Goal: Information Seeking & Learning: Learn about a topic

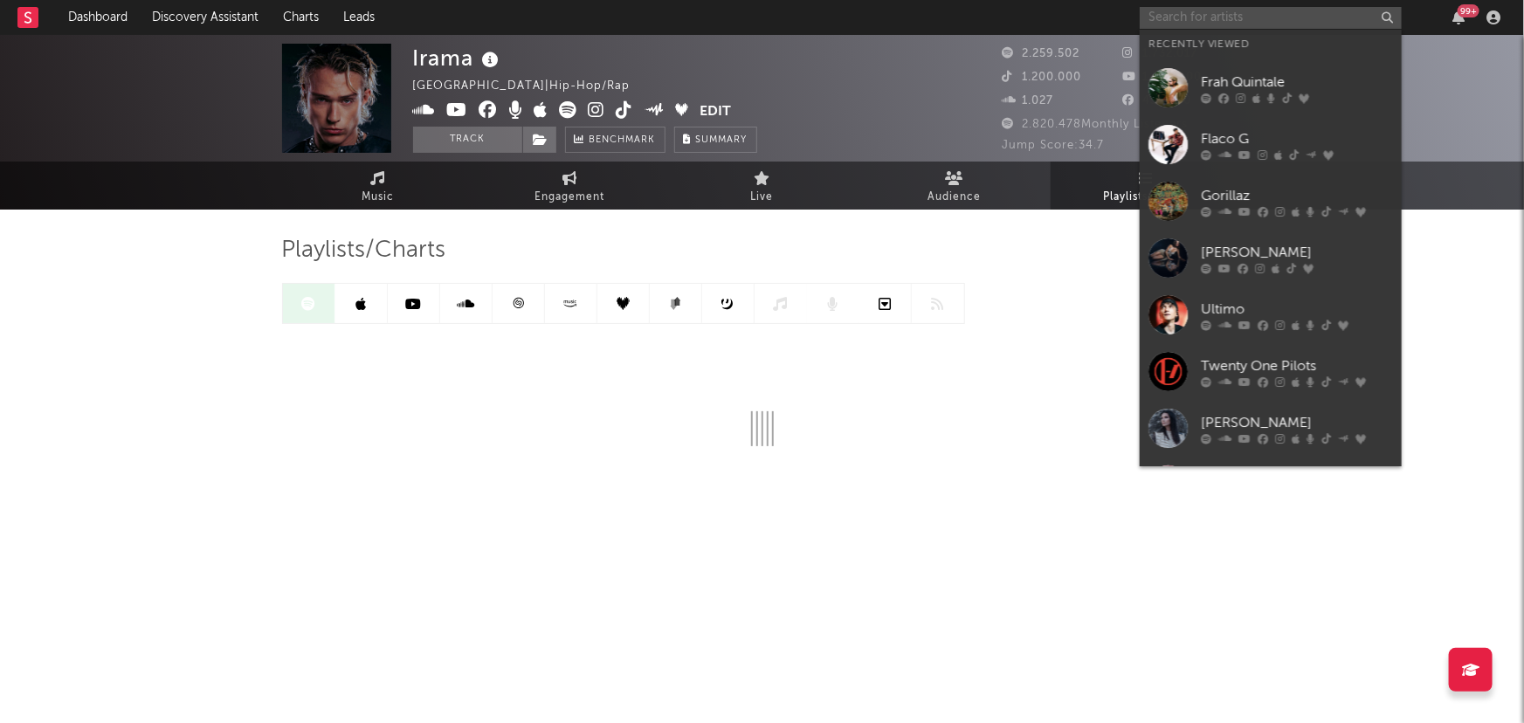
click at [1241, 17] on input "text" at bounding box center [1271, 18] width 262 height 22
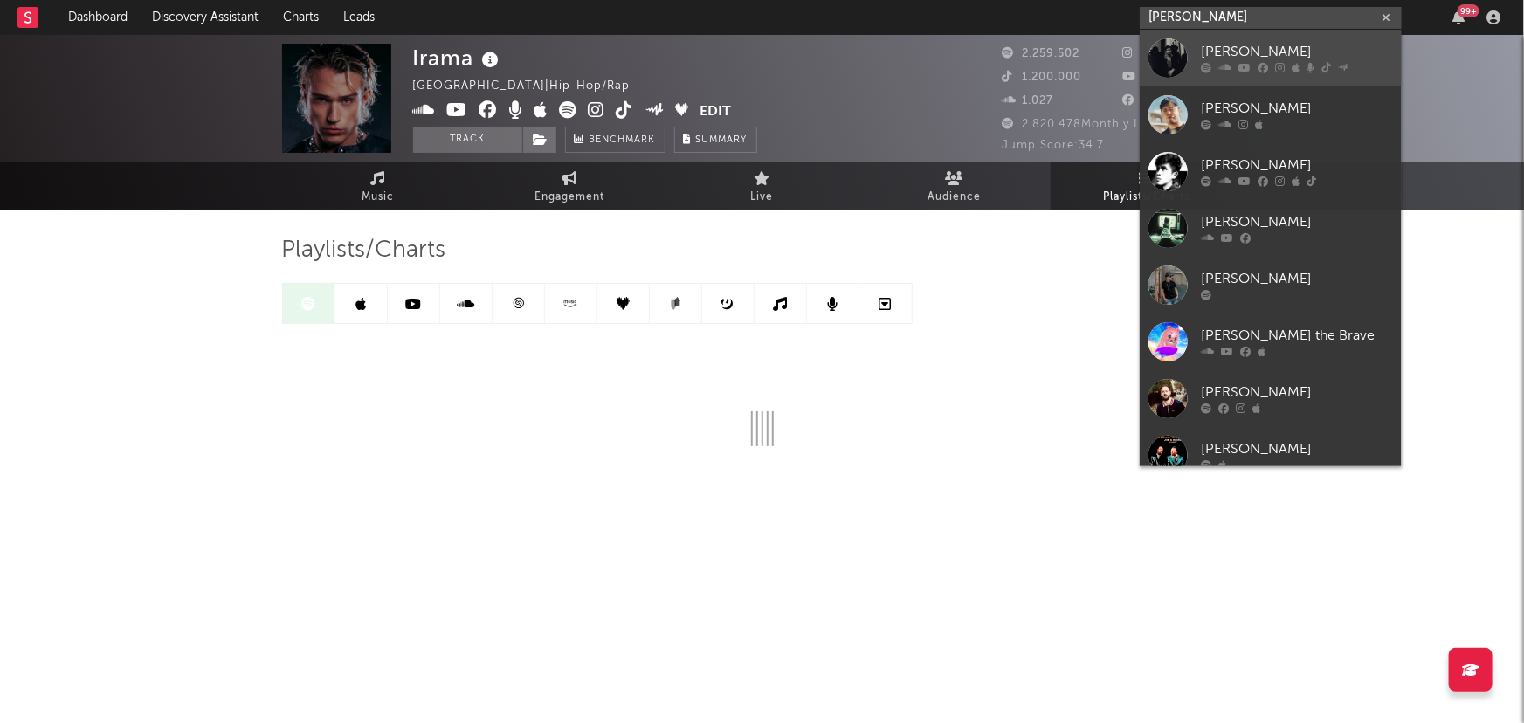
type input "[PERSON_NAME]"
click at [1242, 50] on div "[PERSON_NAME]" at bounding box center [1297, 52] width 192 height 21
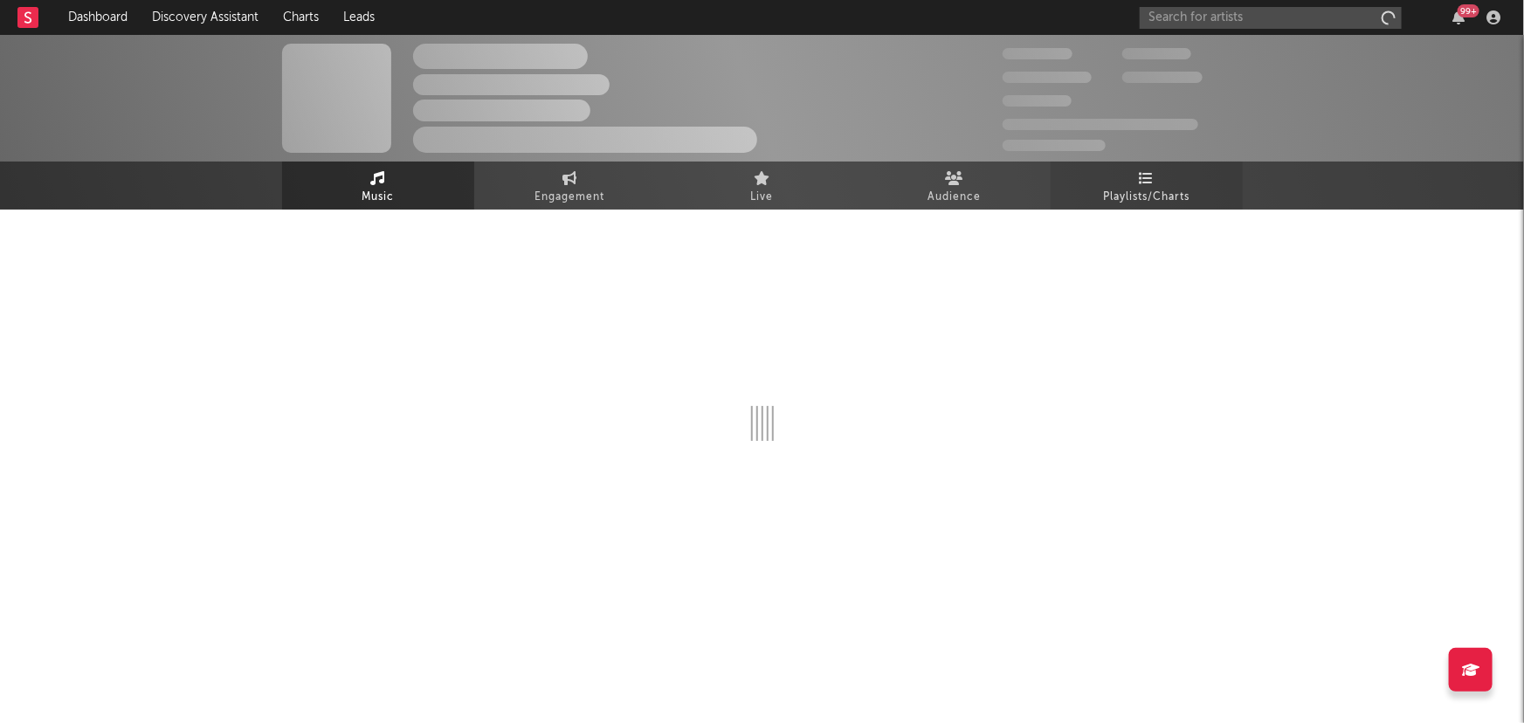
click at [1148, 181] on link "Playlists/Charts" at bounding box center [1147, 186] width 192 height 48
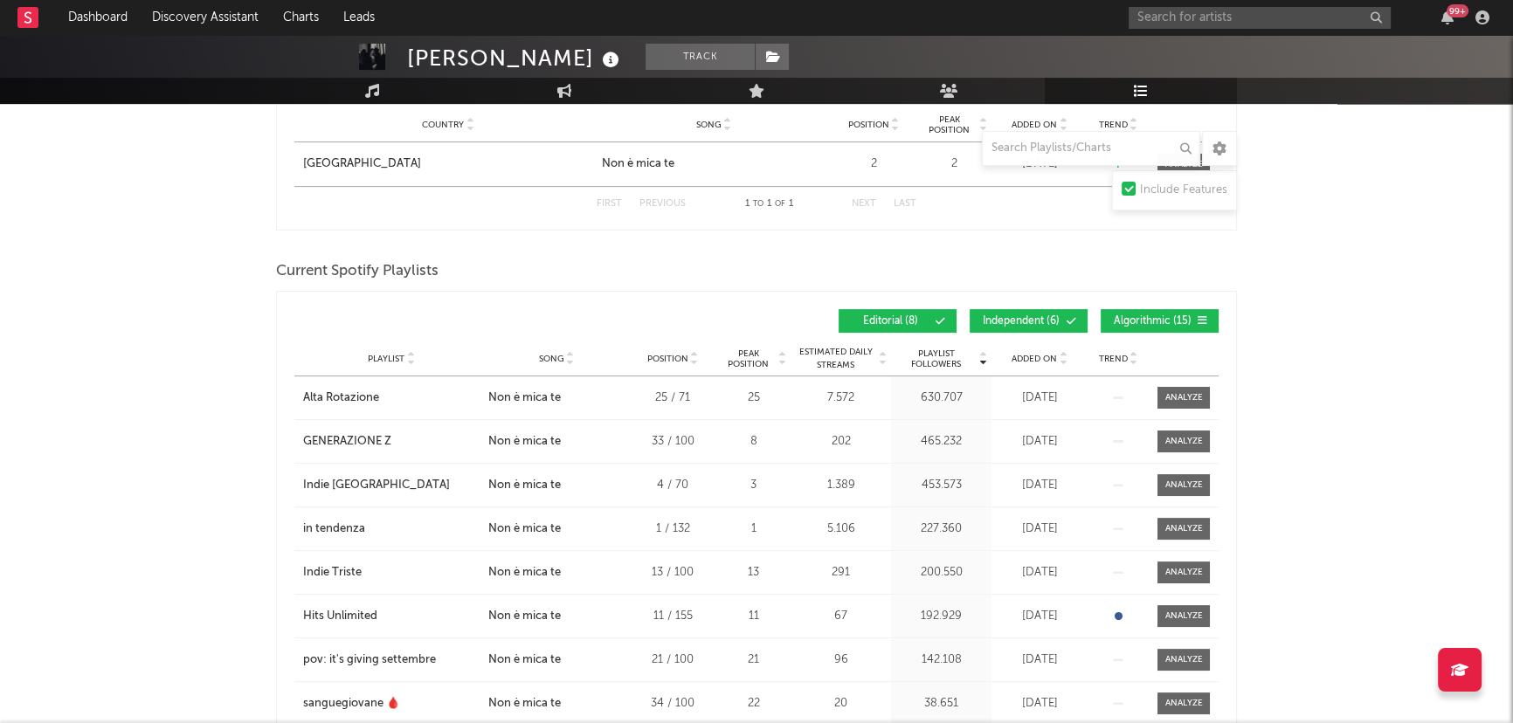
scroll to position [635, 0]
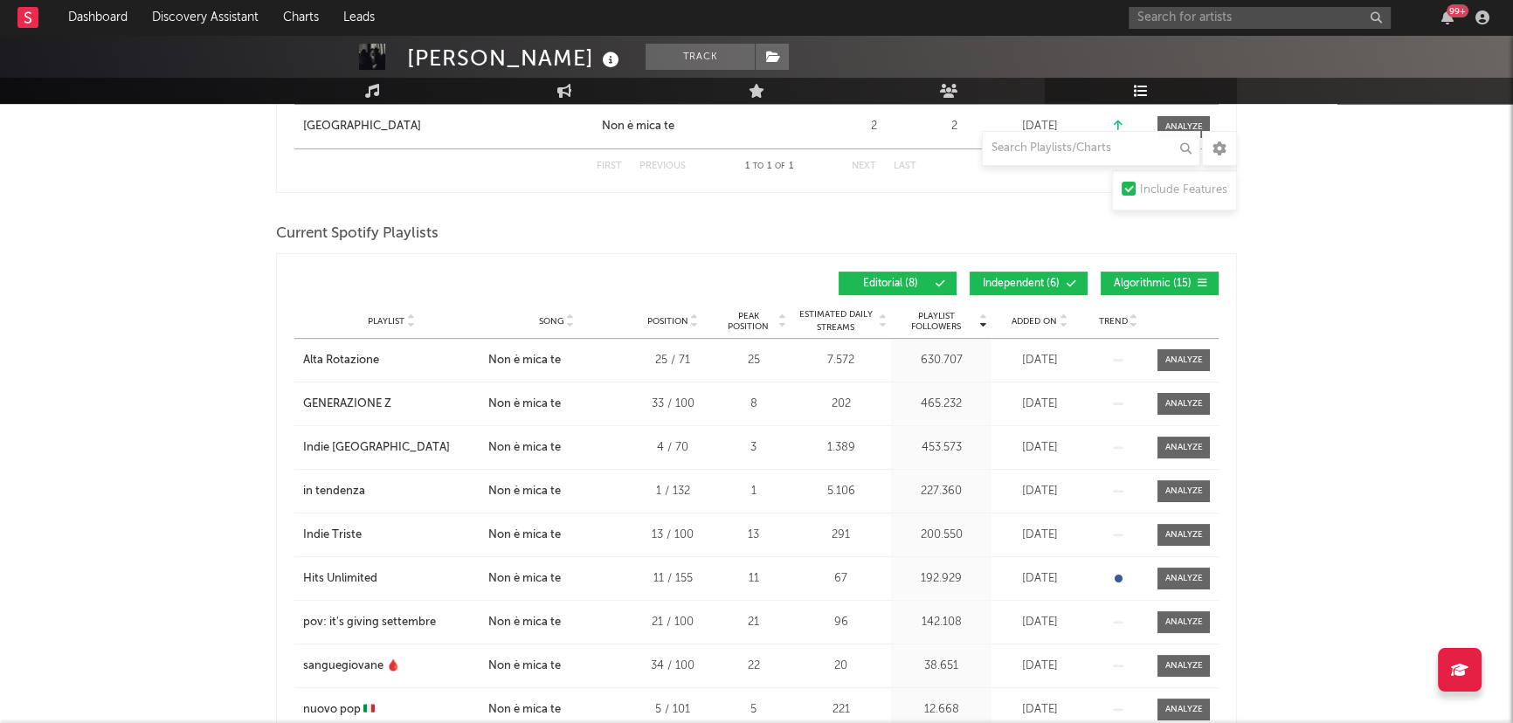
click at [1050, 279] on span "Independent ( 6 )" at bounding box center [1021, 284] width 80 height 10
click at [1145, 279] on span "Algorithmic ( 15 )" at bounding box center [1152, 284] width 80 height 10
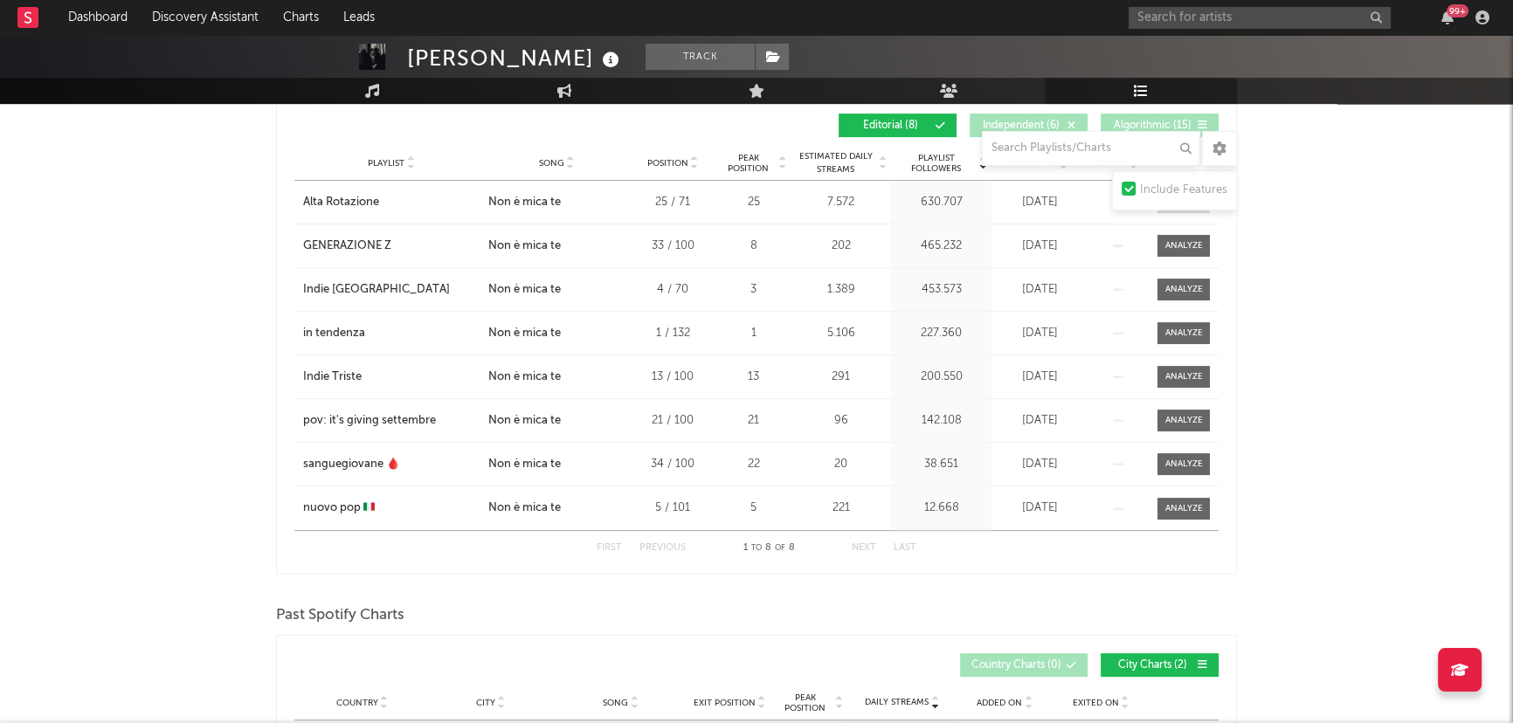
scroll to position [794, 0]
click at [1208, 14] on input "text" at bounding box center [1260, 18] width 262 height 22
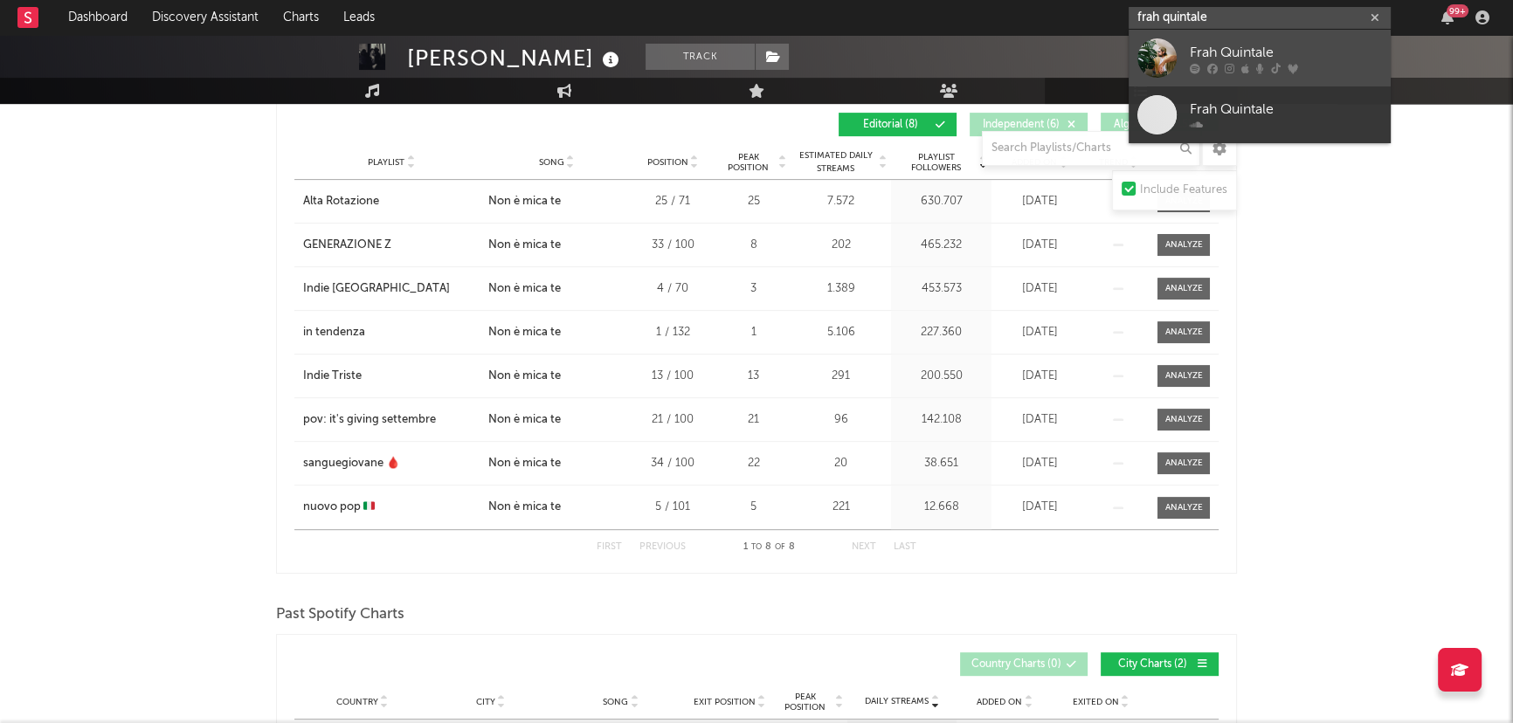
type input "frah quintale"
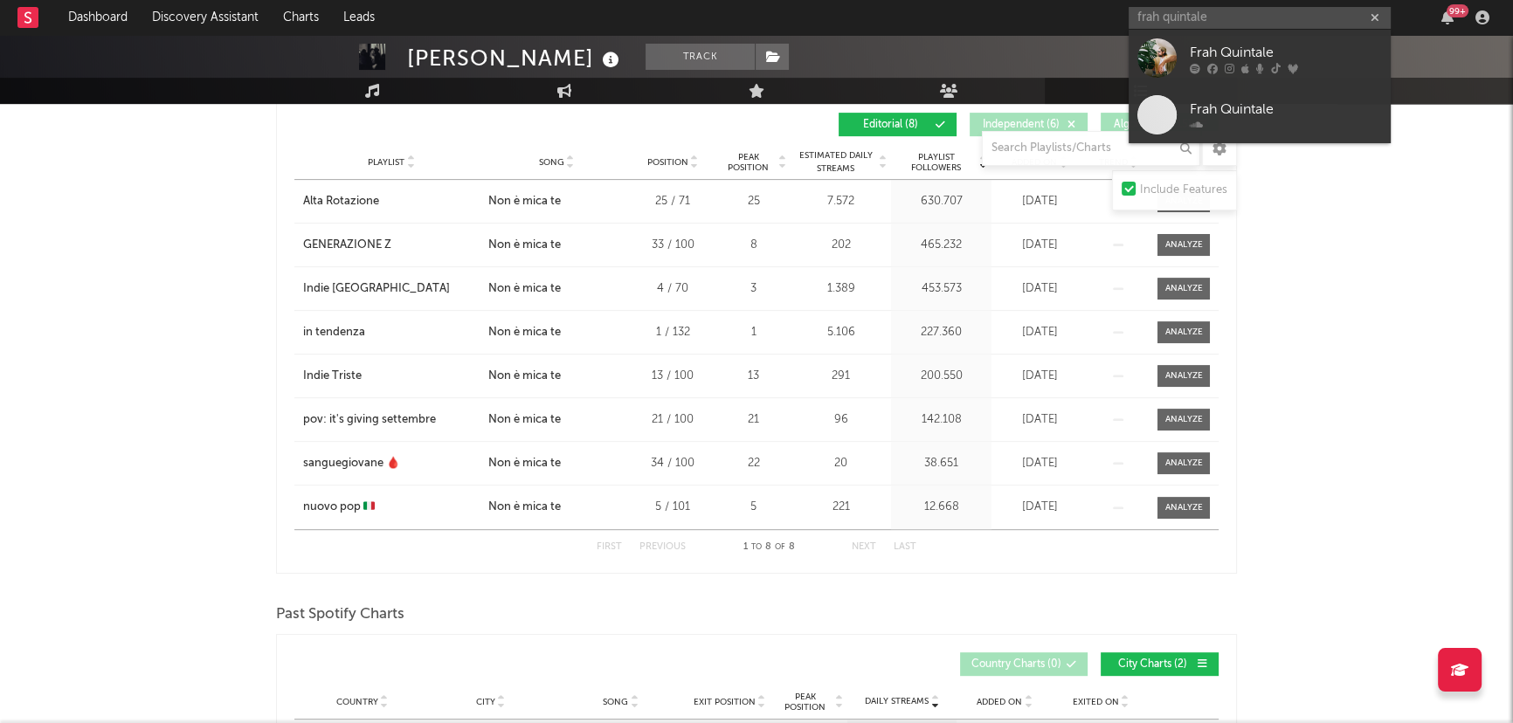
click at [1256, 63] on icon at bounding box center [1260, 68] width 8 height 10
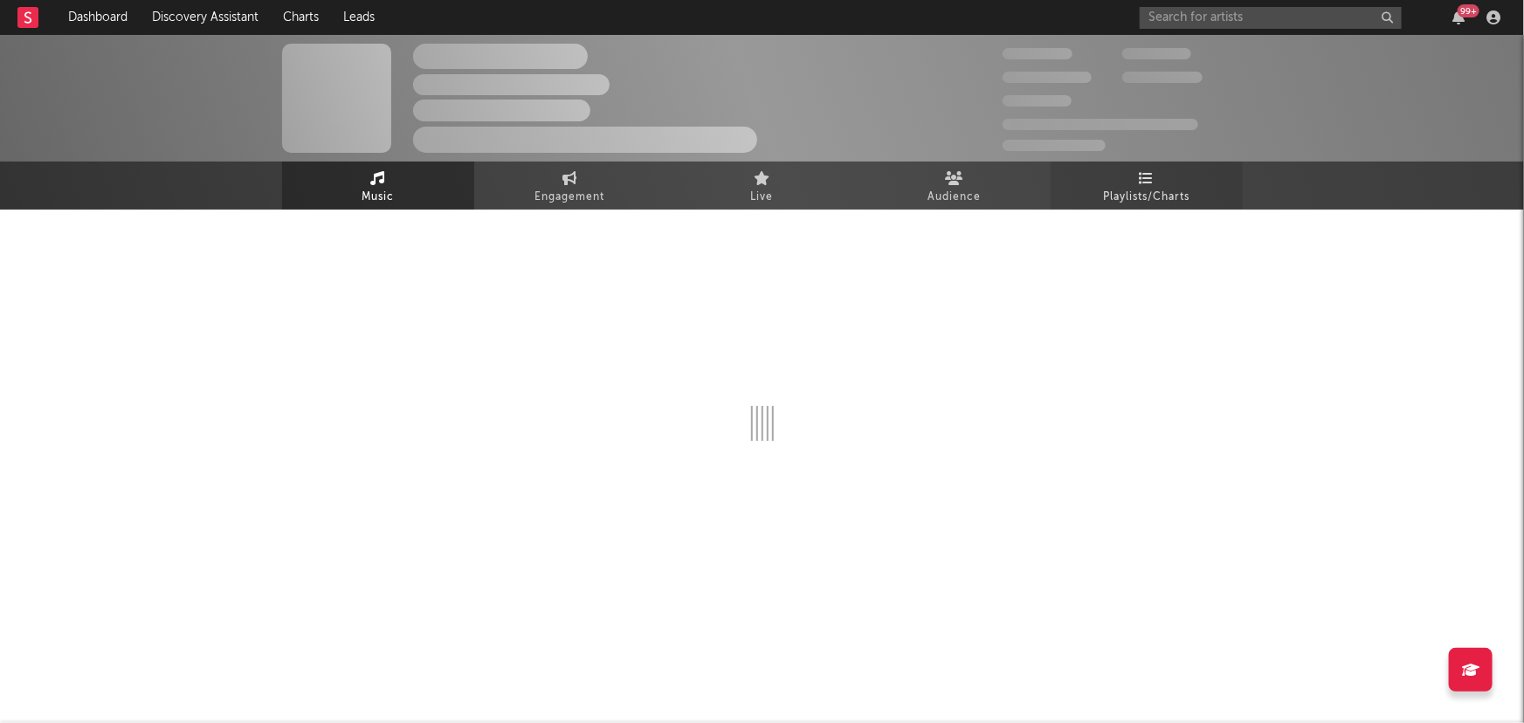
click at [1120, 197] on span "Playlists/Charts" at bounding box center [1146, 197] width 86 height 21
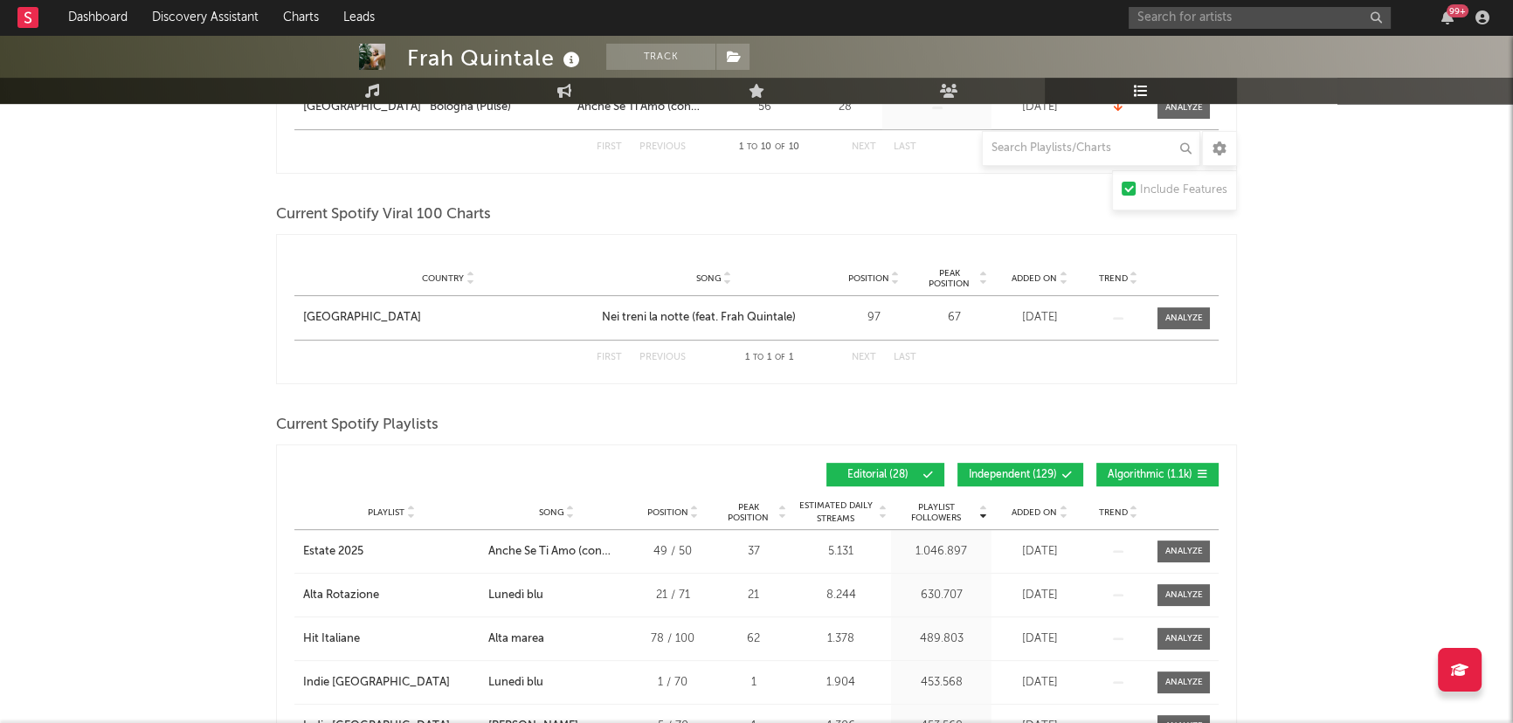
scroll to position [794, 0]
click at [1050, 472] on span "Independent ( 129 )" at bounding box center [1013, 474] width 88 height 10
click at [1135, 472] on span "Algorithmic ( 1.1k )" at bounding box center [1150, 474] width 85 height 10
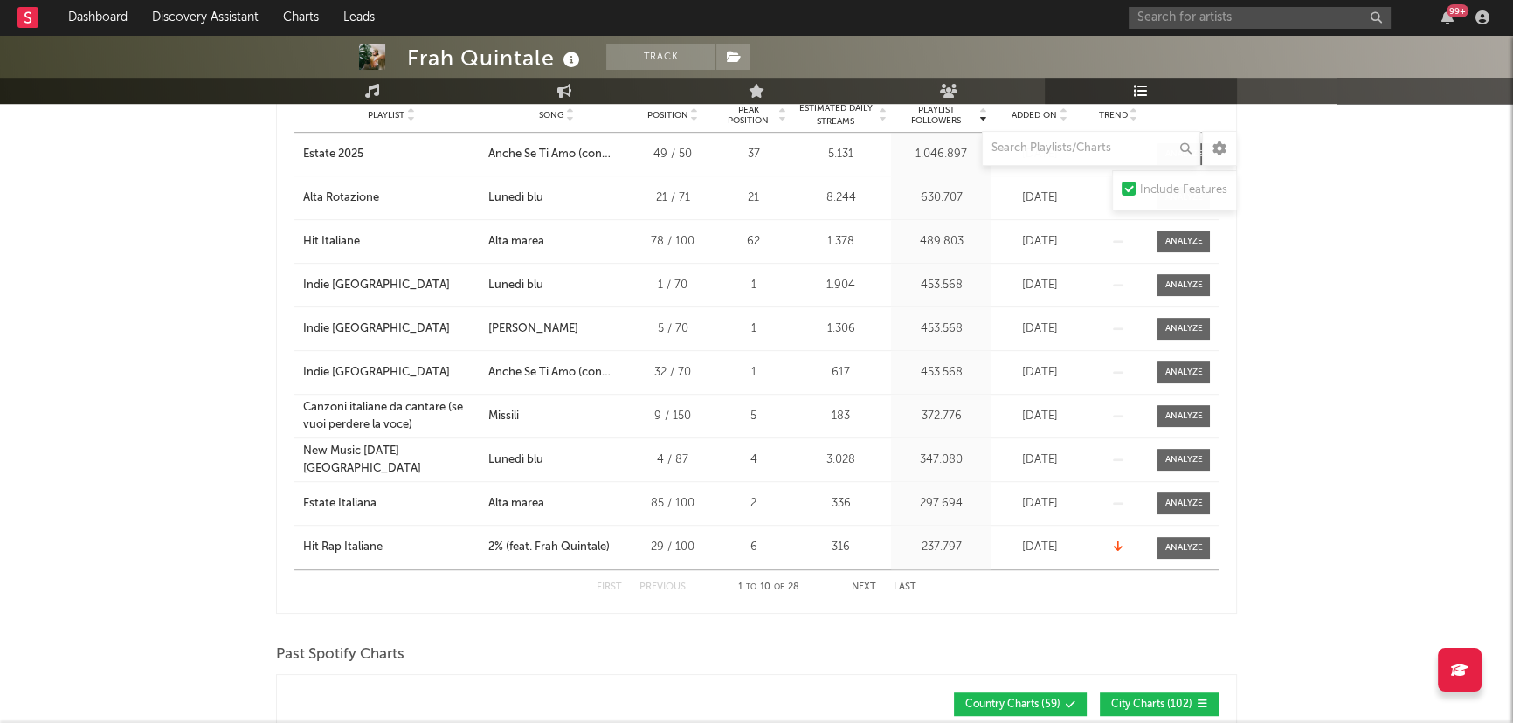
scroll to position [874, 0]
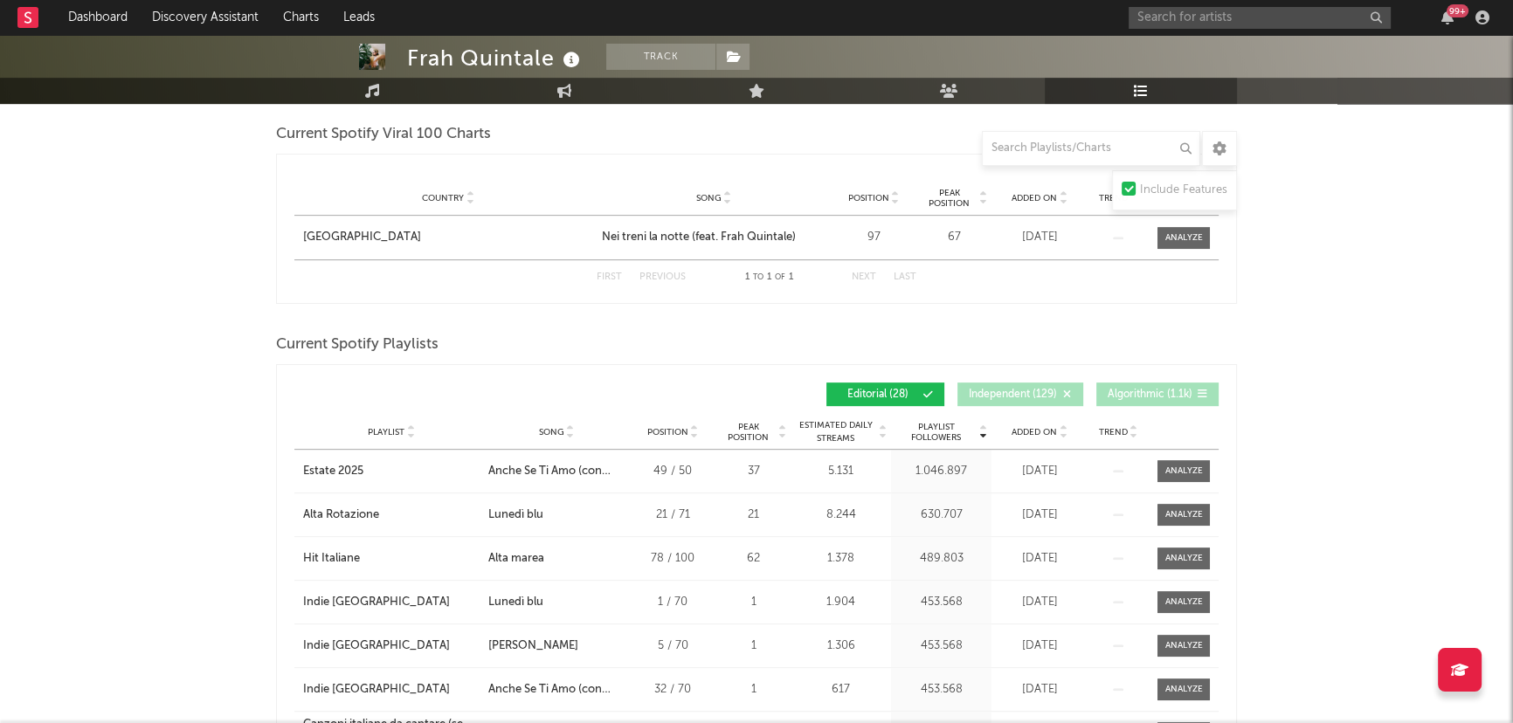
click at [1064, 425] on icon at bounding box center [1063, 428] width 9 height 7
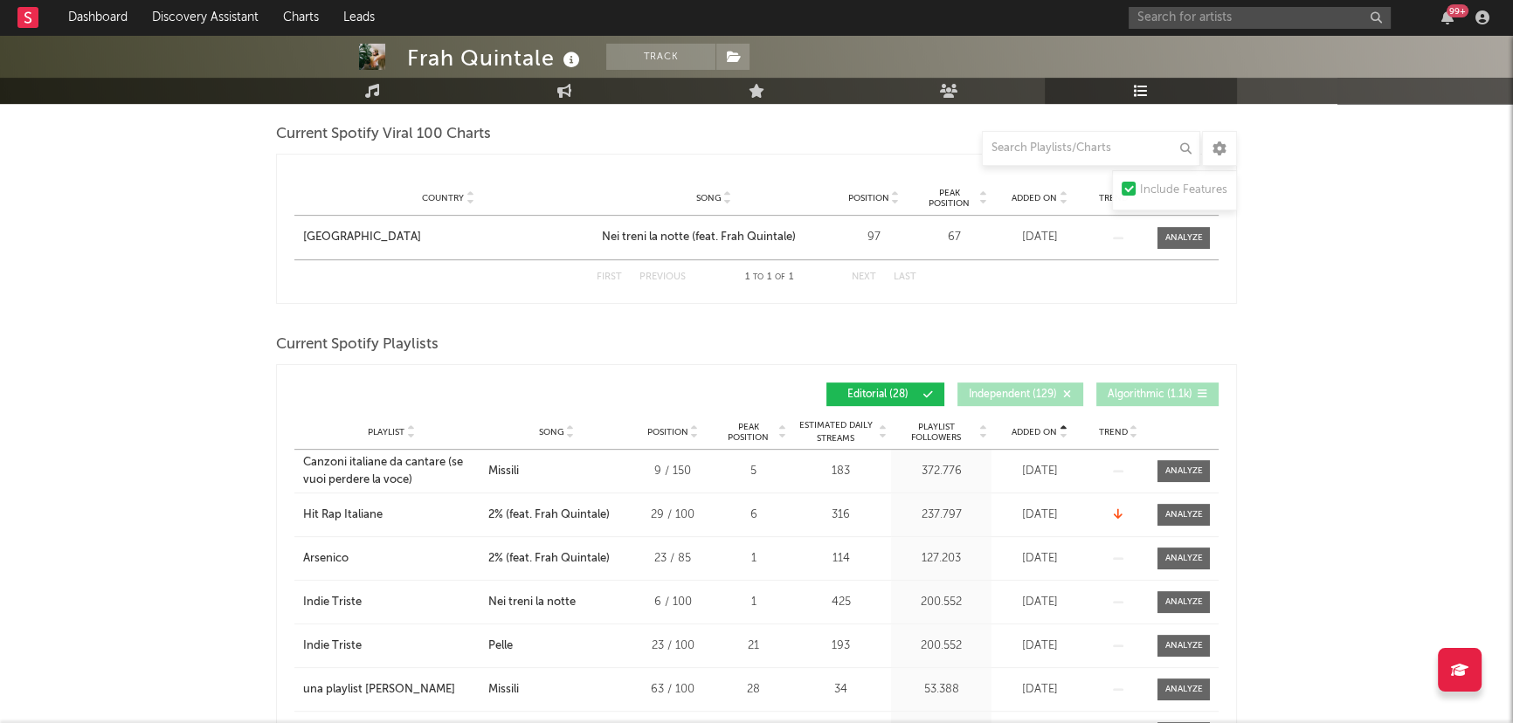
click at [1064, 425] on icon at bounding box center [1063, 428] width 9 height 7
click at [1234, 12] on input "text" at bounding box center [1260, 18] width 262 height 22
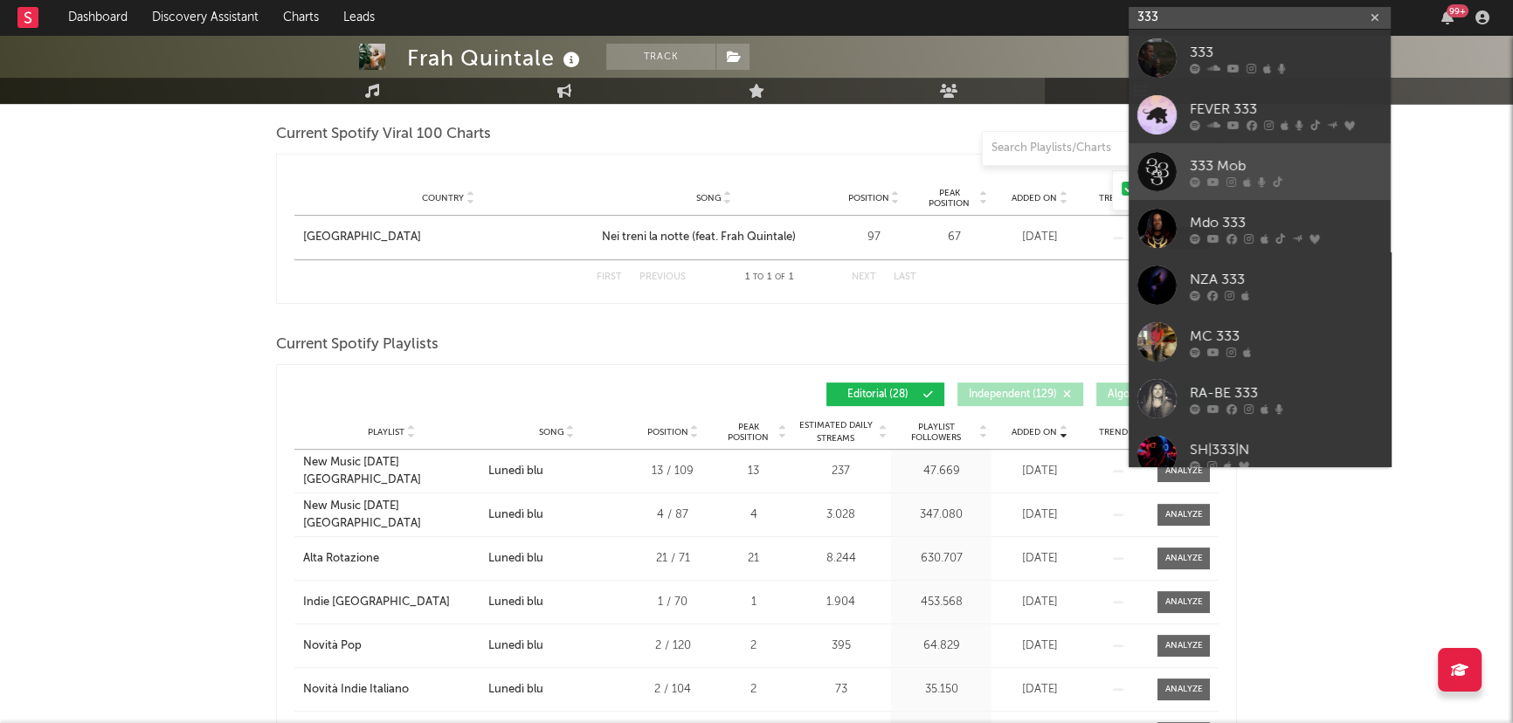
type input "333"
click at [1247, 164] on div "333 Mob" at bounding box center [1286, 165] width 192 height 21
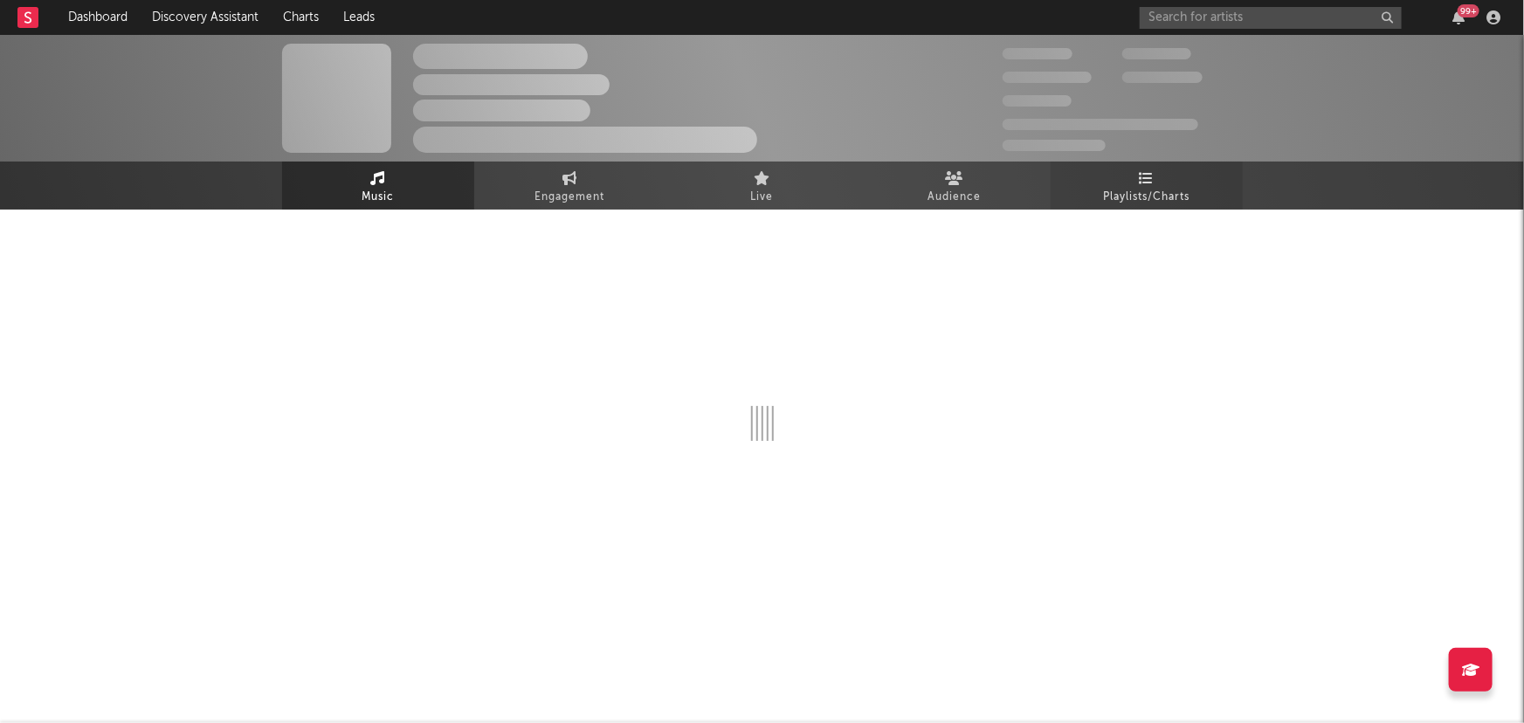
click at [1168, 198] on span "Playlists/Charts" at bounding box center [1146, 197] width 86 height 21
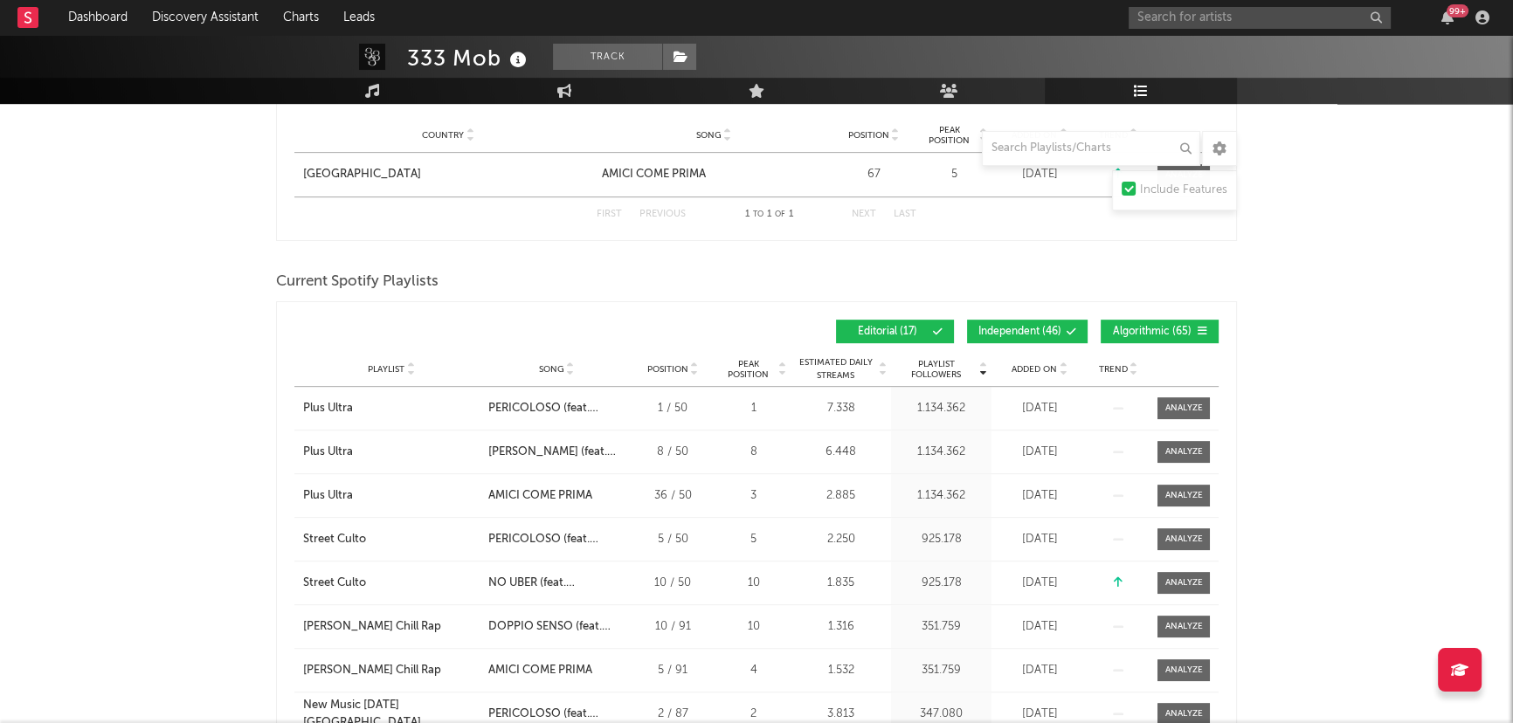
scroll to position [952, 0]
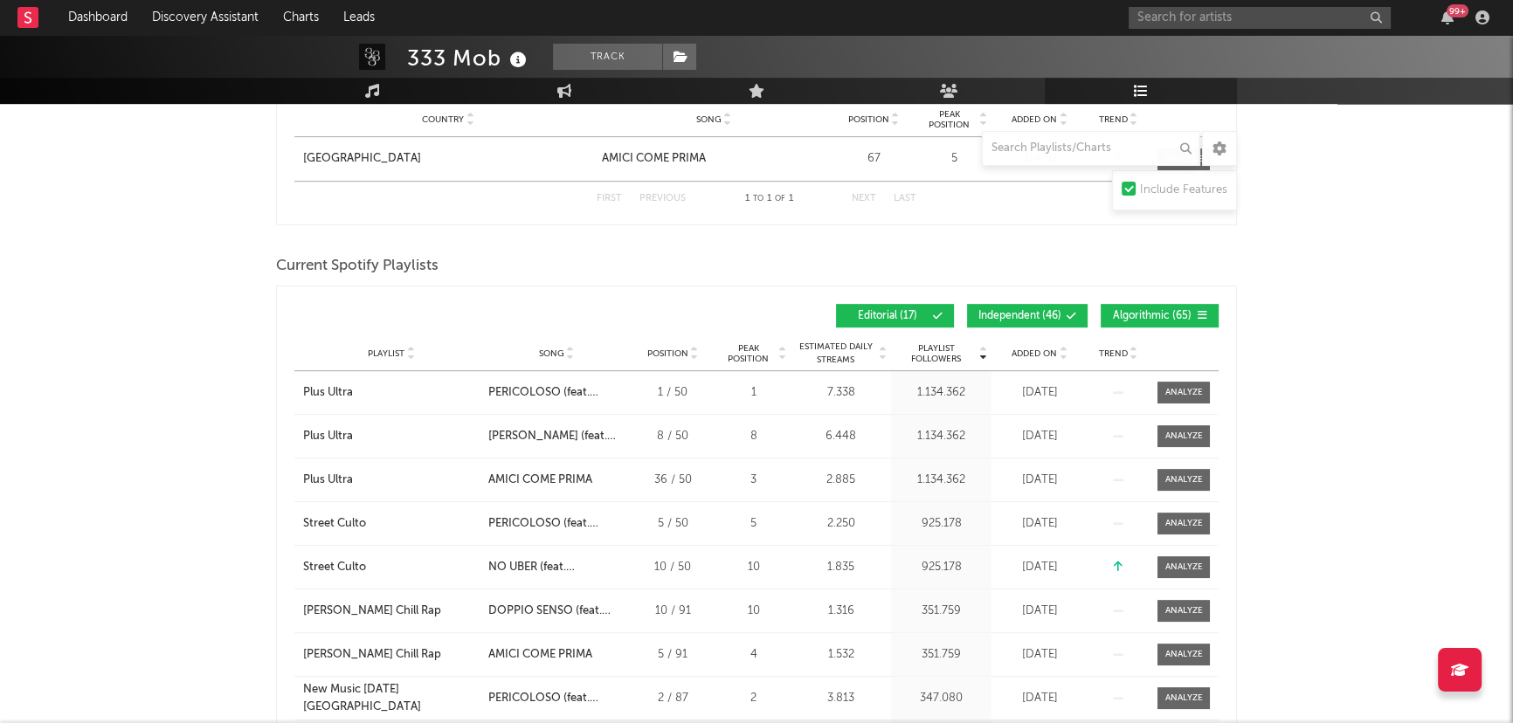
click at [1032, 320] on button "Independent ( 46 )" at bounding box center [1027, 316] width 121 height 24
click at [1144, 311] on span "Algorithmic ( 65 )" at bounding box center [1152, 316] width 80 height 10
click at [1065, 347] on icon at bounding box center [1063, 350] width 9 height 7
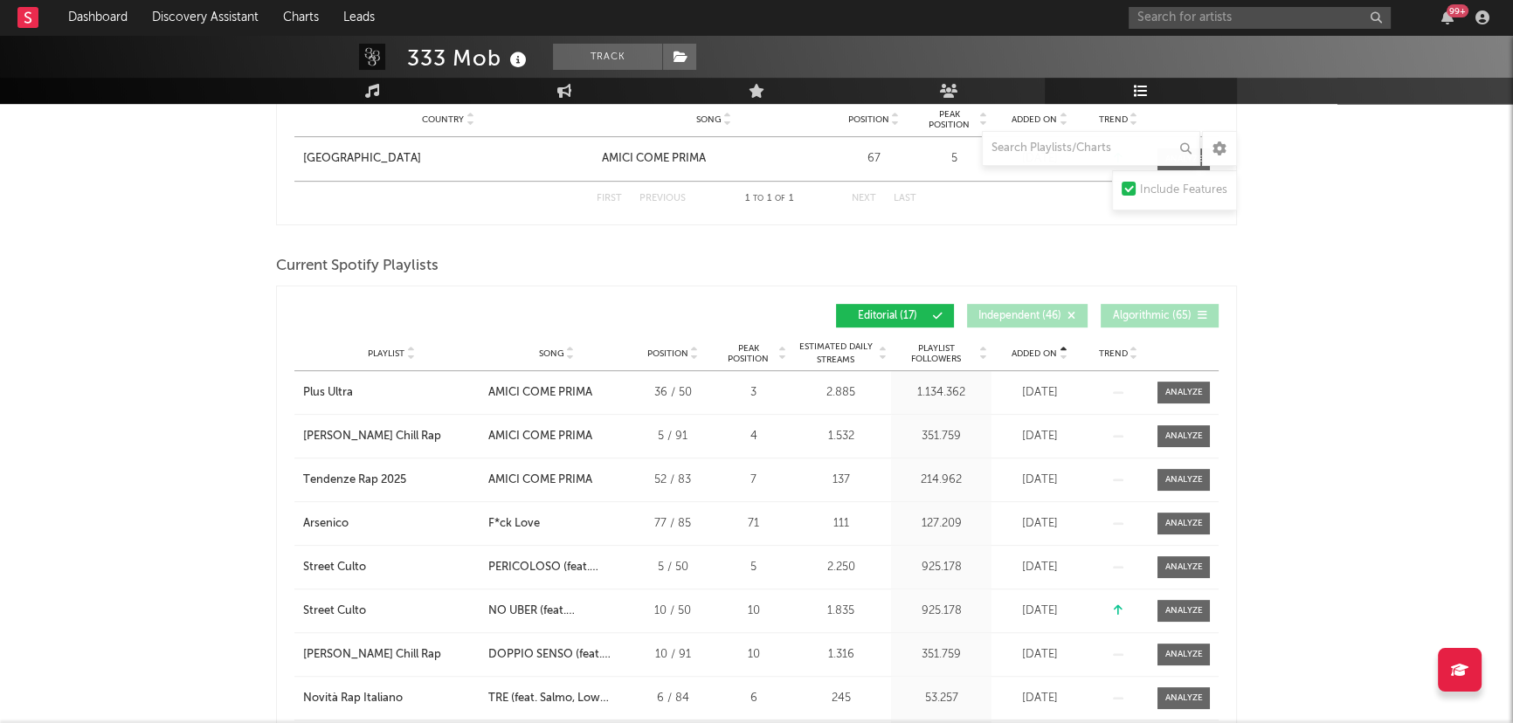
click at [1065, 347] on icon at bounding box center [1063, 350] width 9 height 7
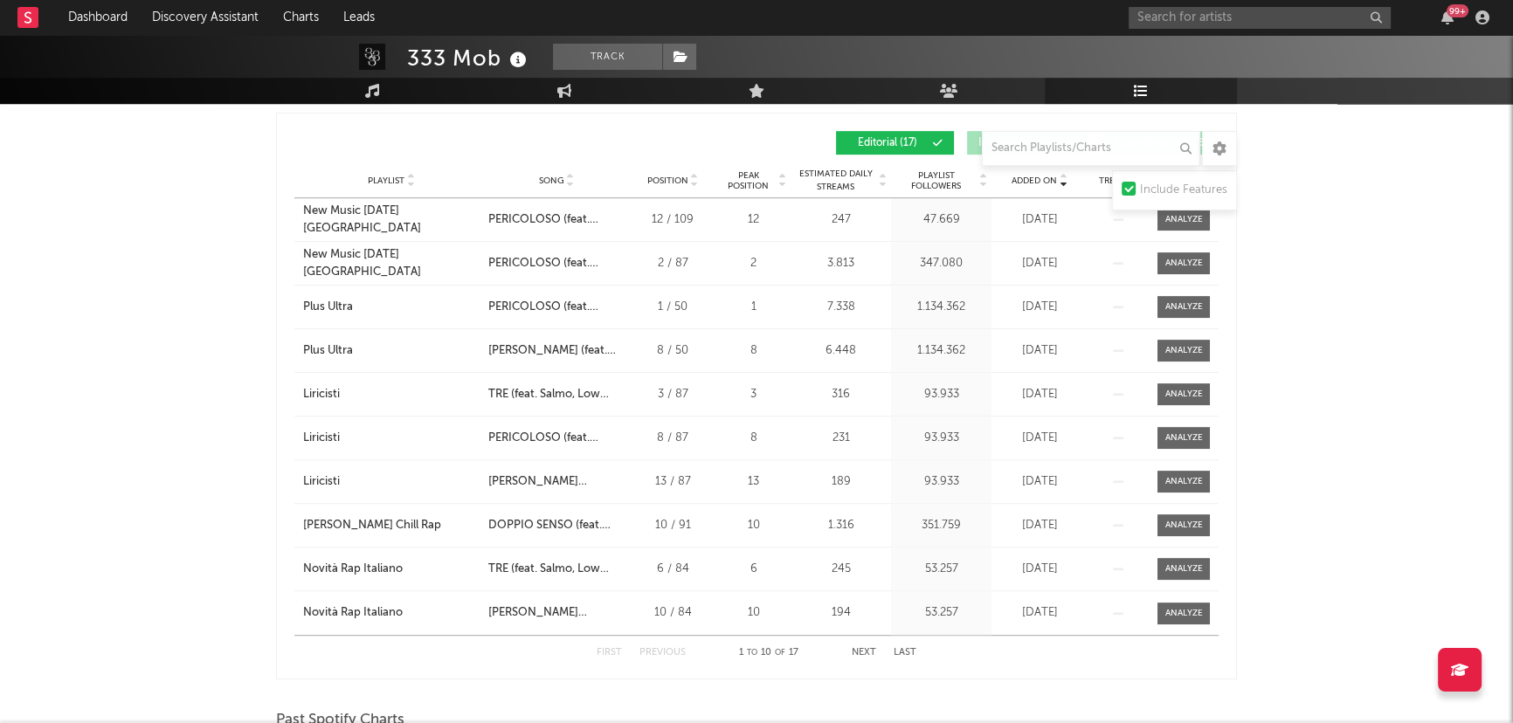
scroll to position [1350, 0]
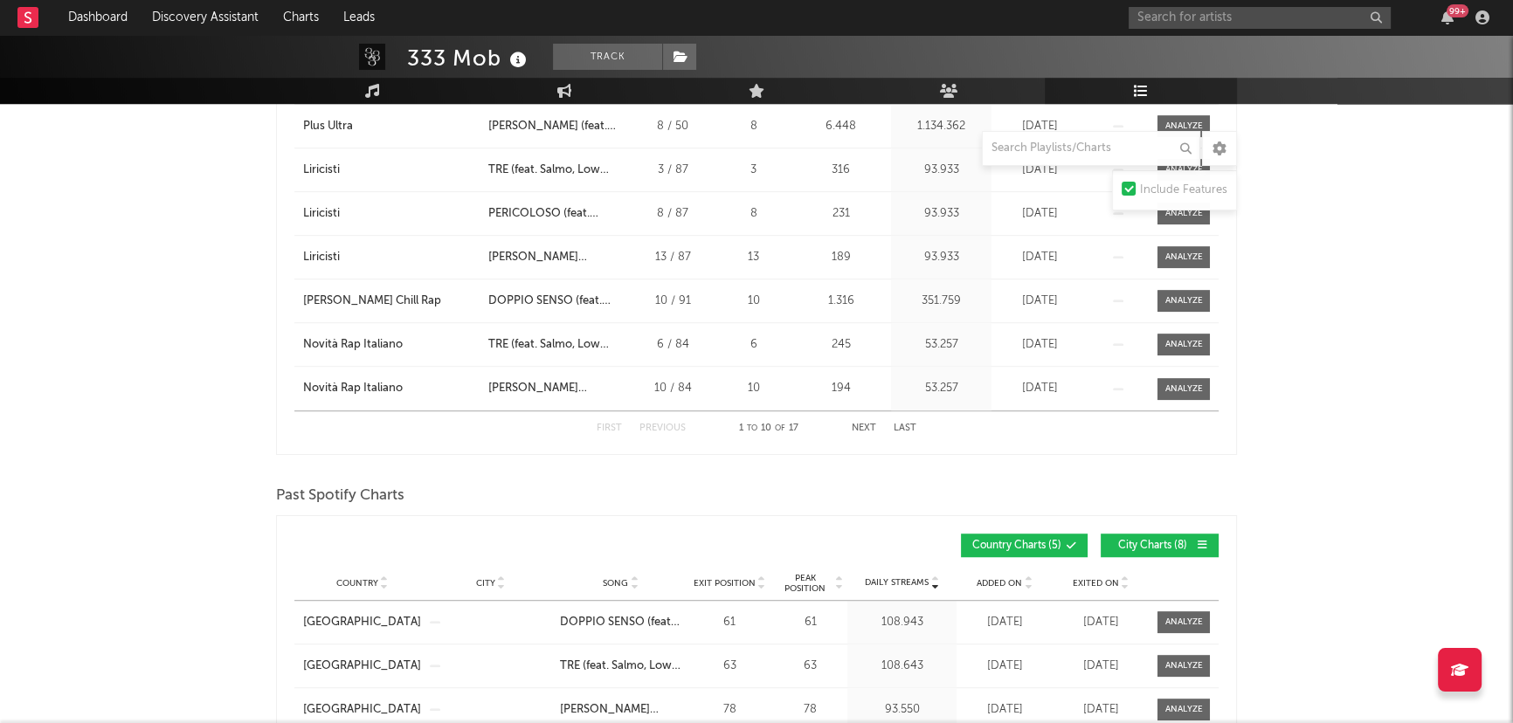
click at [864, 425] on button "Next" at bounding box center [864, 429] width 24 height 10
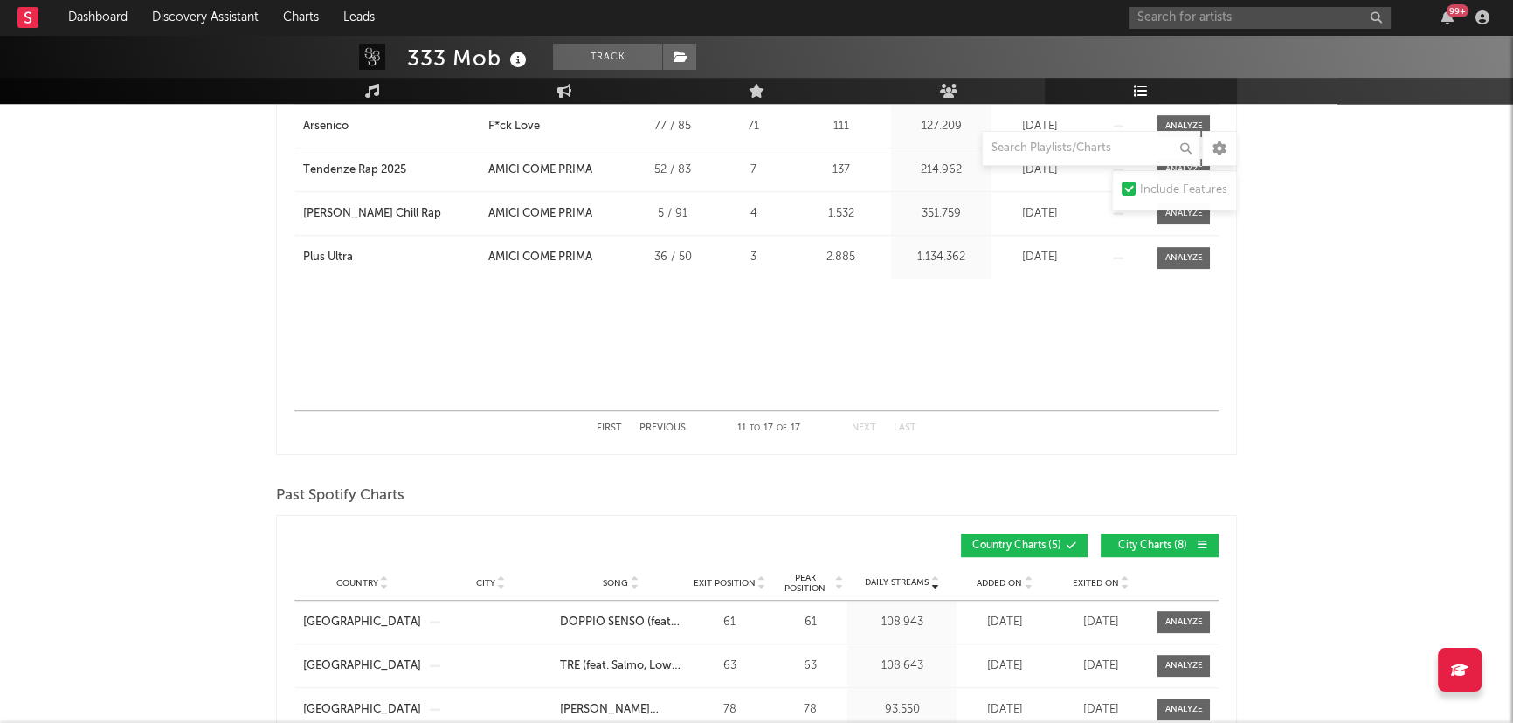
scroll to position [874, 0]
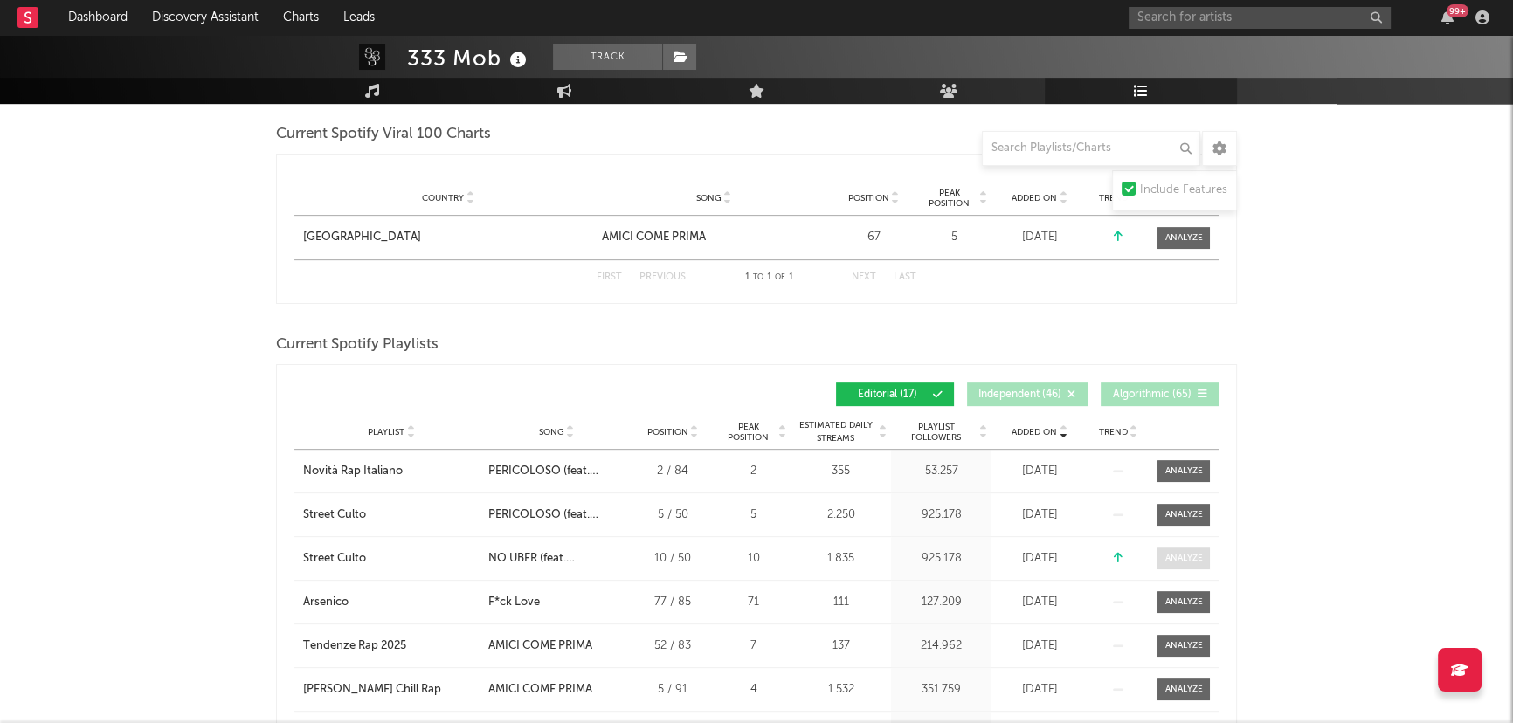
click at [1183, 552] on div at bounding box center [1184, 558] width 38 height 13
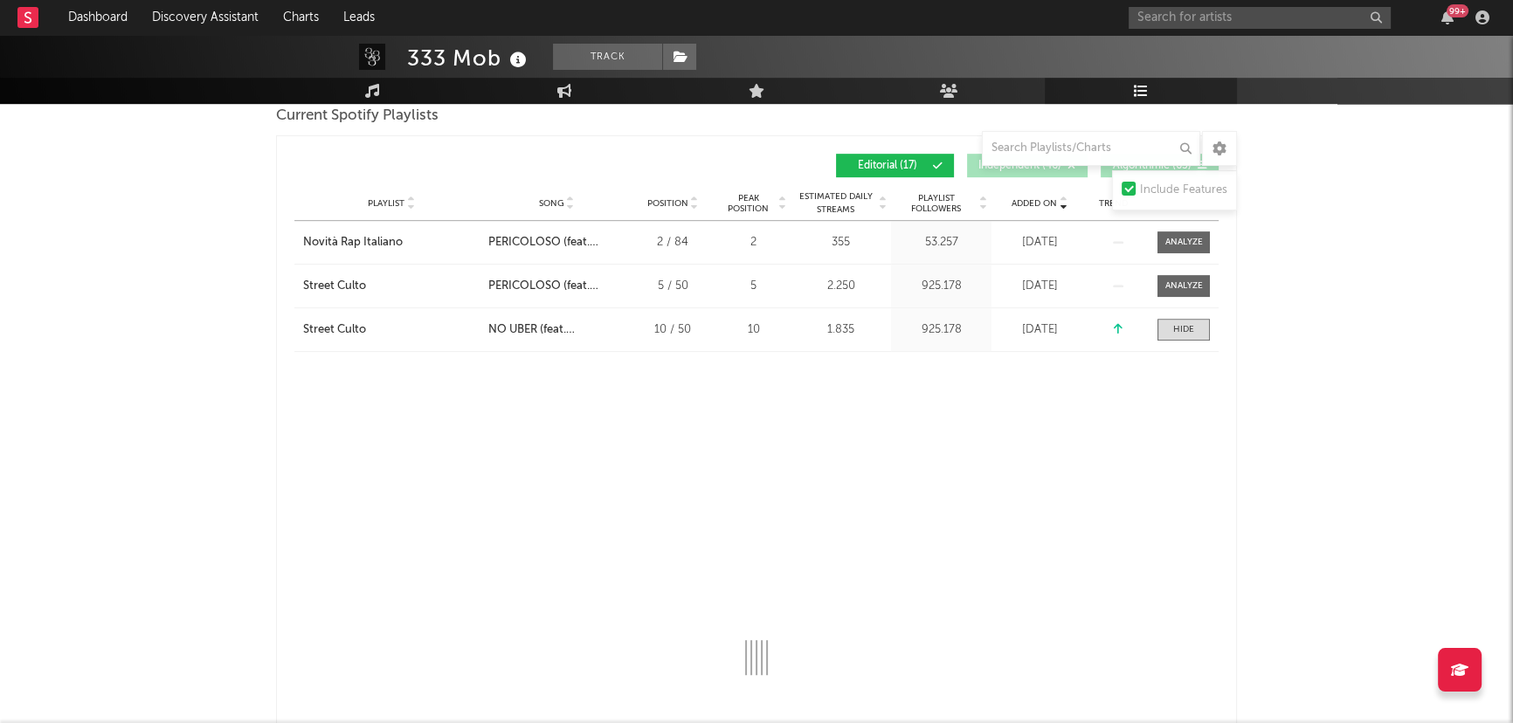
select select "1w"
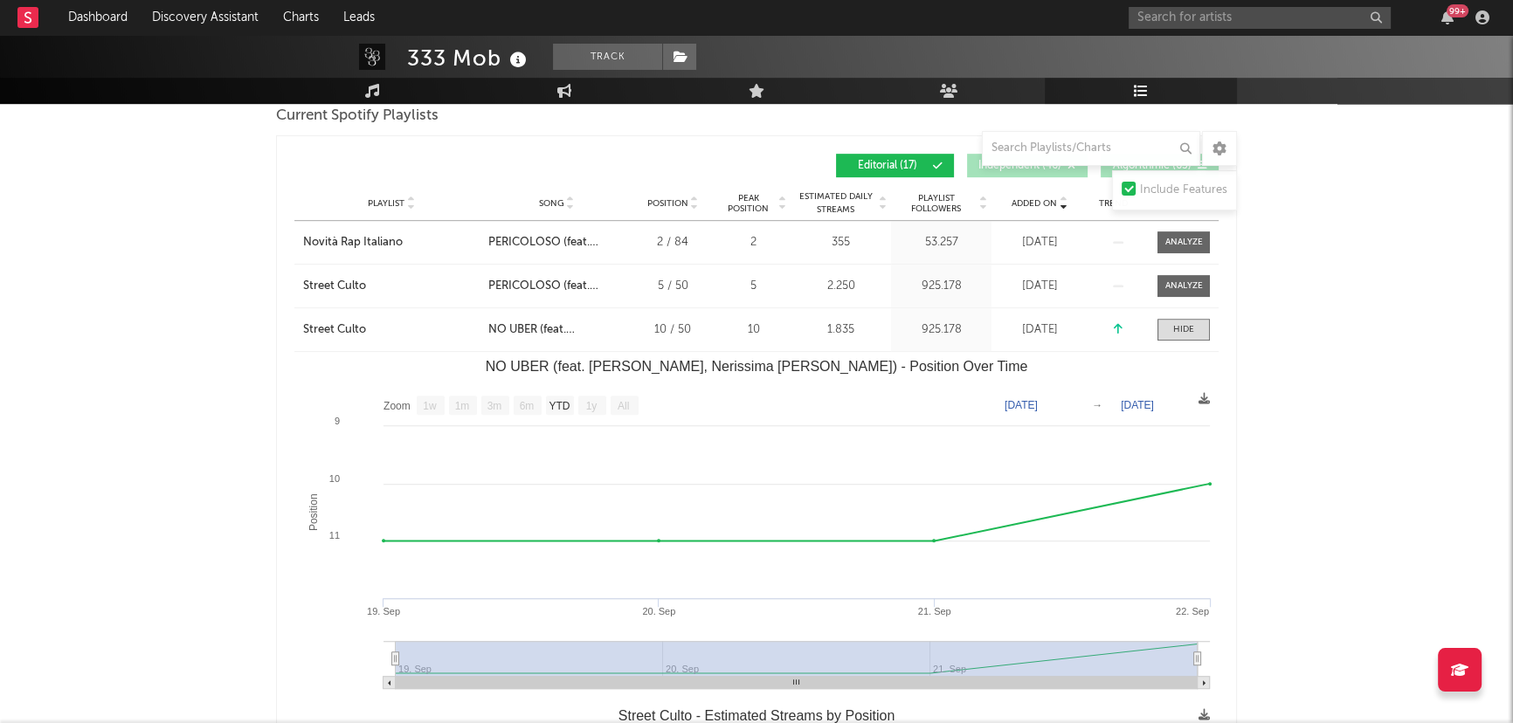
scroll to position [1111, 0]
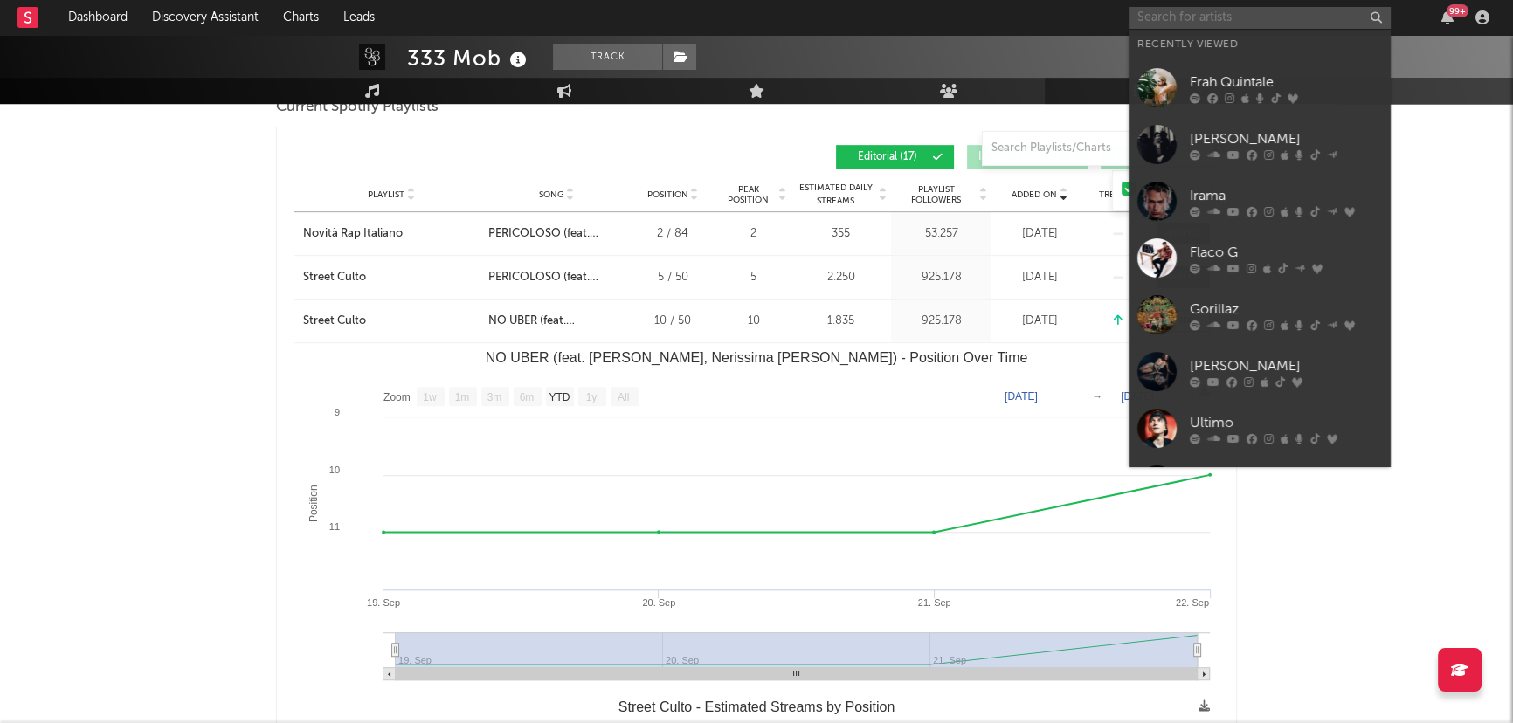
click at [1213, 22] on input "text" at bounding box center [1260, 18] width 262 height 22
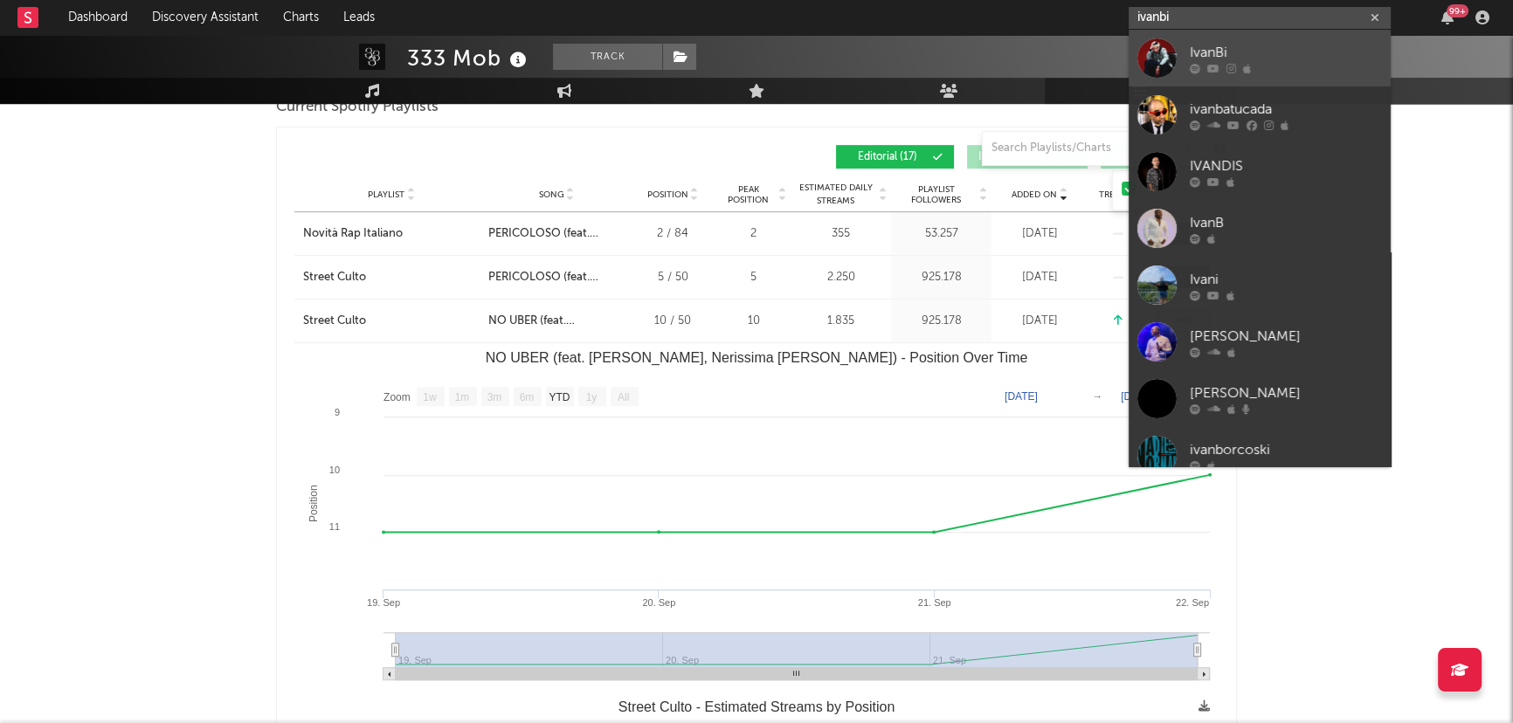
type input "ivanbi"
click at [1229, 60] on div "IvanBi" at bounding box center [1286, 52] width 192 height 21
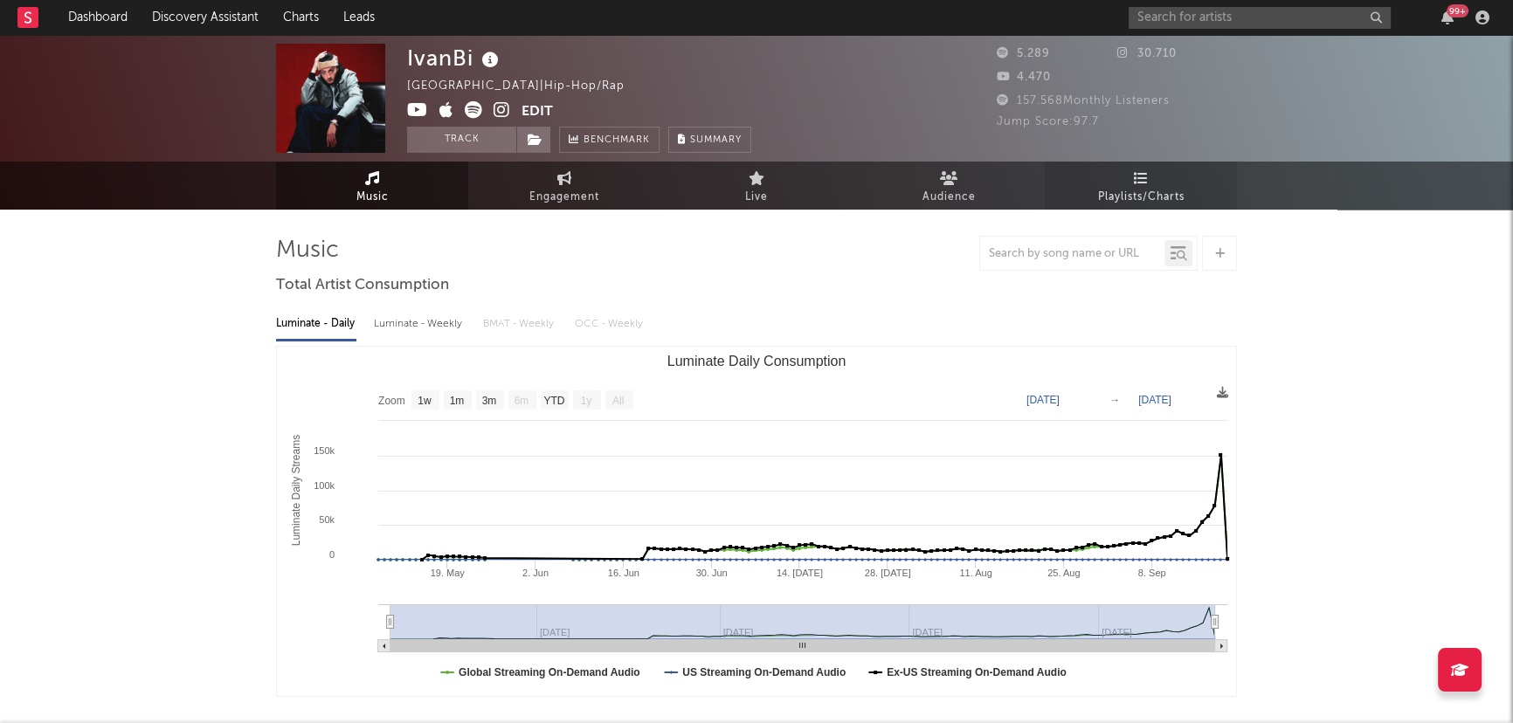
click at [1144, 191] on span "Playlists/Charts" at bounding box center [1141, 197] width 86 height 21
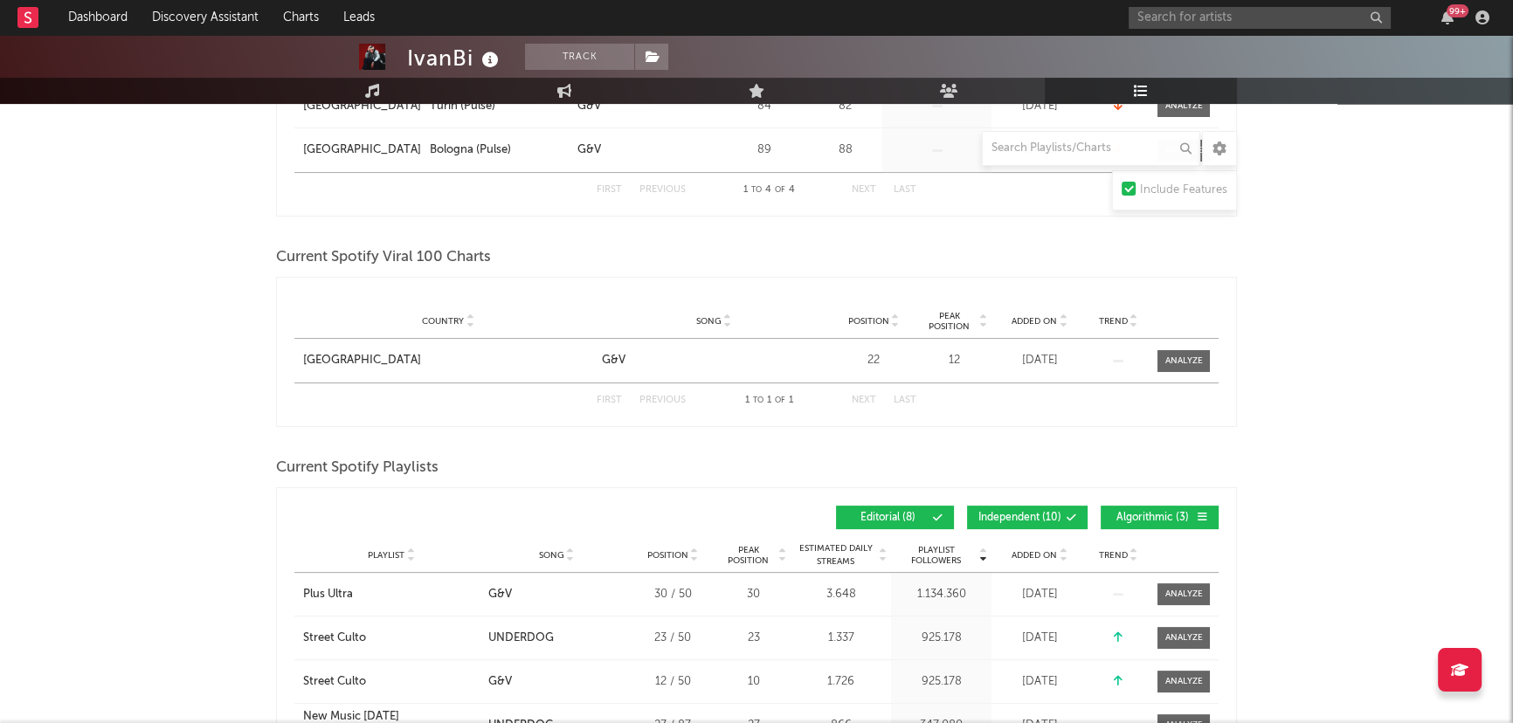
scroll to position [715, 0]
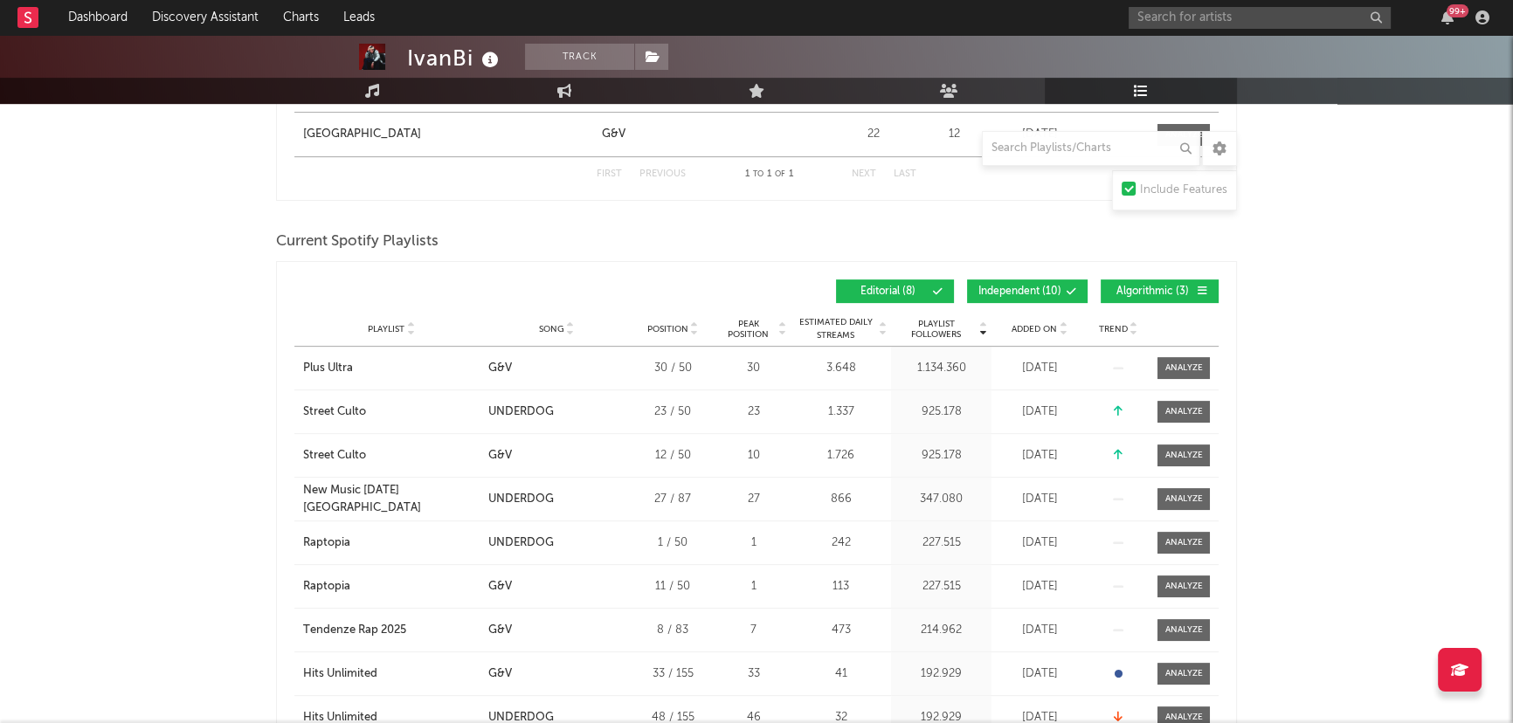
click at [1040, 291] on span at bounding box center [1041, 292] width 3 height 10
click at [1142, 281] on button "Algorithmic ( 3 )" at bounding box center [1160, 292] width 118 height 24
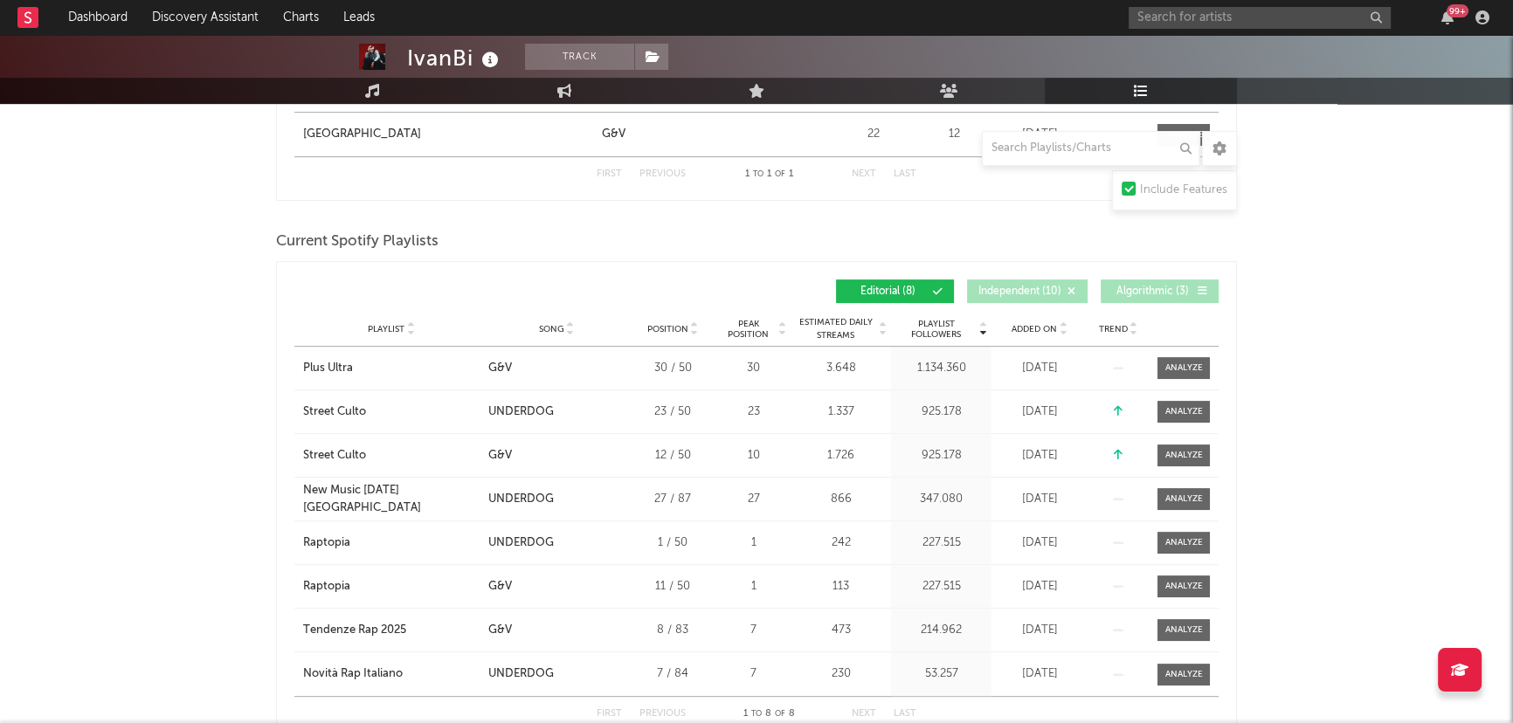
click at [1063, 322] on icon at bounding box center [1063, 325] width 9 height 7
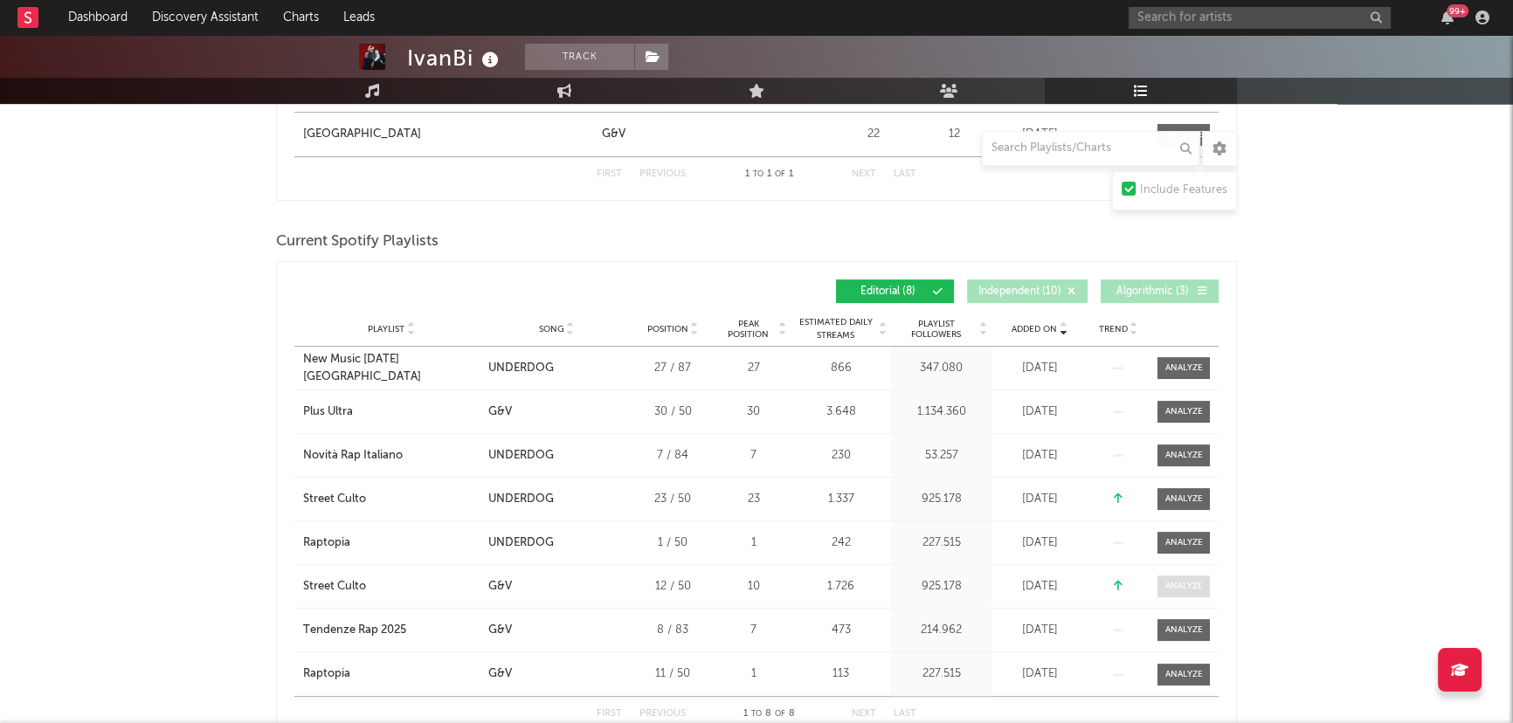
click at [1184, 584] on div at bounding box center [1184, 586] width 38 height 13
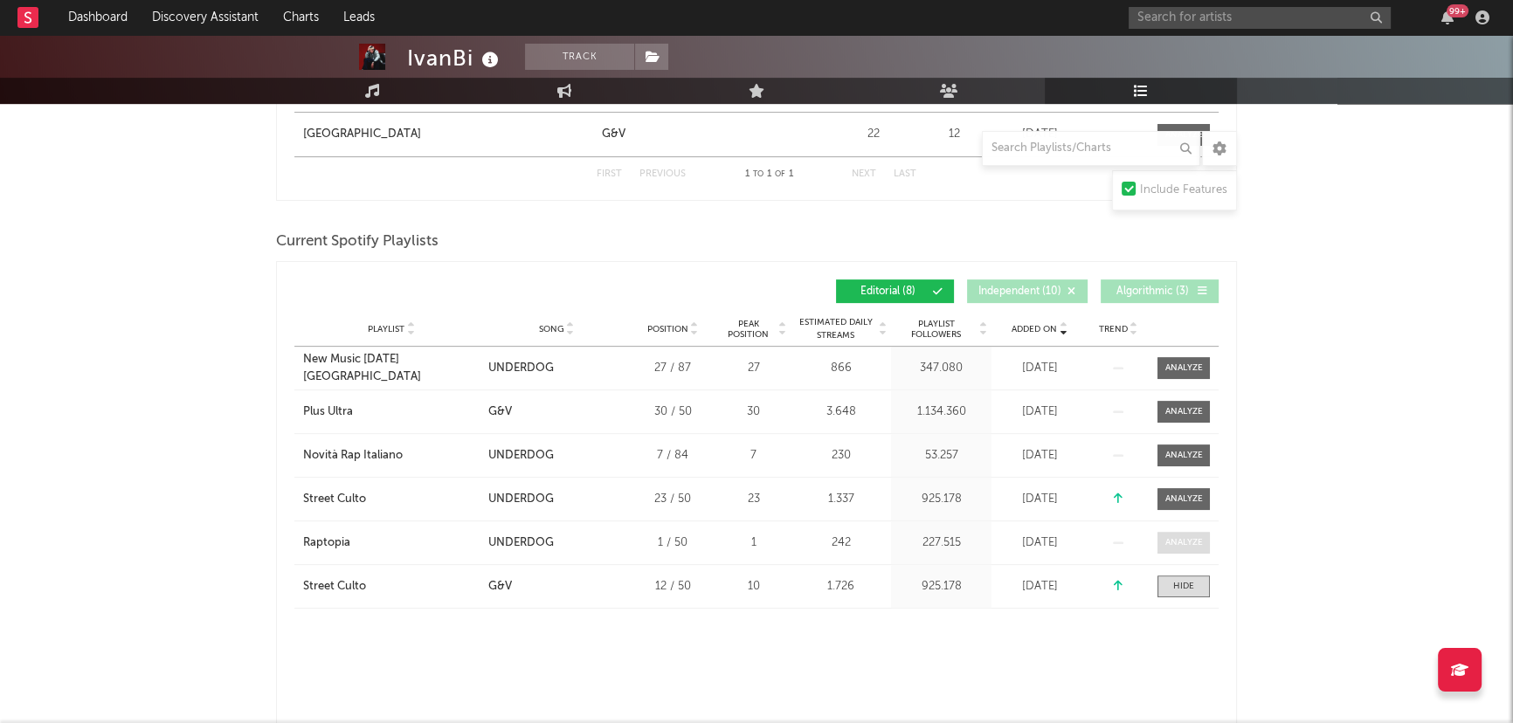
select select "1w"
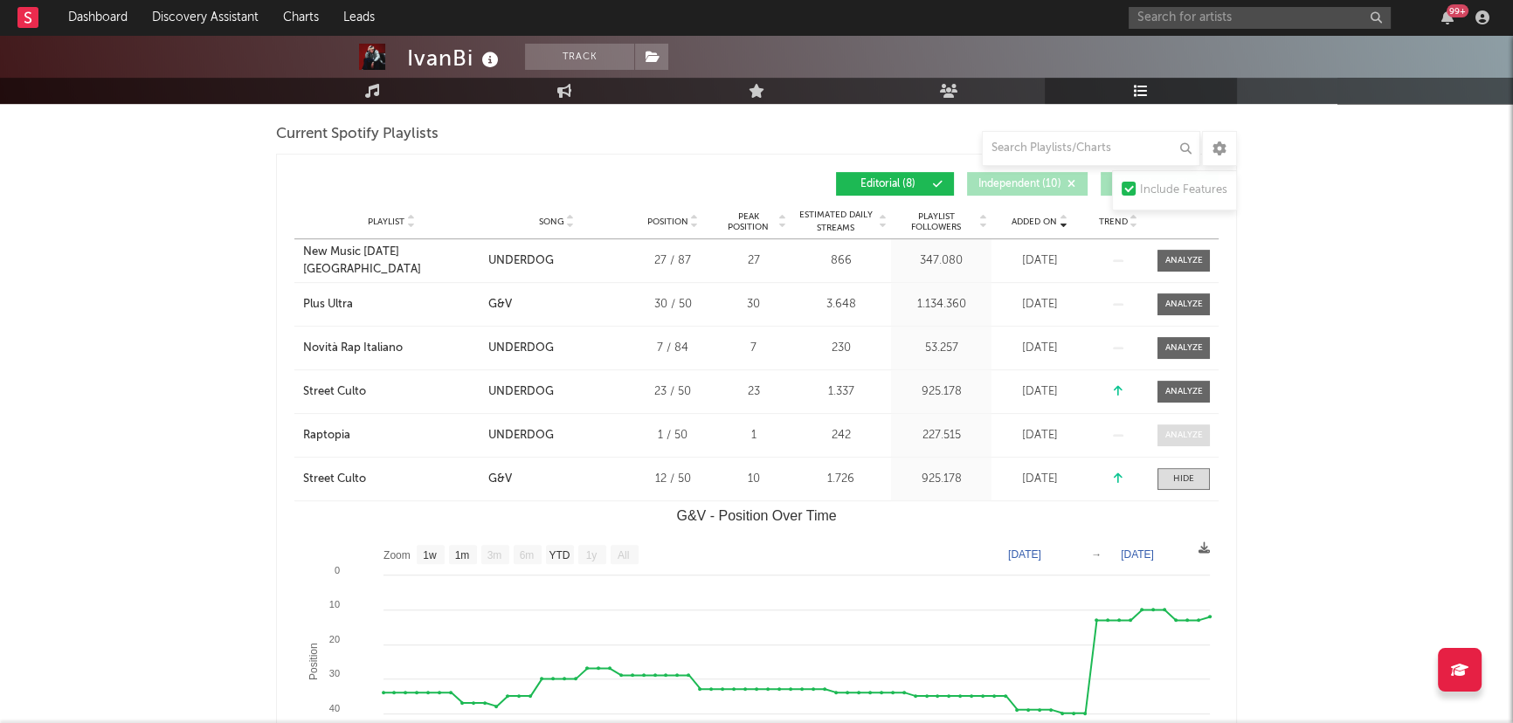
scroll to position [952, 0]
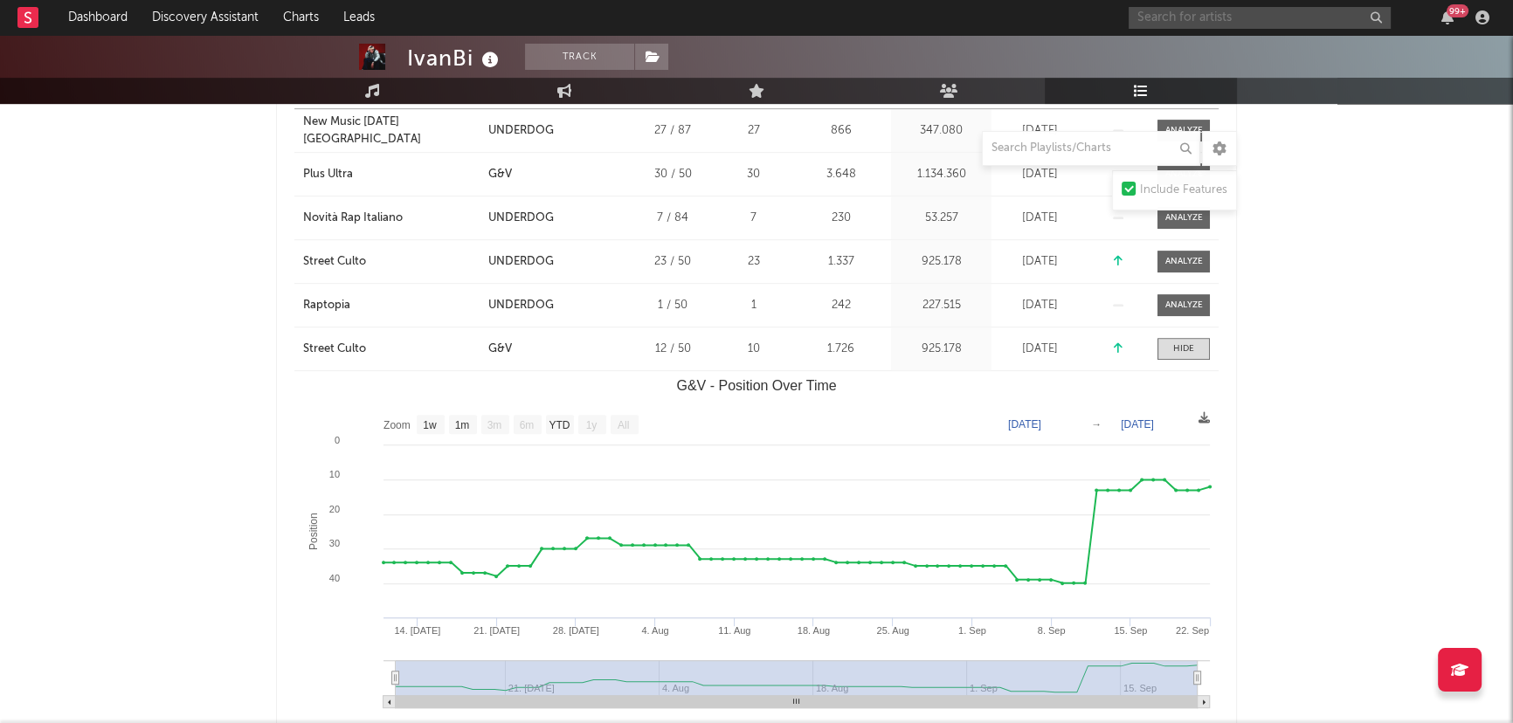
click at [1268, 19] on input "text" at bounding box center [1260, 18] width 262 height 22
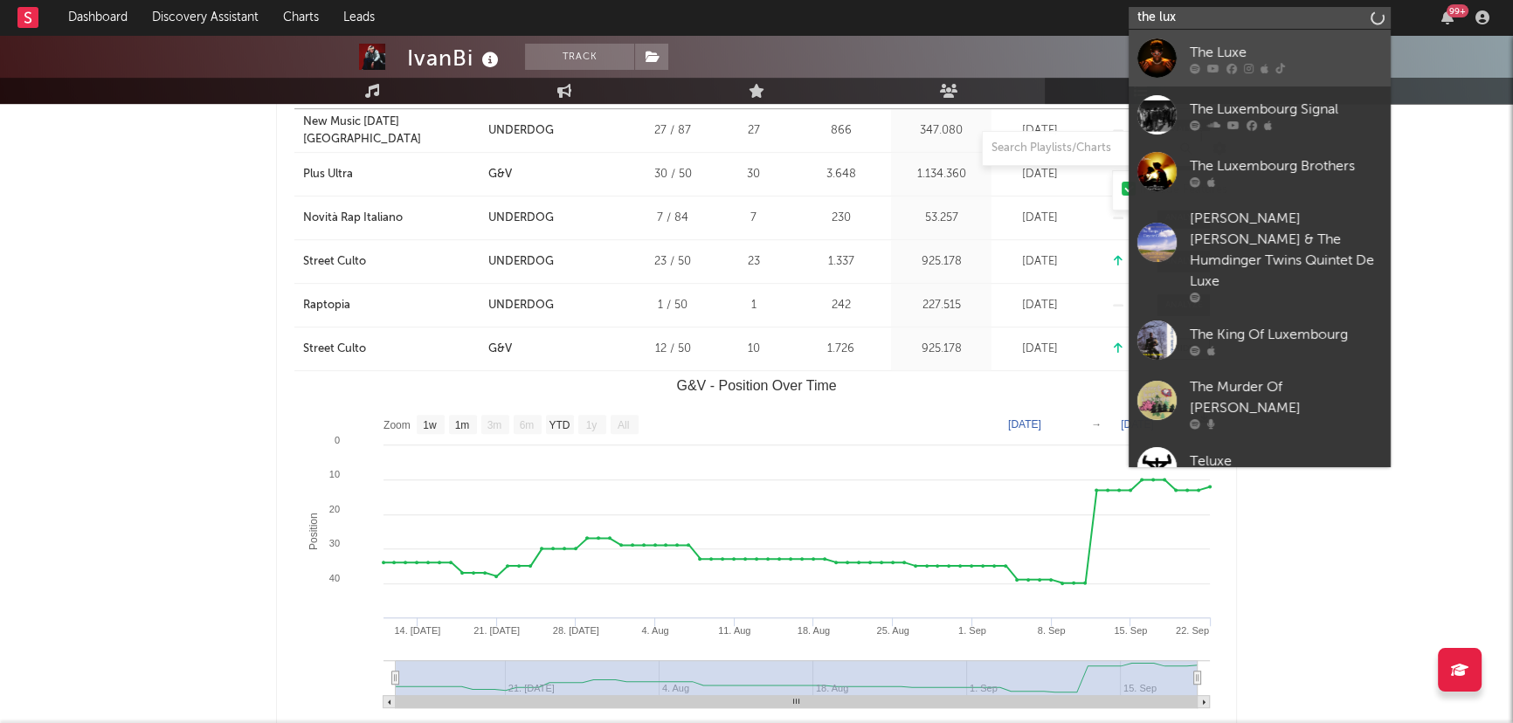
type input "the lux"
click at [1250, 52] on div "The Luxe" at bounding box center [1286, 52] width 192 height 21
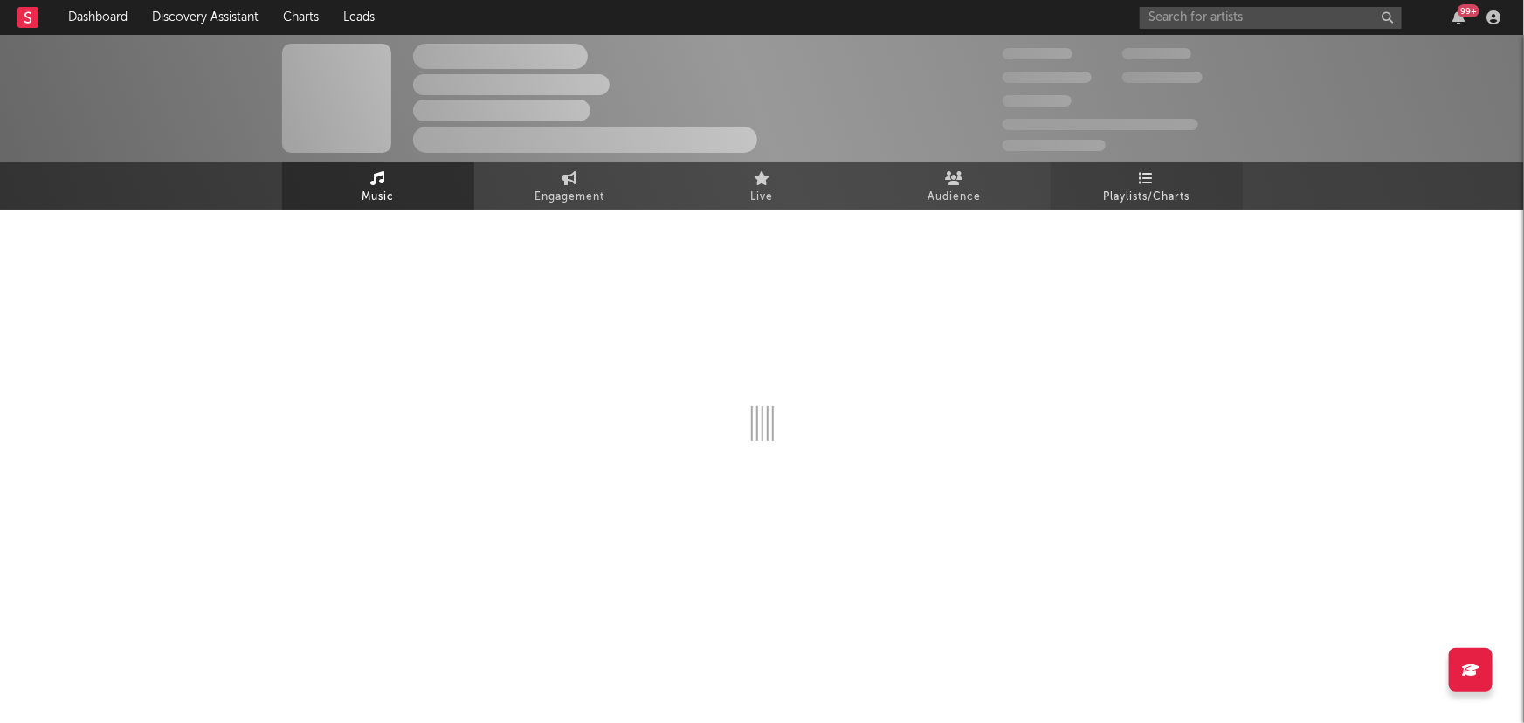
select select "1w"
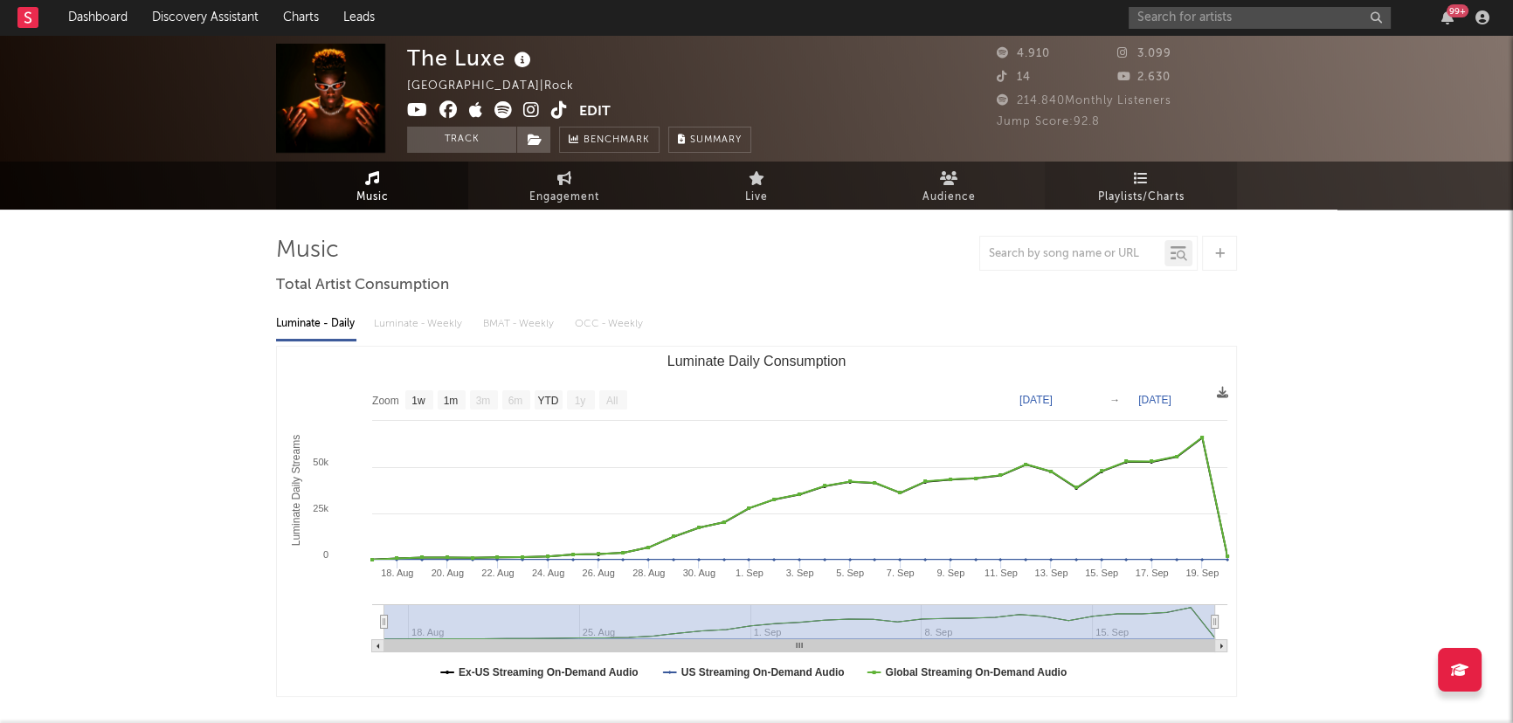
click at [1147, 175] on icon at bounding box center [1141, 178] width 15 height 14
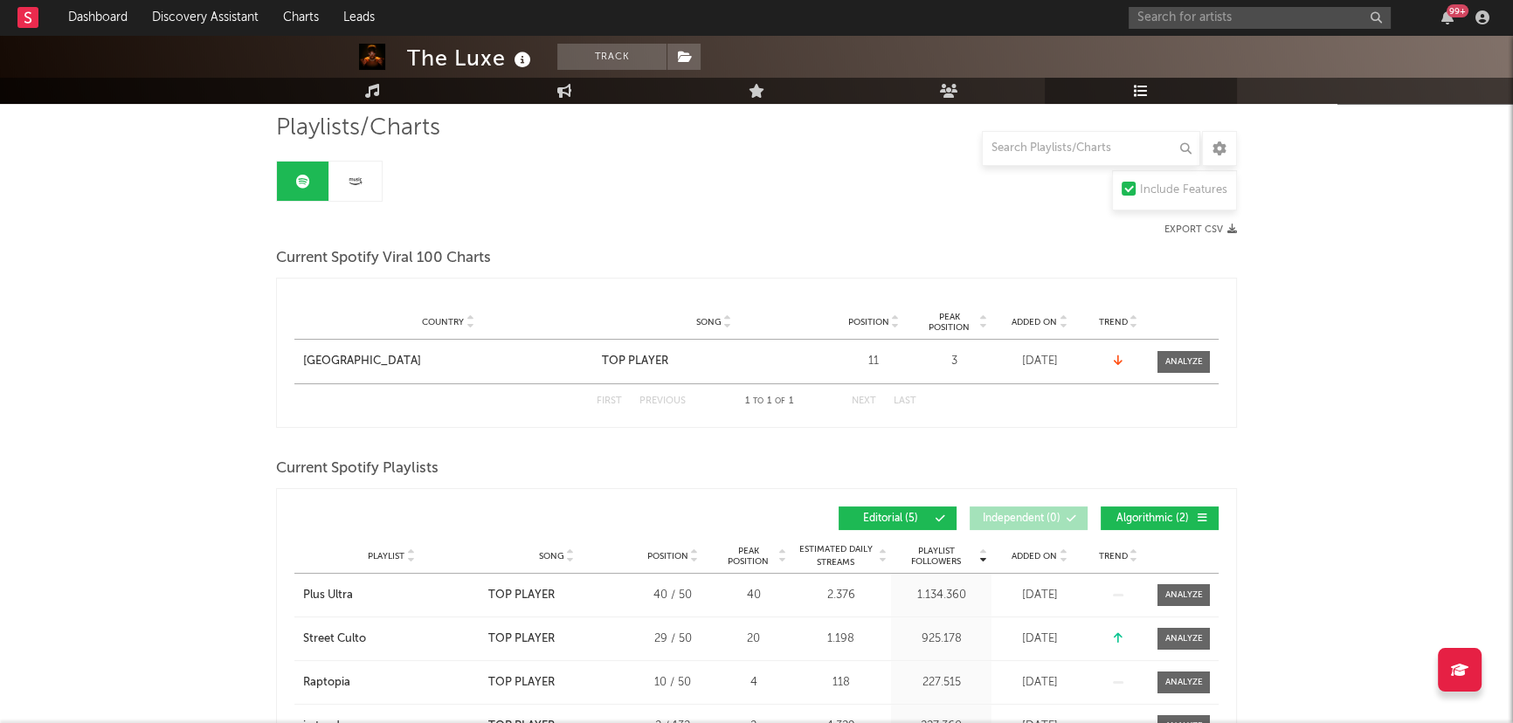
scroll to position [397, 0]
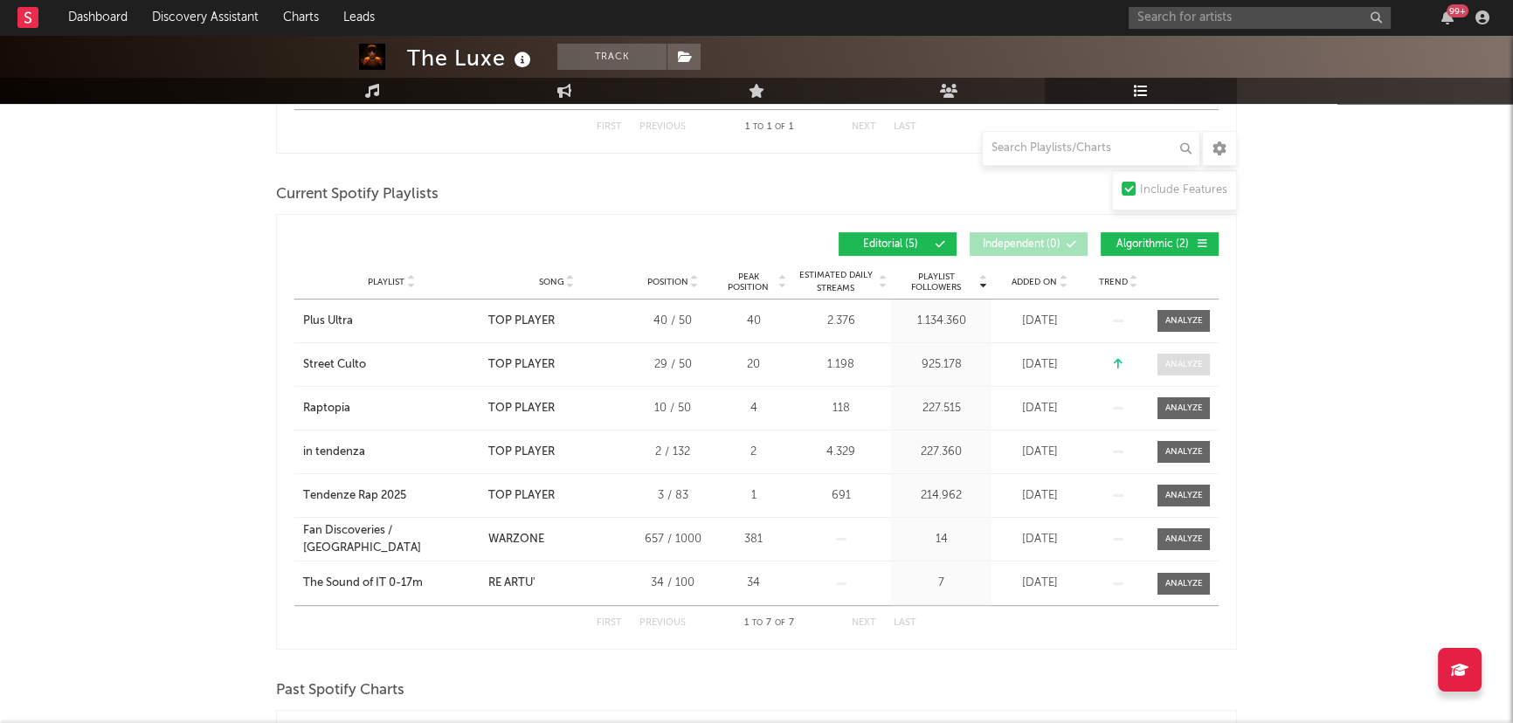
click at [1173, 360] on div at bounding box center [1184, 364] width 38 height 13
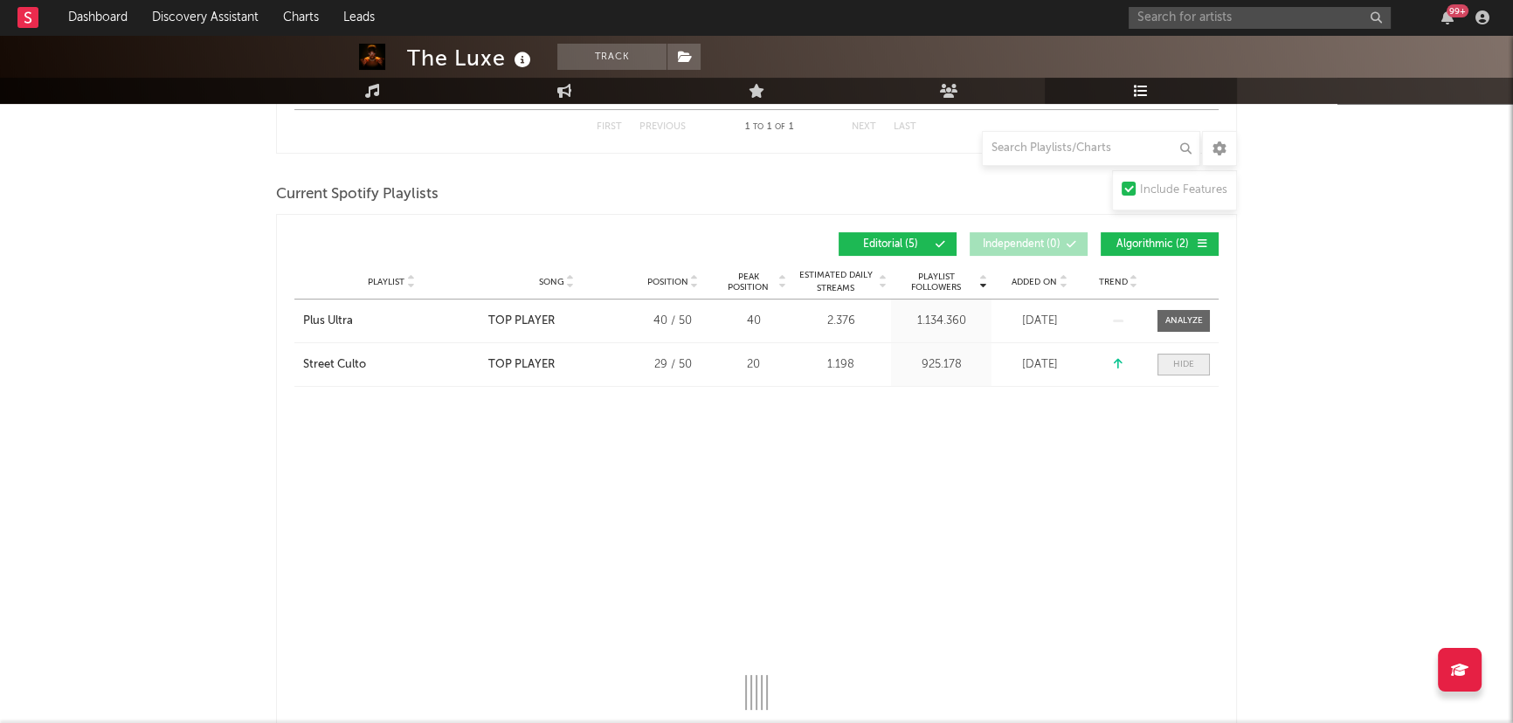
select select "1w"
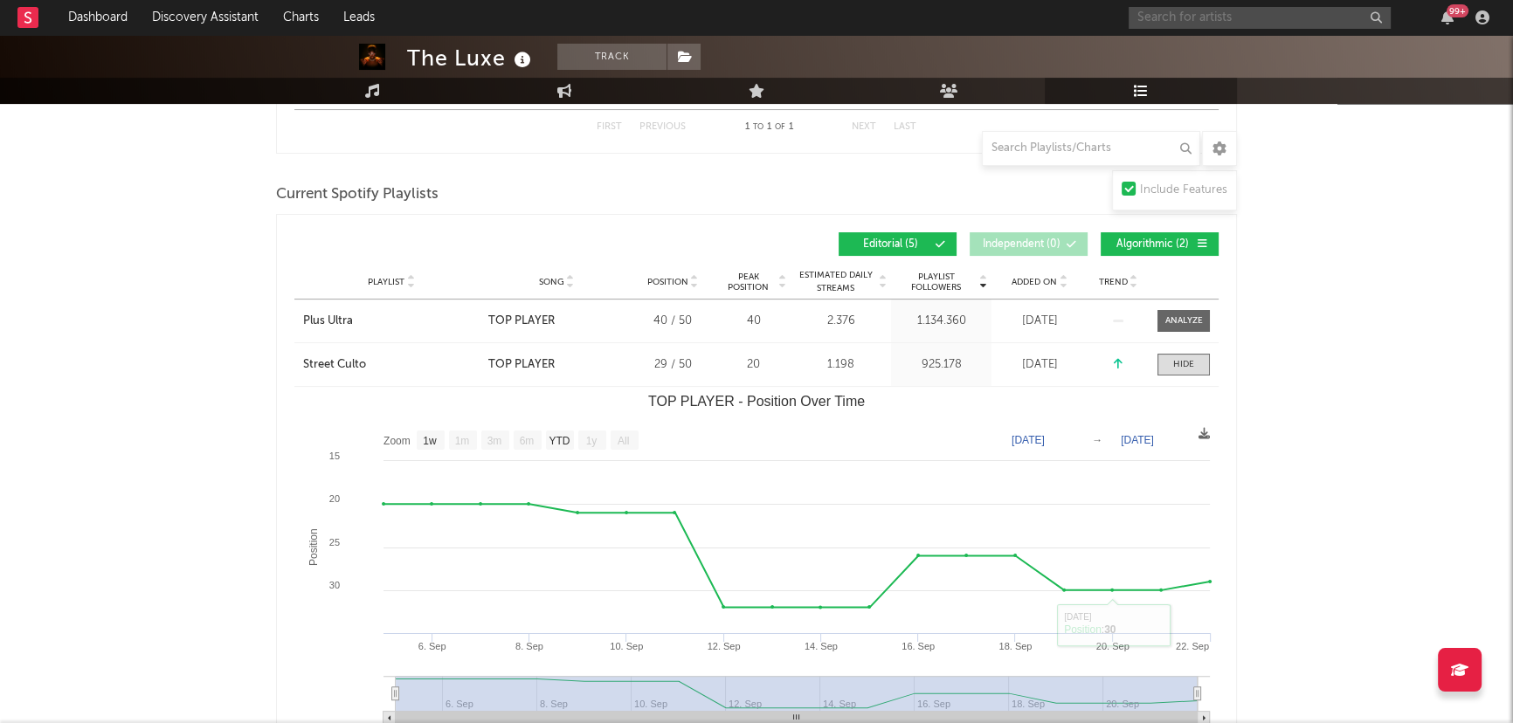
click at [1177, 14] on input "text" at bounding box center [1260, 18] width 262 height 22
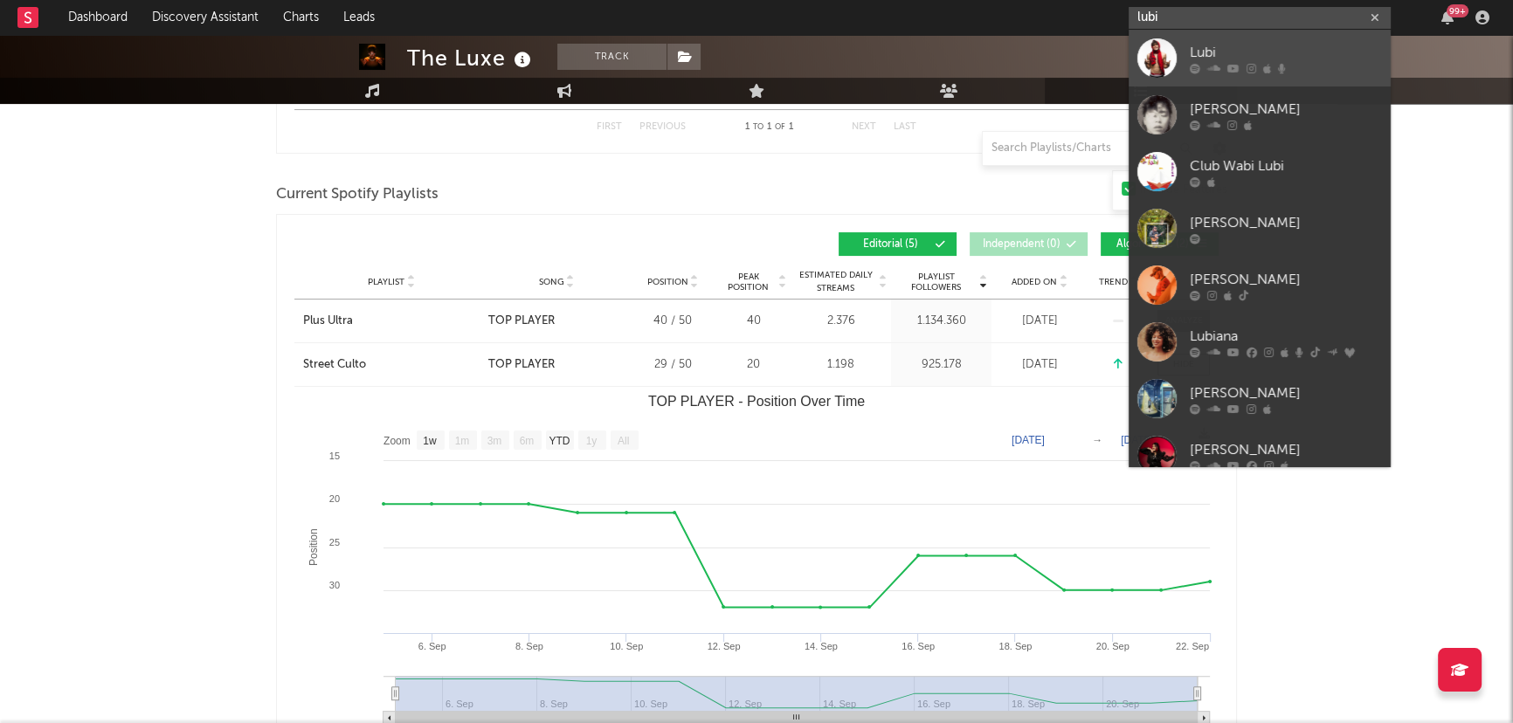
type input "lubi"
click at [1242, 65] on div at bounding box center [1286, 68] width 192 height 10
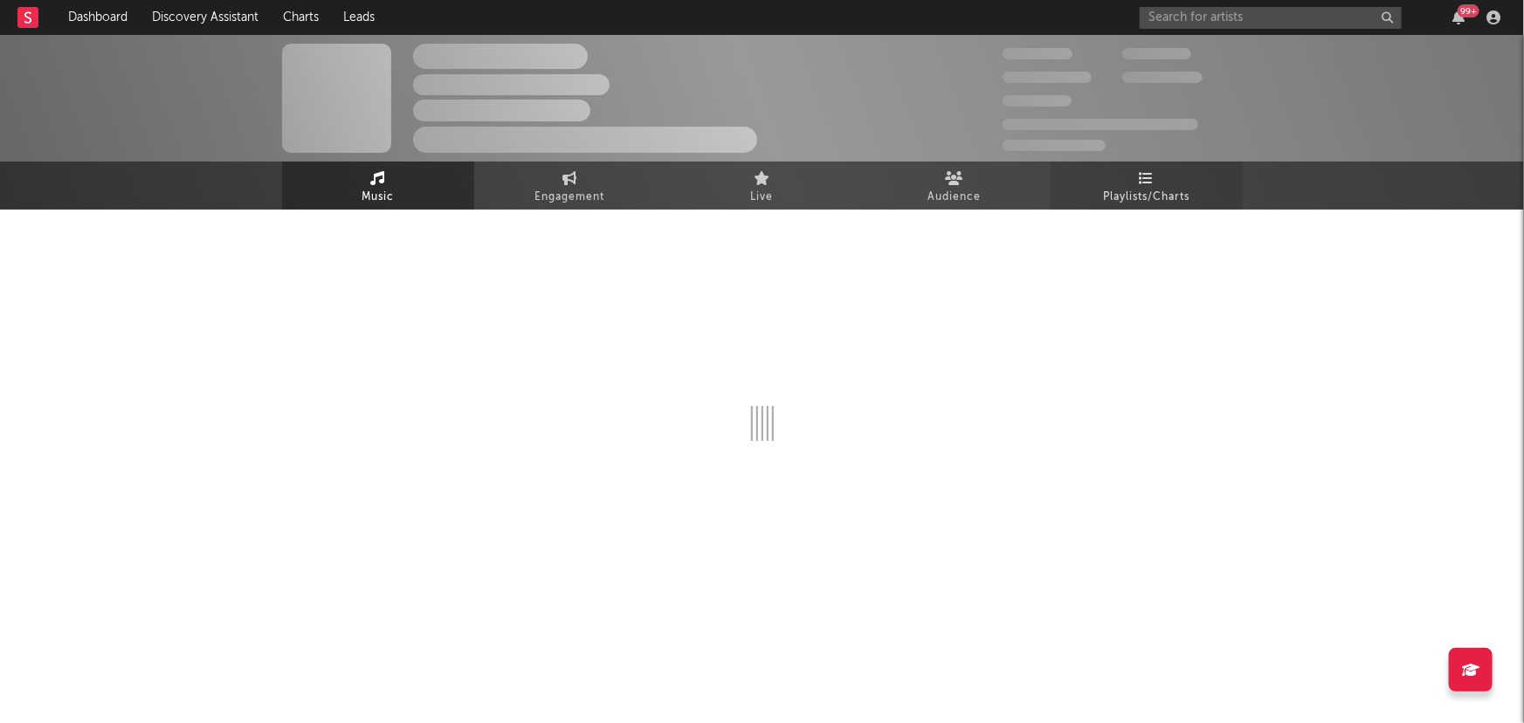
select select "6m"
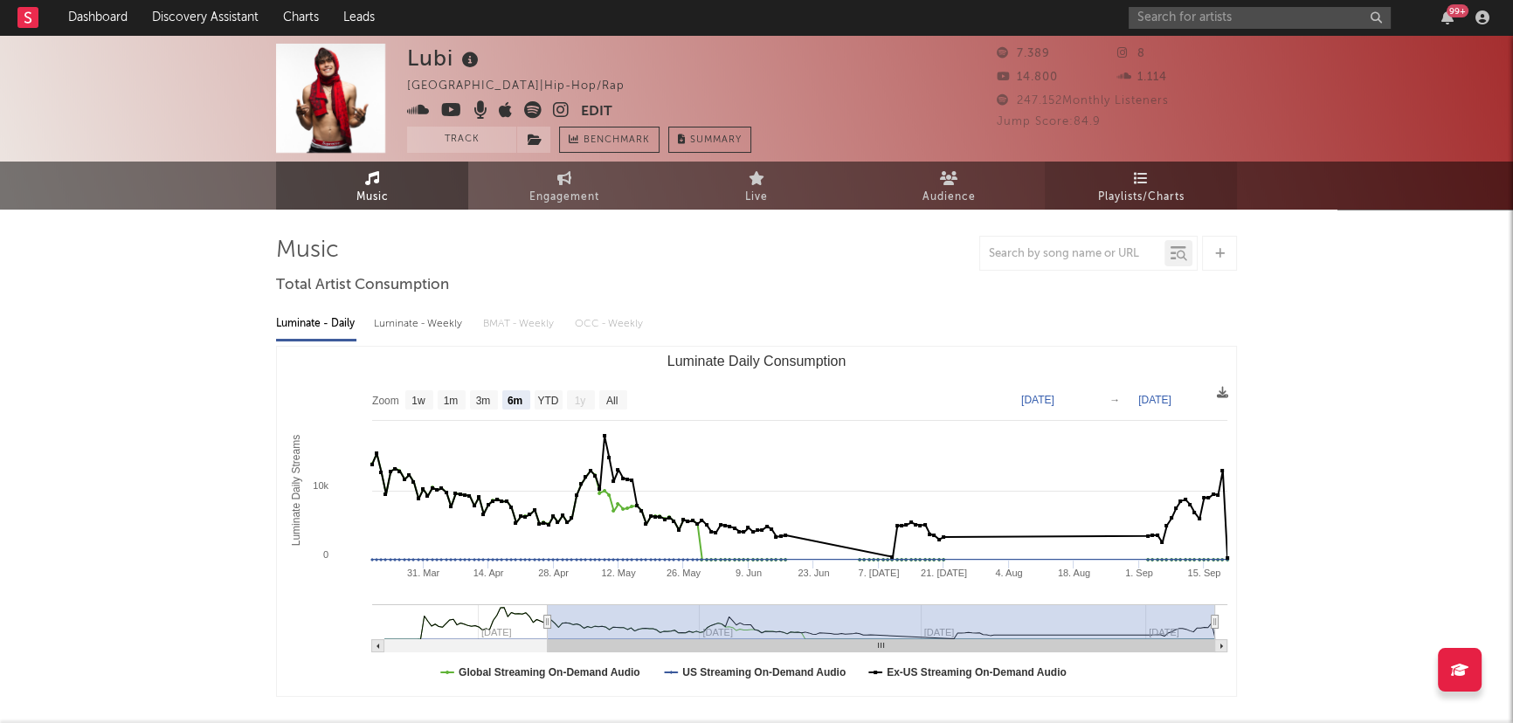
click at [1152, 191] on span "Playlists/Charts" at bounding box center [1141, 197] width 86 height 21
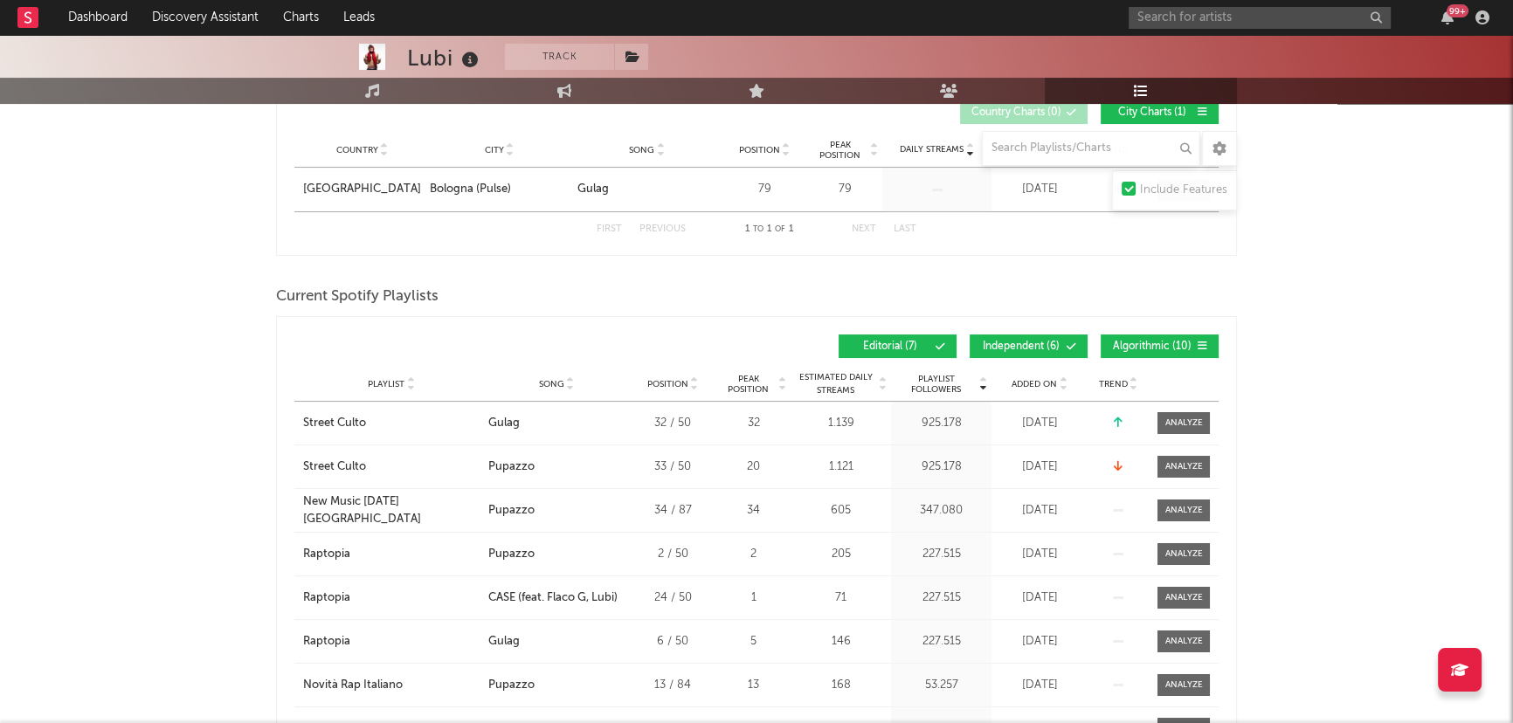
scroll to position [476, 0]
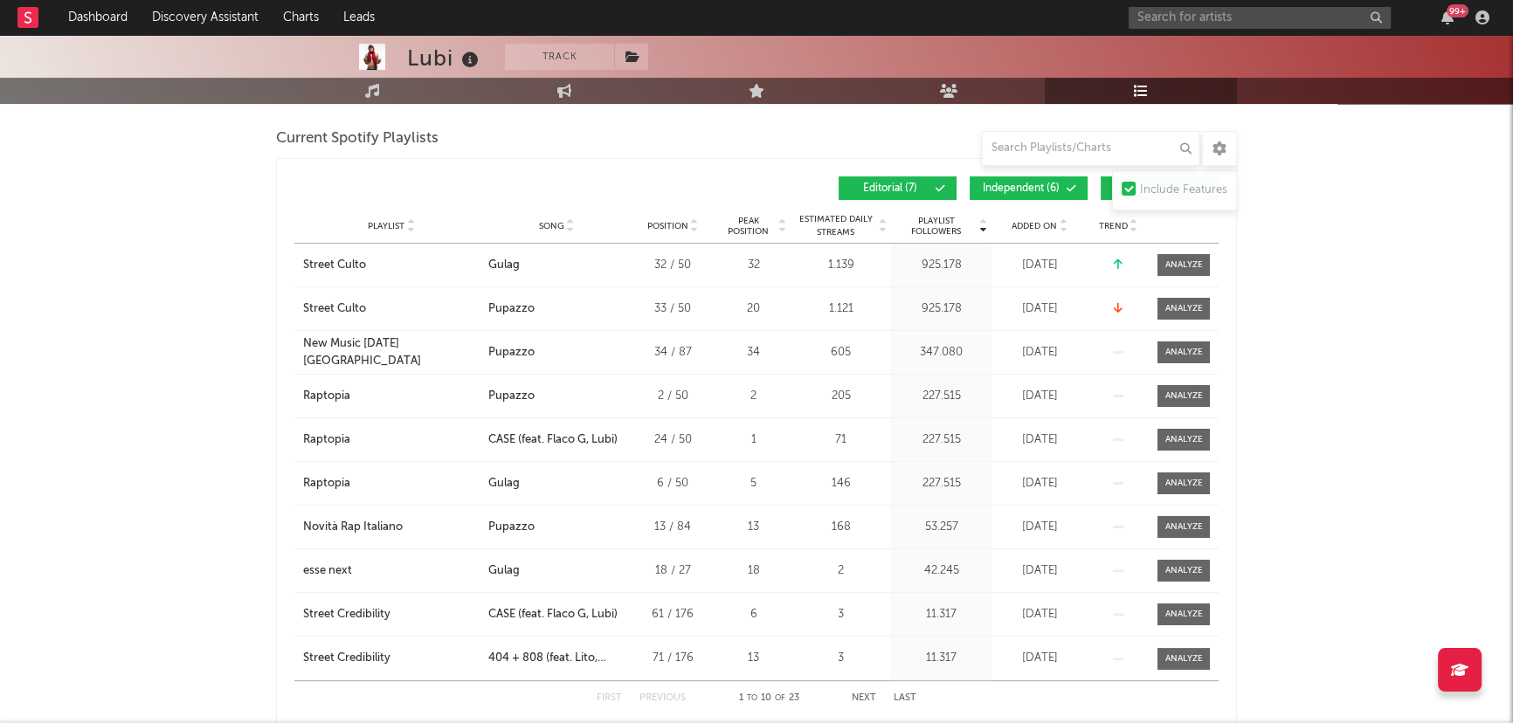
click at [1034, 183] on span "Independent ( 6 )" at bounding box center [1021, 188] width 80 height 10
click at [1105, 187] on button "Algorithmic ( 10 )" at bounding box center [1160, 188] width 118 height 24
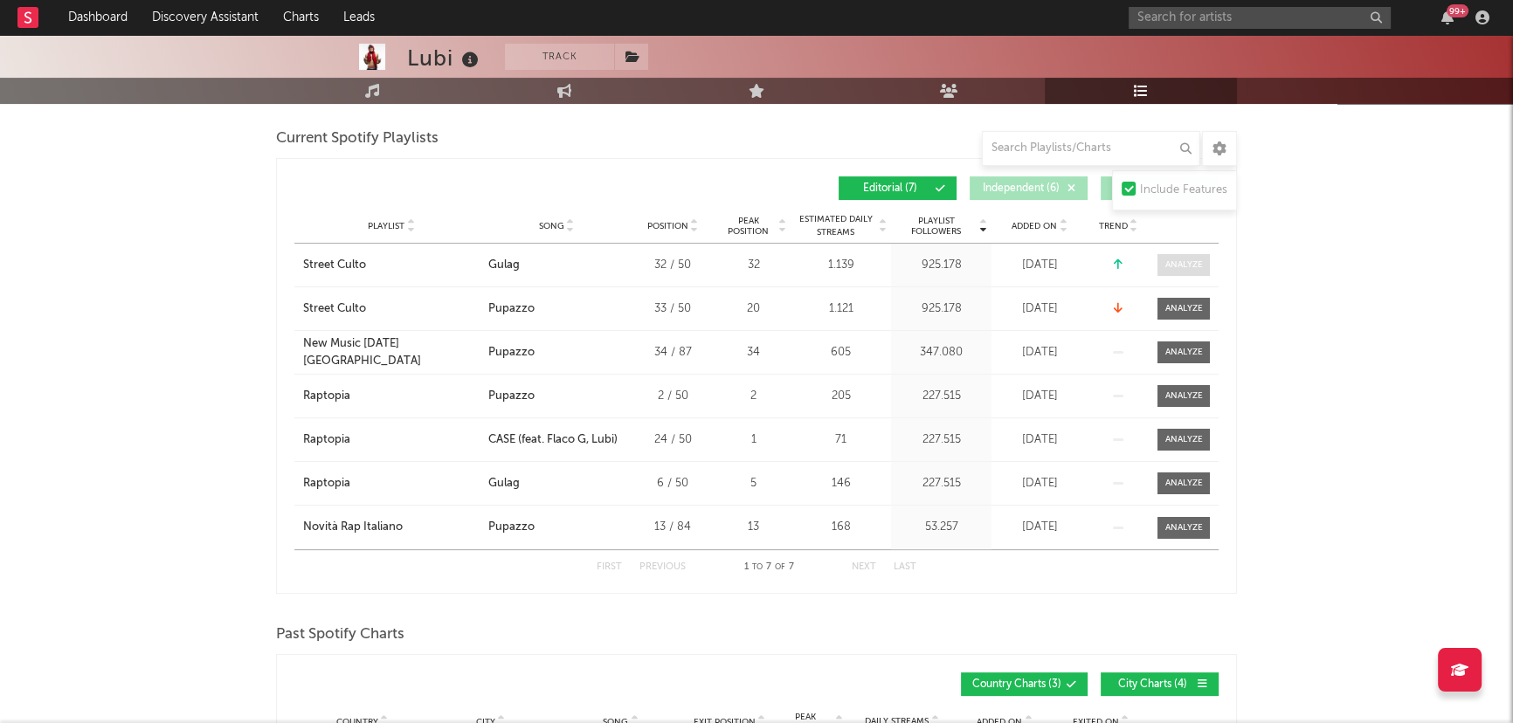
click at [1163, 260] on span at bounding box center [1183, 265] width 52 height 22
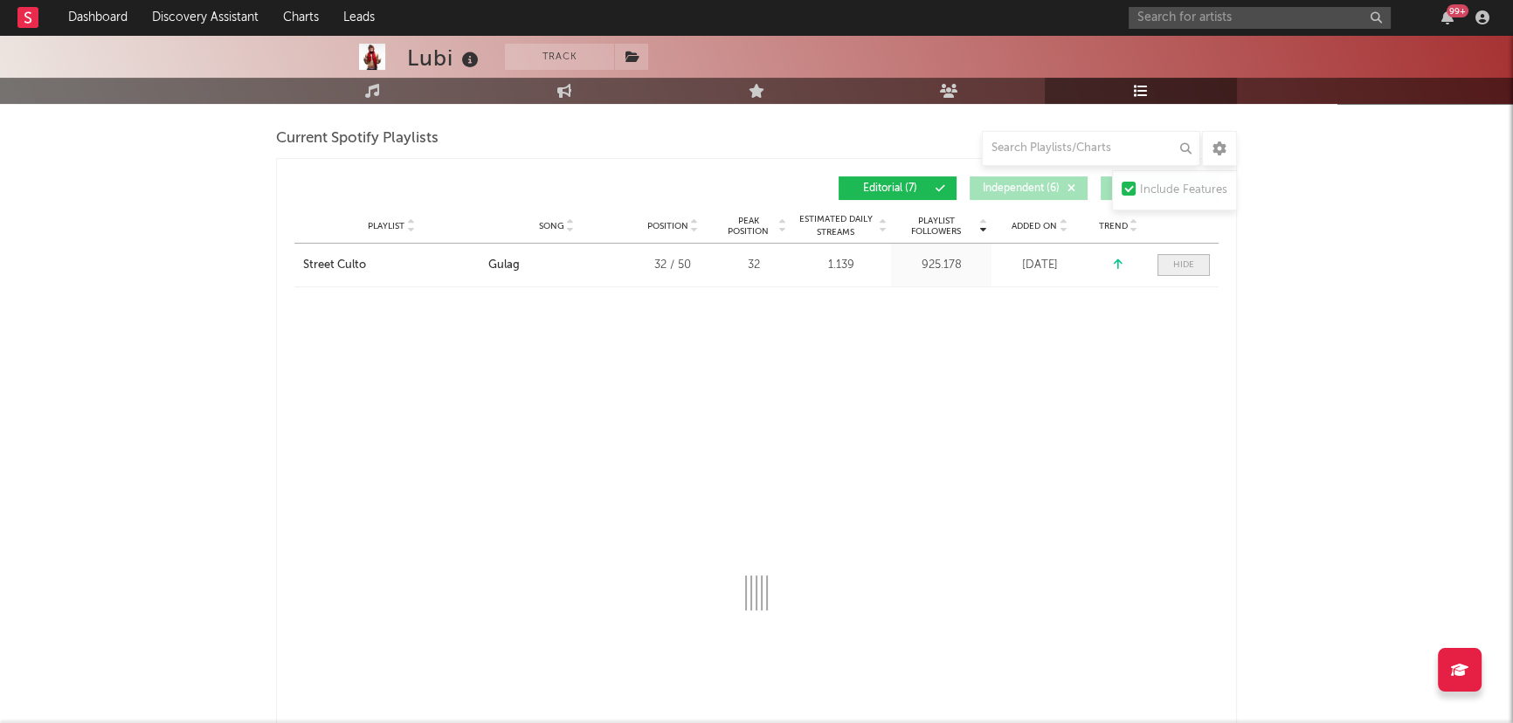
select select "1w"
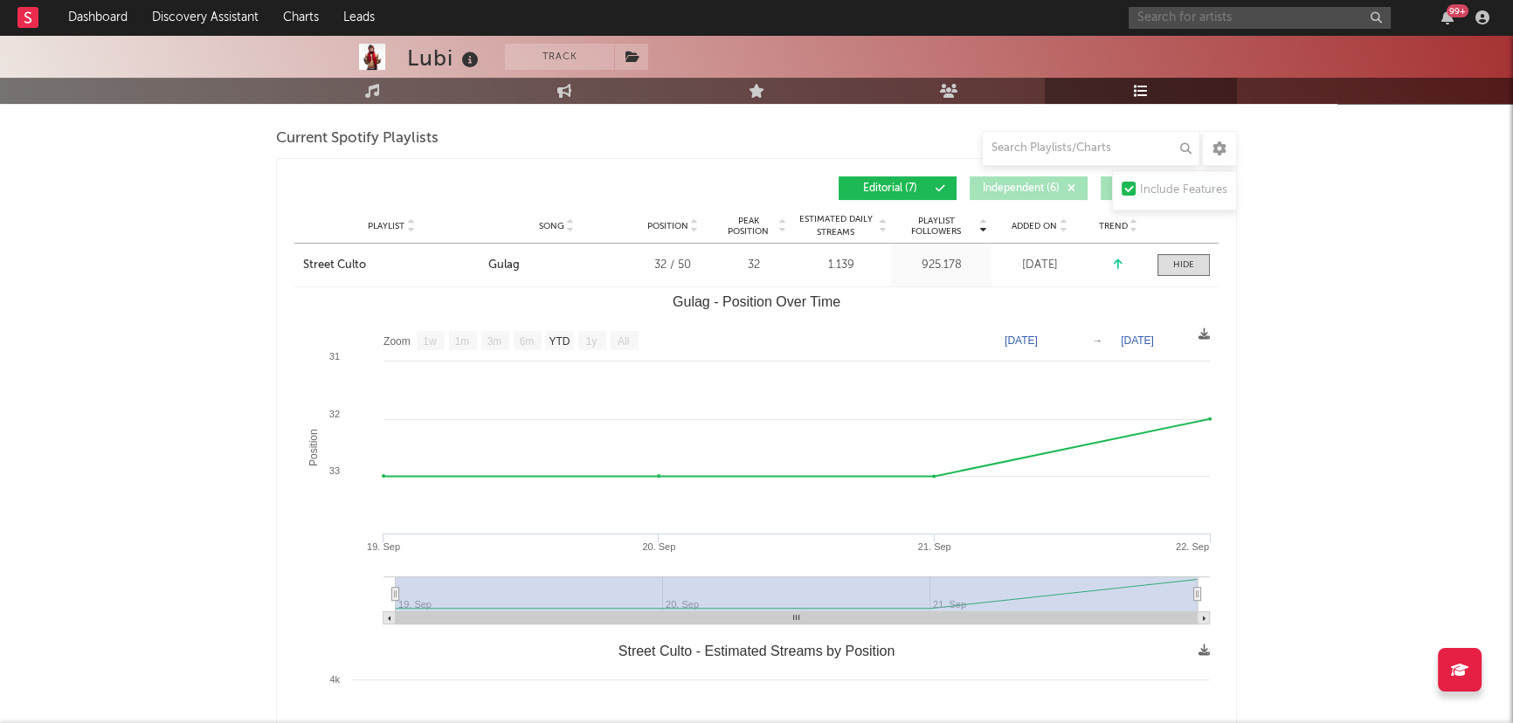
click at [1211, 18] on input "text" at bounding box center [1260, 18] width 262 height 22
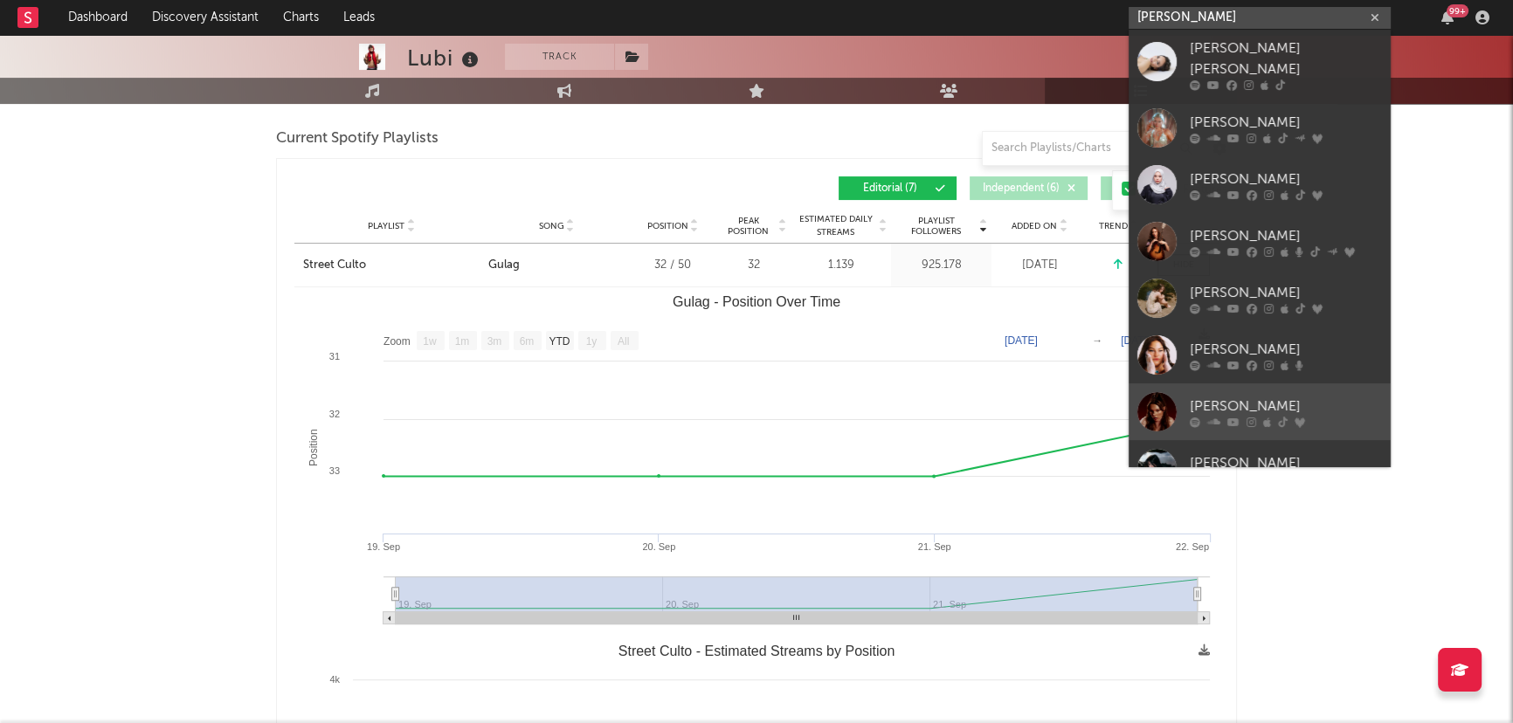
type input "[PERSON_NAME]"
click at [1288, 396] on div "[PERSON_NAME]" at bounding box center [1286, 406] width 192 height 21
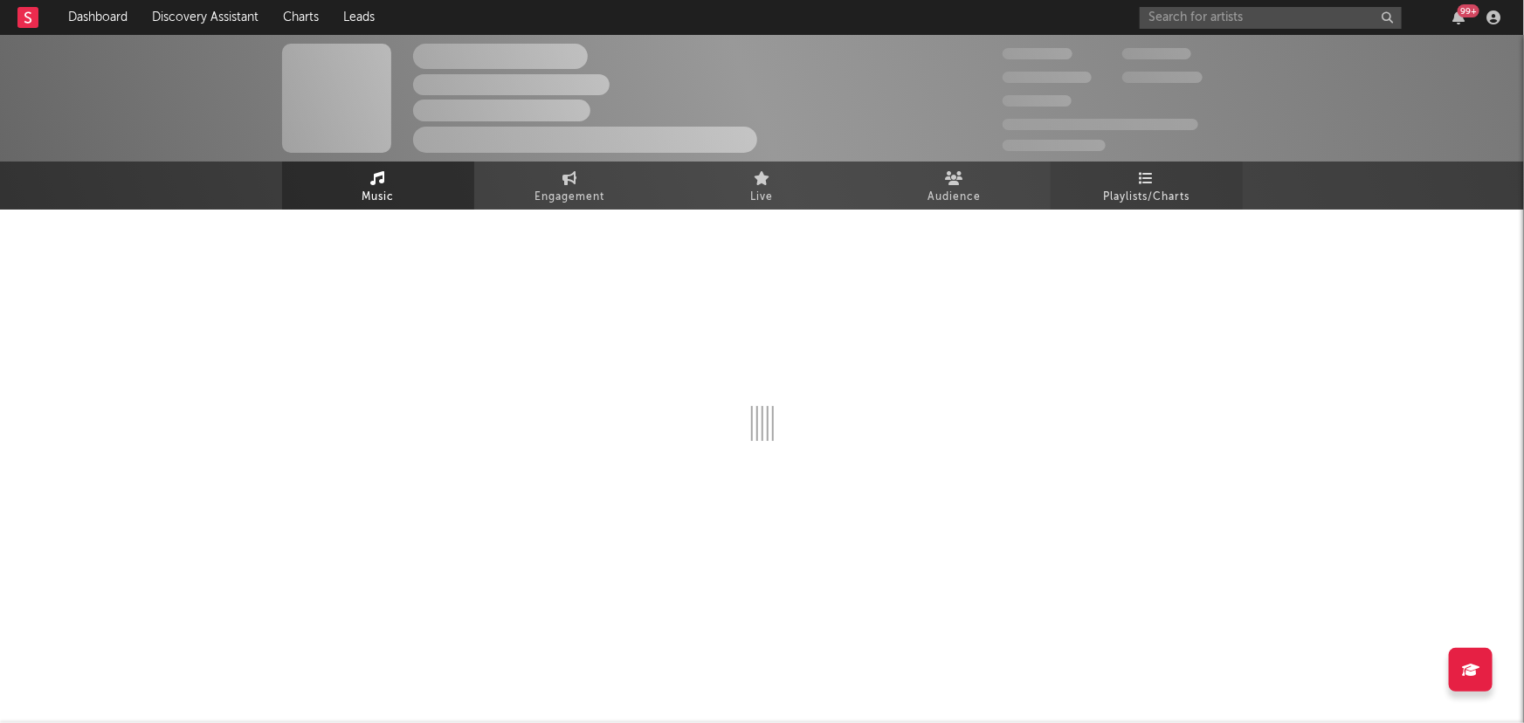
click at [1149, 190] on span "Playlists/Charts" at bounding box center [1146, 197] width 86 height 21
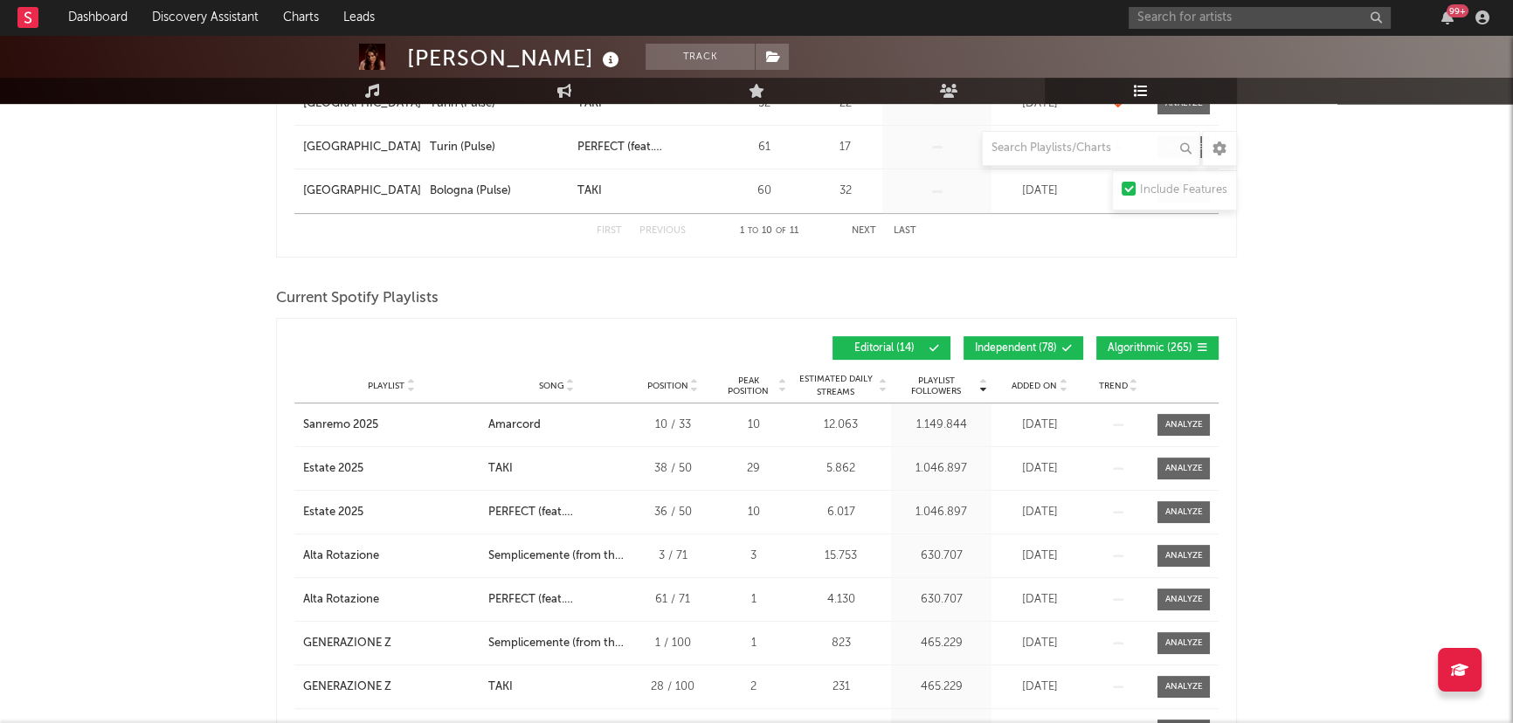
scroll to position [794, 0]
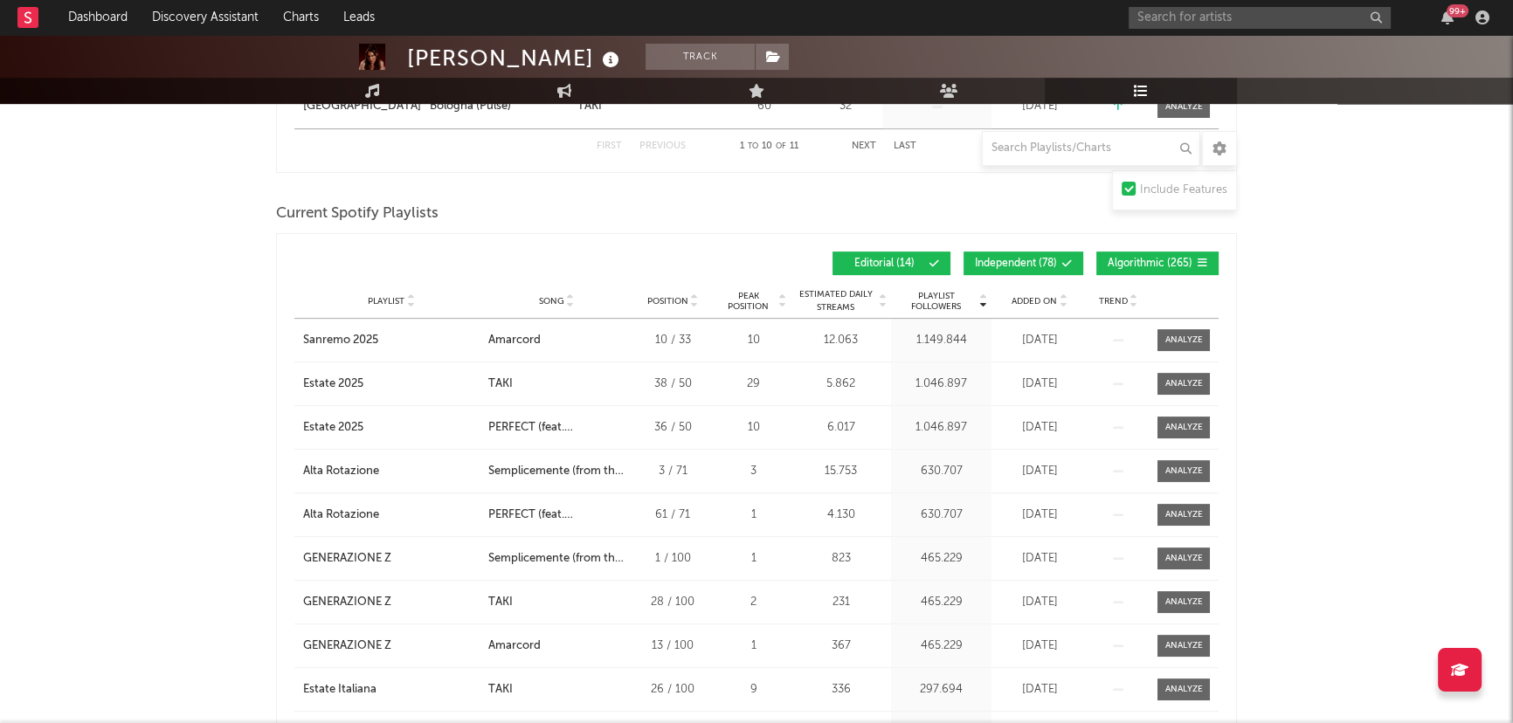
click at [1046, 259] on span "Independent ( 78 )" at bounding box center [1016, 264] width 82 height 10
click at [1149, 260] on span "Algorithmic ( 265 )" at bounding box center [1150, 264] width 85 height 10
click at [1063, 294] on icon at bounding box center [1063, 297] width 9 height 7
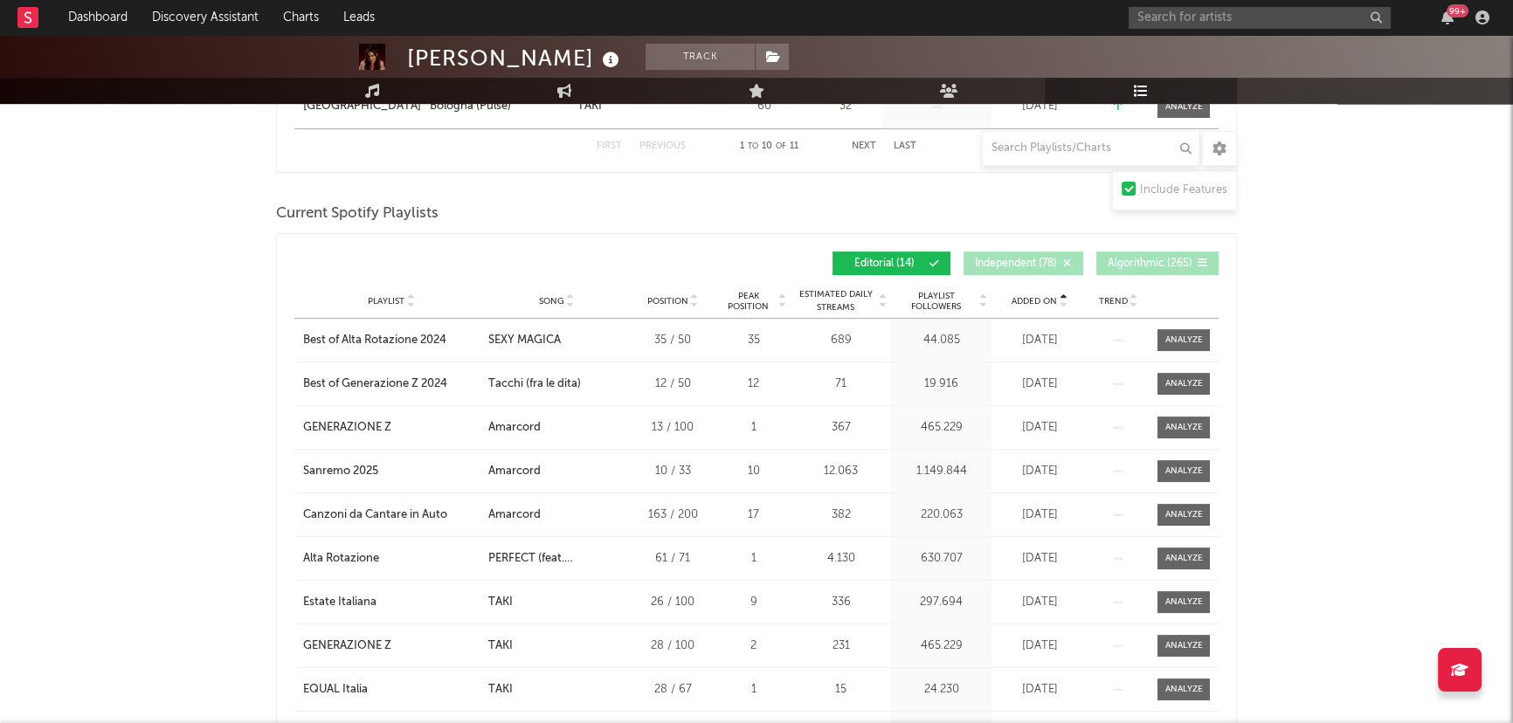
click at [1063, 294] on icon at bounding box center [1063, 297] width 9 height 7
click at [1165, 22] on input "text" at bounding box center [1260, 18] width 262 height 22
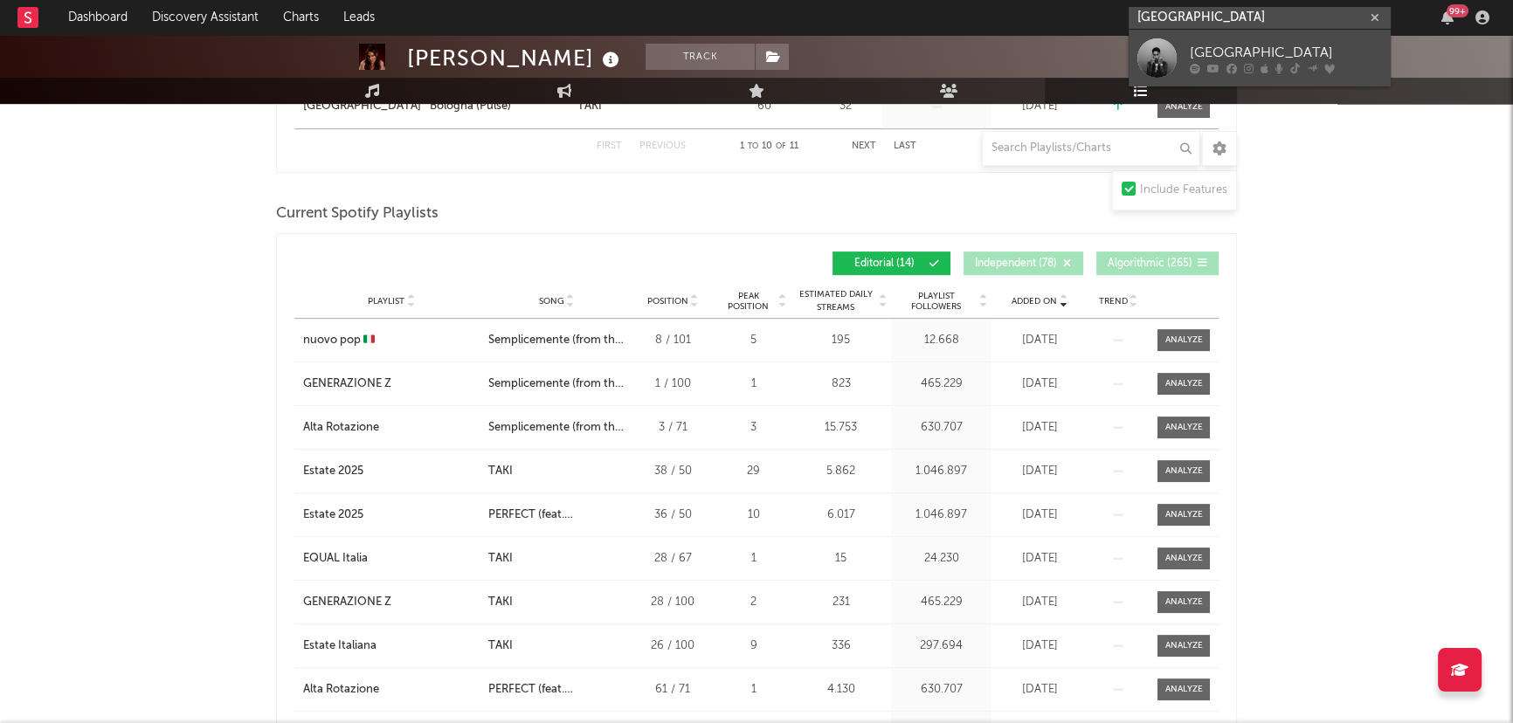
type input "[GEOGRAPHIC_DATA]"
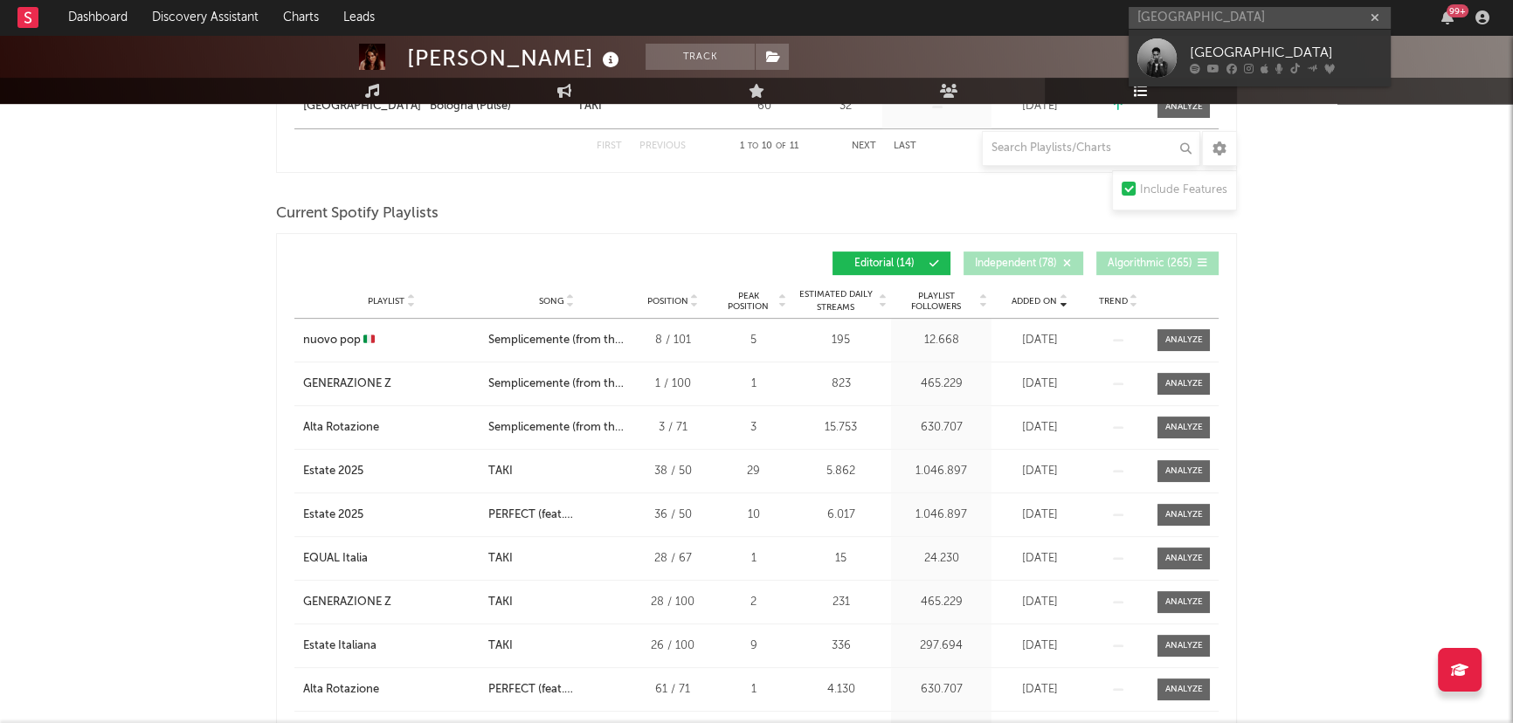
click at [1180, 52] on link "[GEOGRAPHIC_DATA]" at bounding box center [1260, 58] width 262 height 57
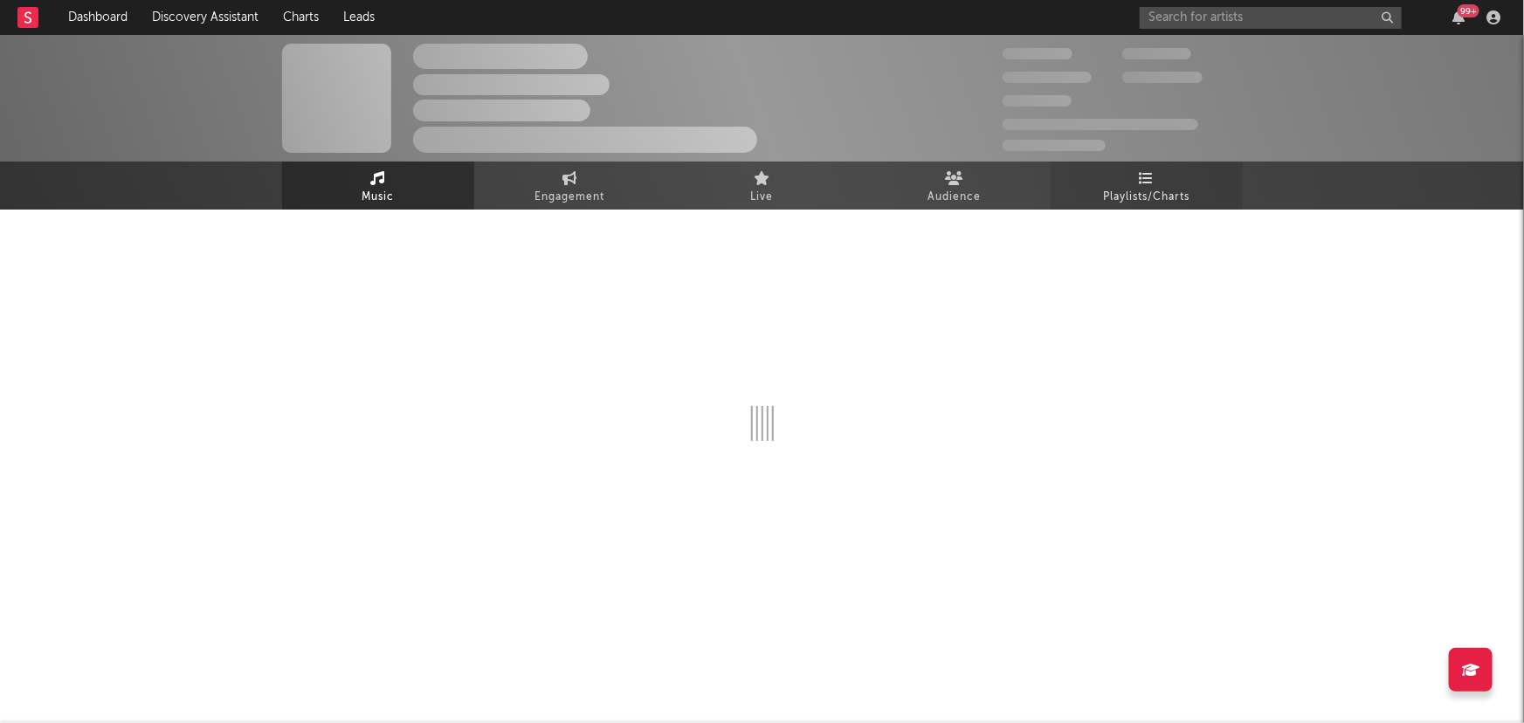
click at [1164, 197] on span "Playlists/Charts" at bounding box center [1146, 197] width 86 height 21
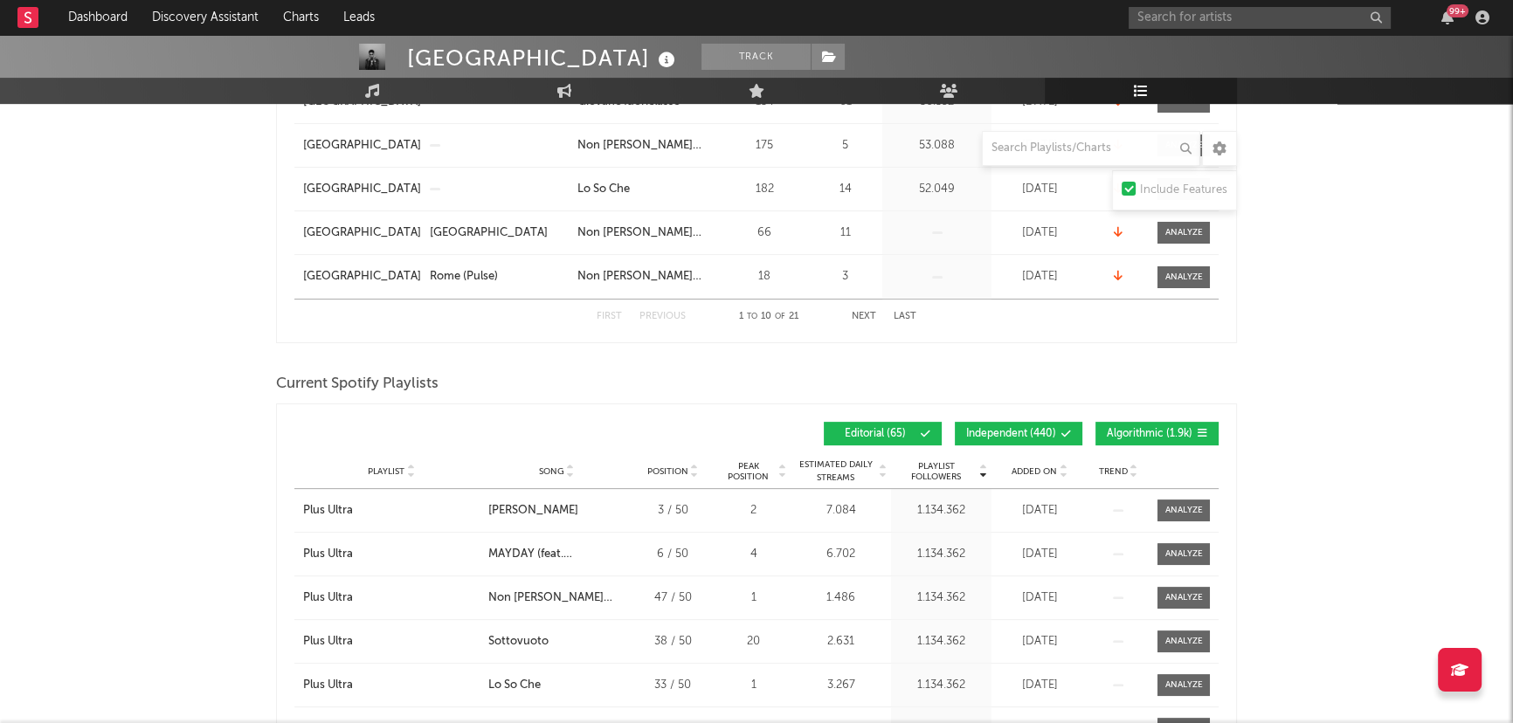
scroll to position [794, 0]
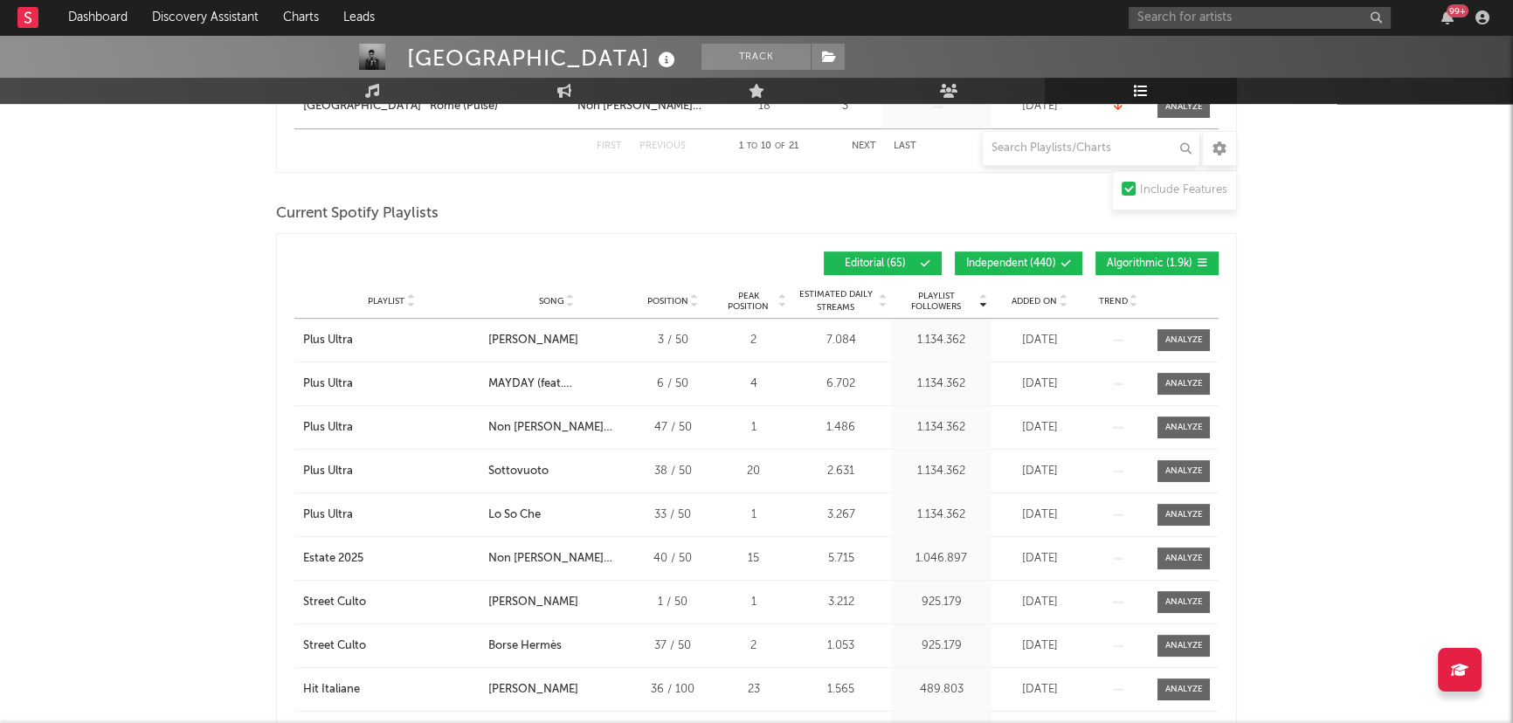
click at [1001, 259] on span "Independent ( 440 )" at bounding box center [1011, 264] width 90 height 10
click at [1130, 253] on button "Algorithmic ( 1.9k )" at bounding box center [1156, 264] width 123 height 24
click at [1061, 294] on icon at bounding box center [1063, 297] width 9 height 7
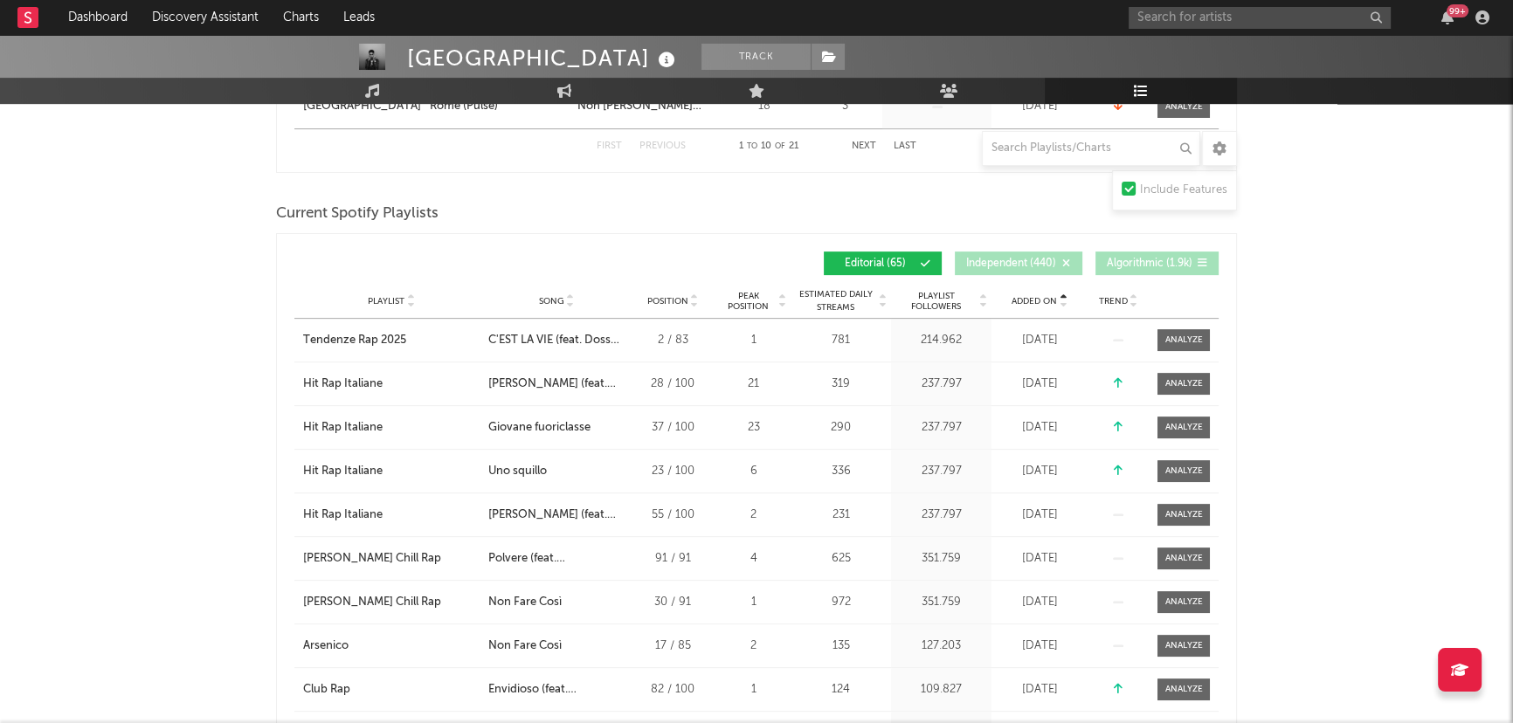
click at [1061, 294] on icon at bounding box center [1063, 297] width 9 height 7
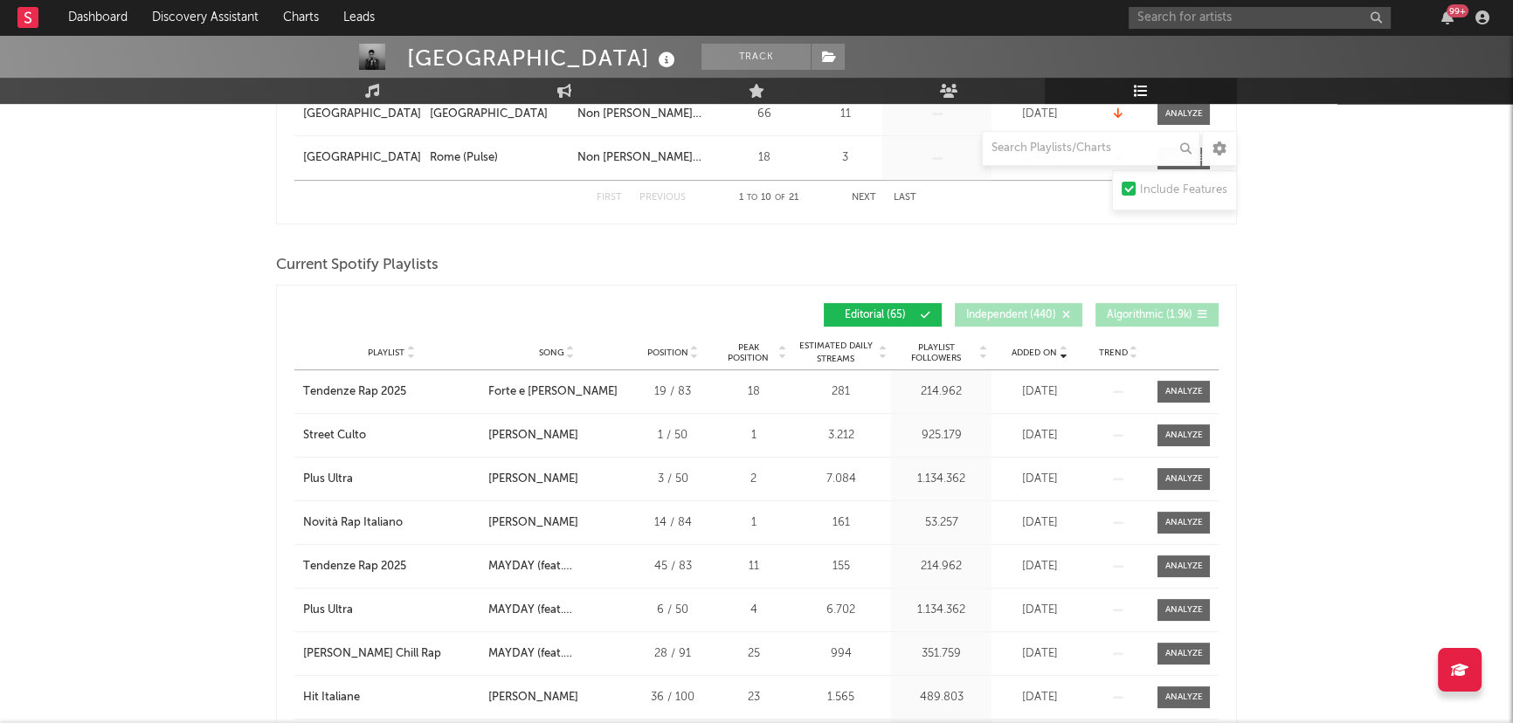
scroll to position [715, 0]
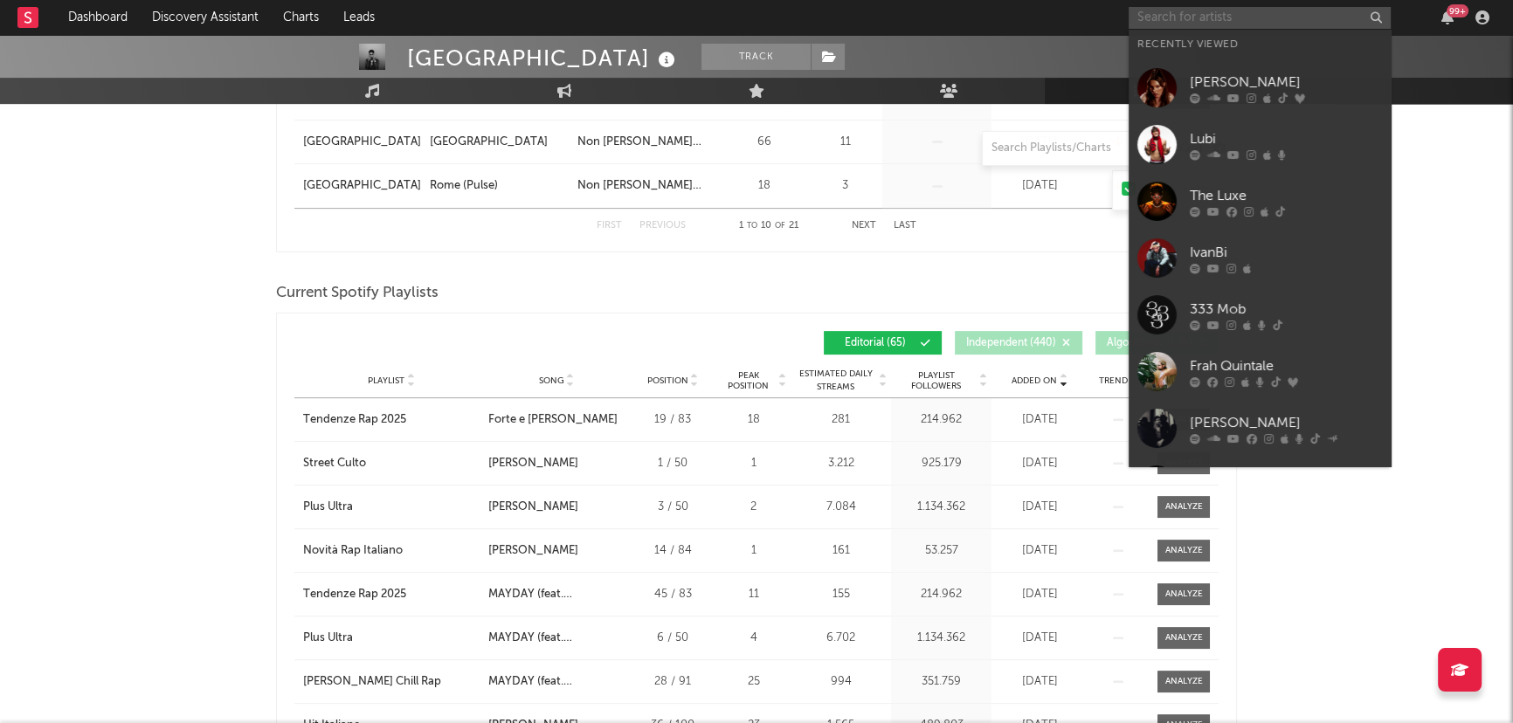
click at [1213, 17] on input "text" at bounding box center [1260, 18] width 262 height 22
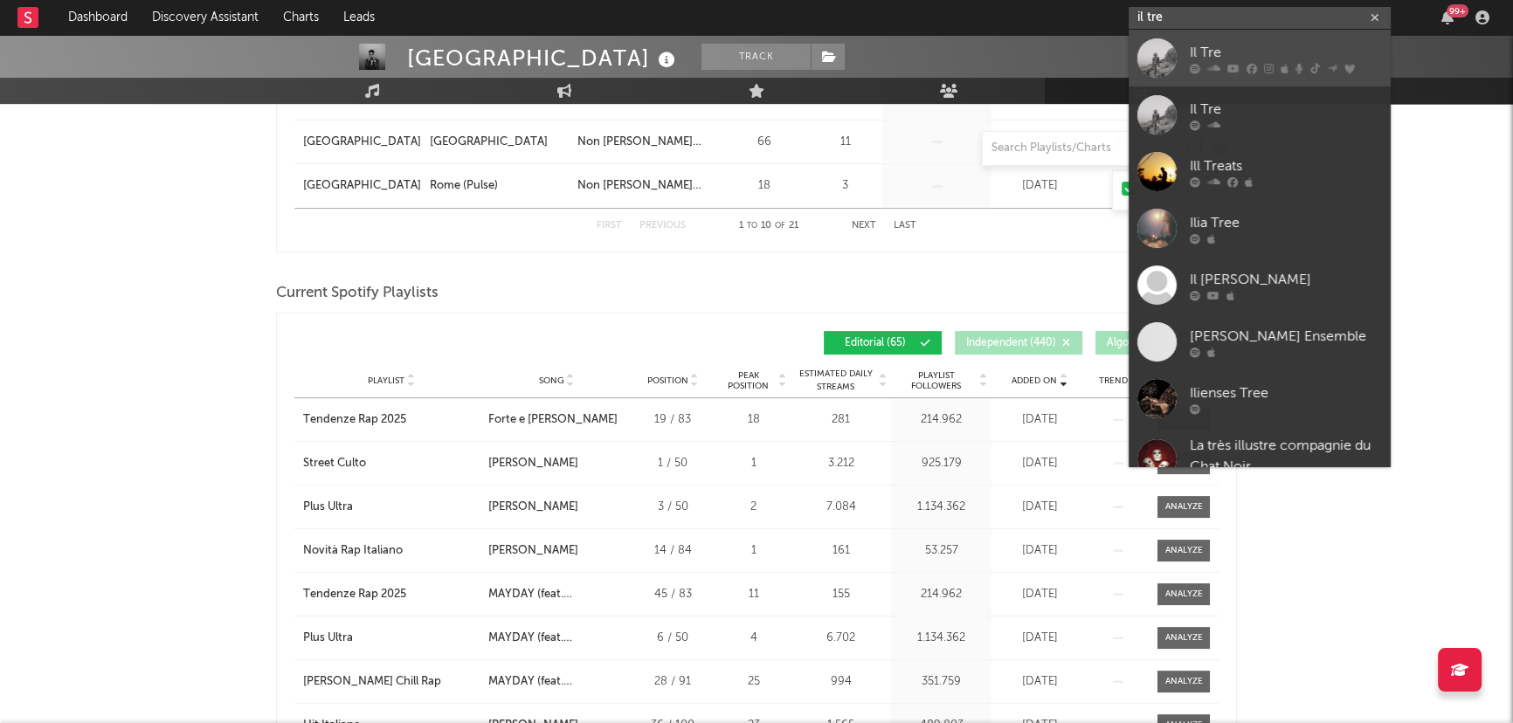
type input "il tre"
click at [1212, 63] on icon at bounding box center [1213, 68] width 13 height 10
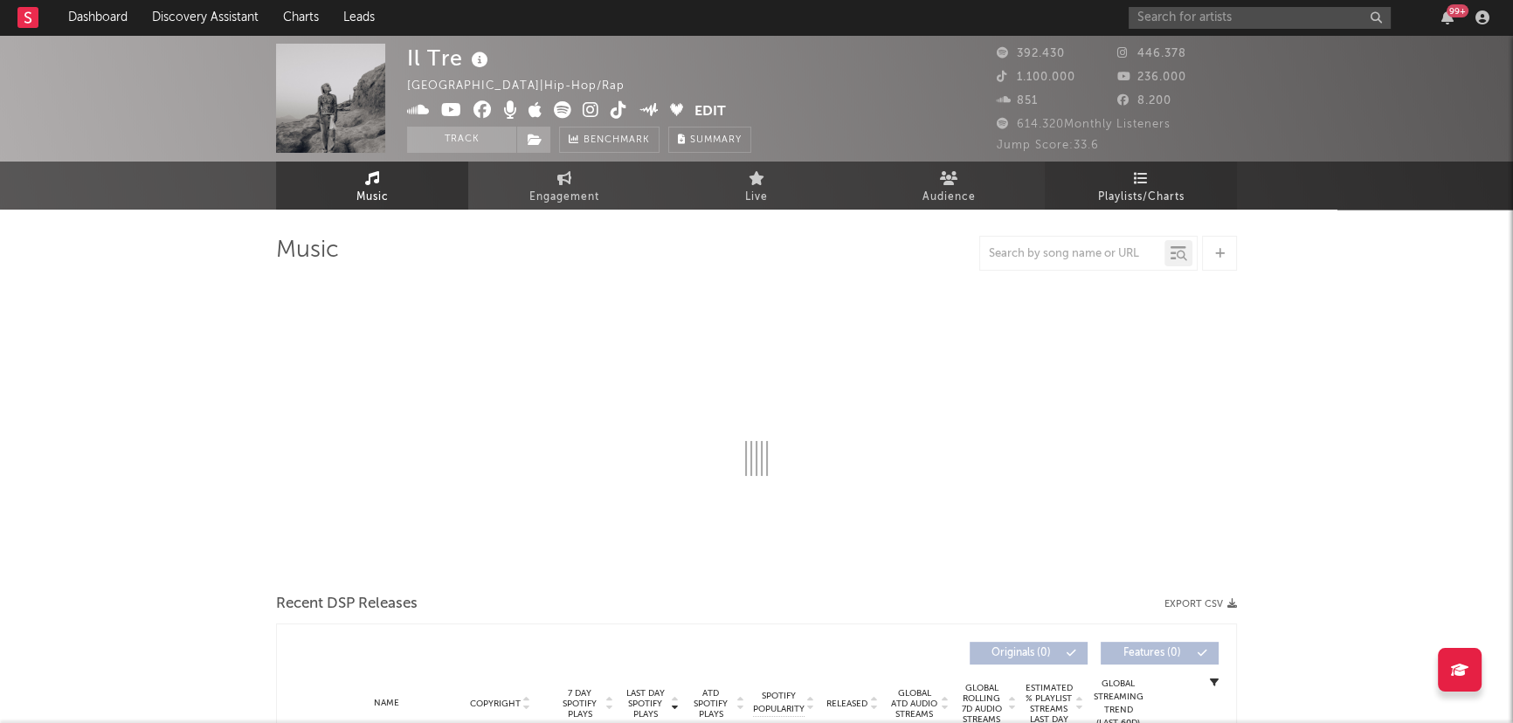
click at [1156, 196] on span "Playlists/Charts" at bounding box center [1141, 197] width 86 height 21
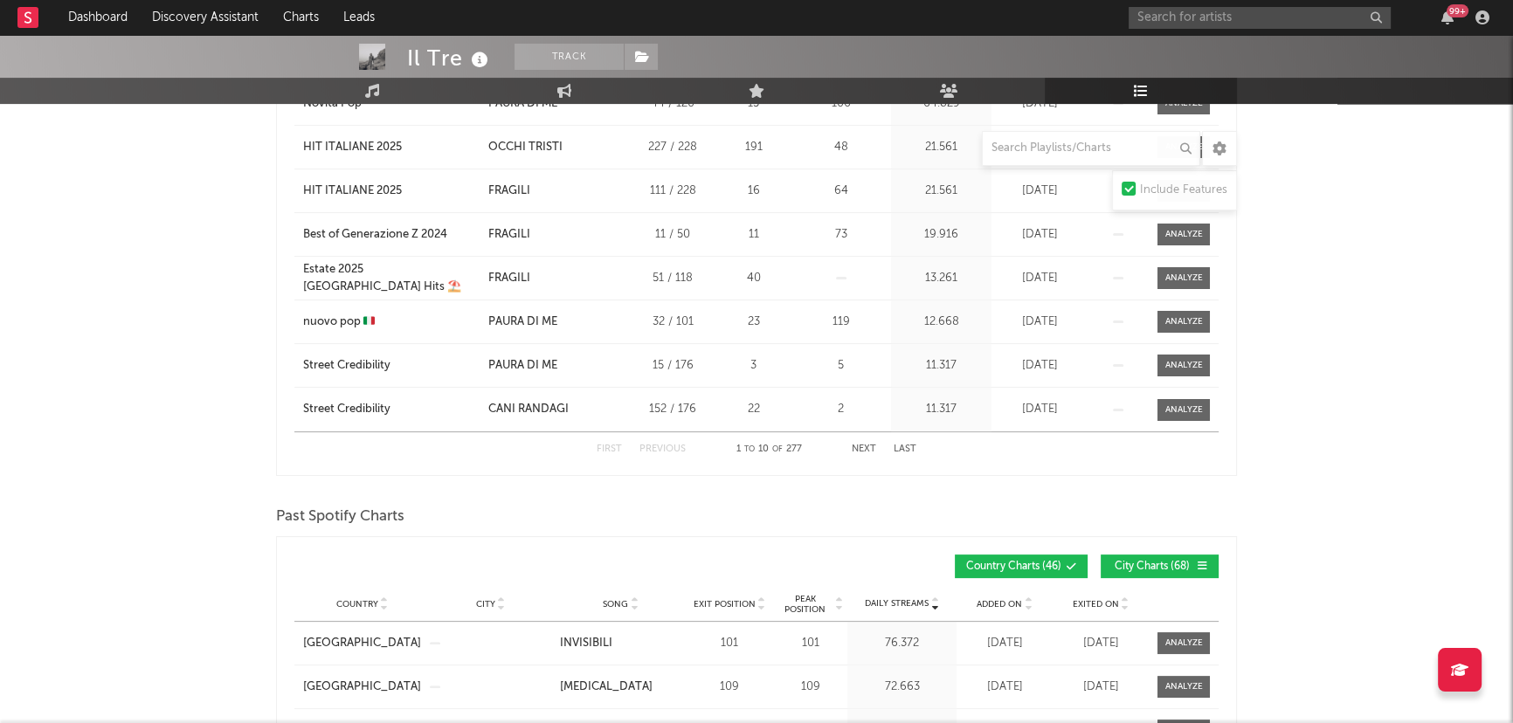
scroll to position [238, 0]
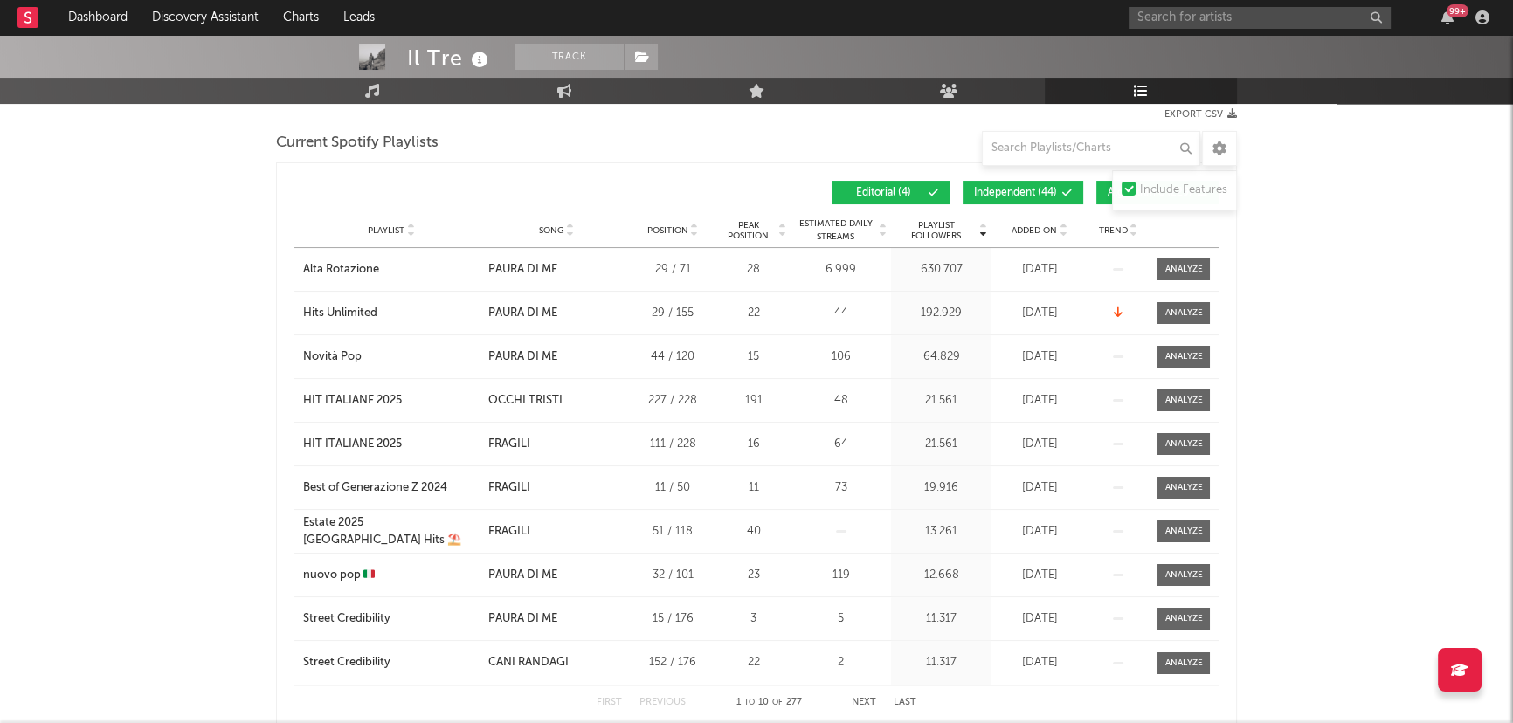
click at [1013, 188] on span "Independent ( 44 )" at bounding box center [1015, 193] width 83 height 10
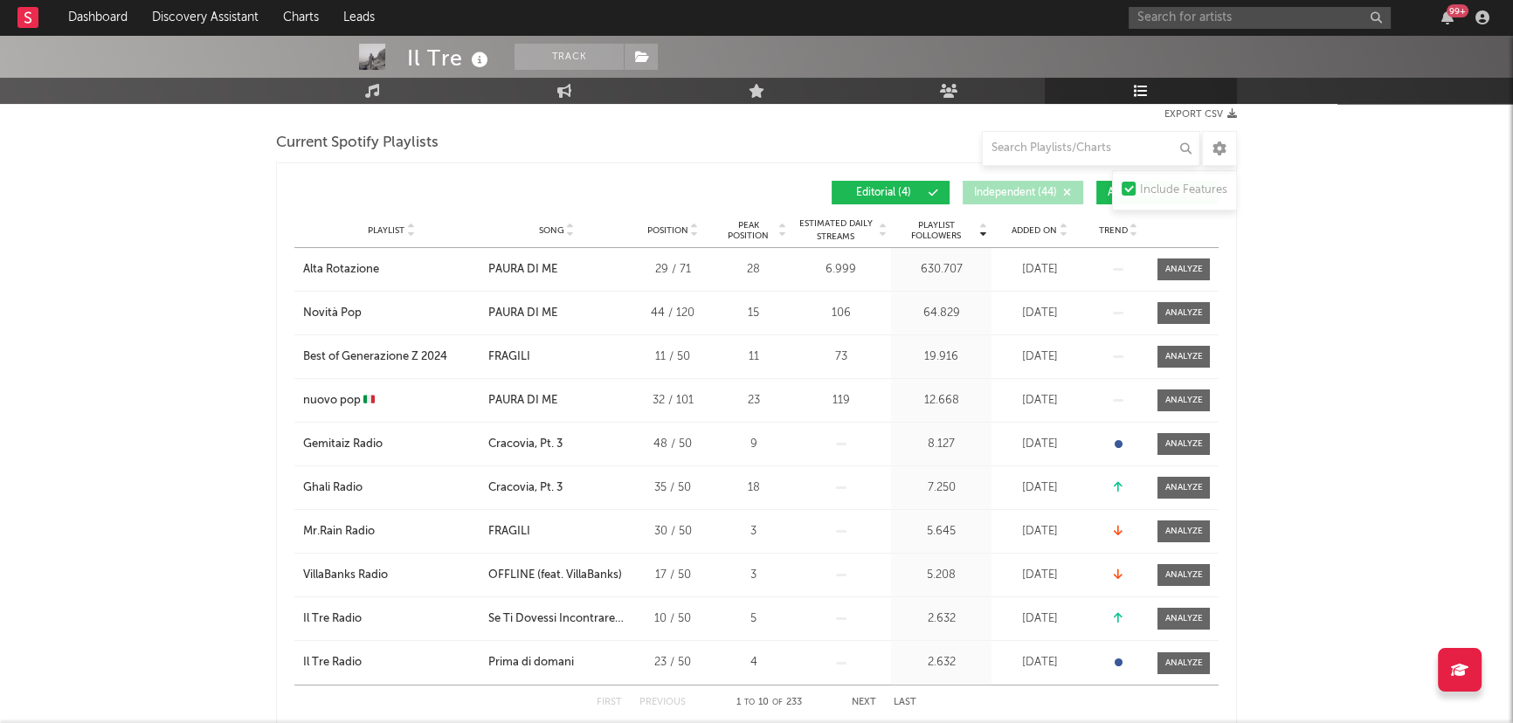
click at [1099, 186] on button "Algorithmic ( 229 )" at bounding box center [1157, 193] width 122 height 24
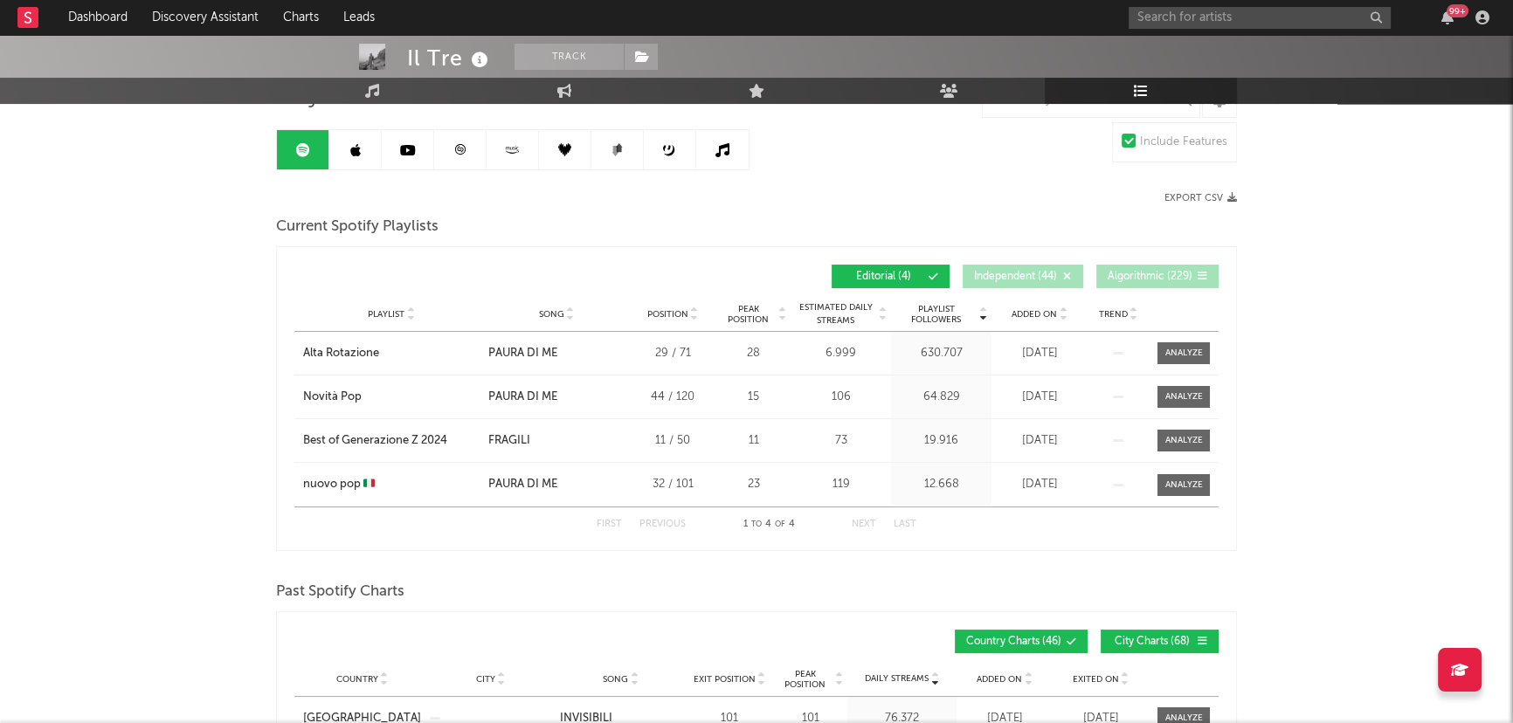
scroll to position [79, 0]
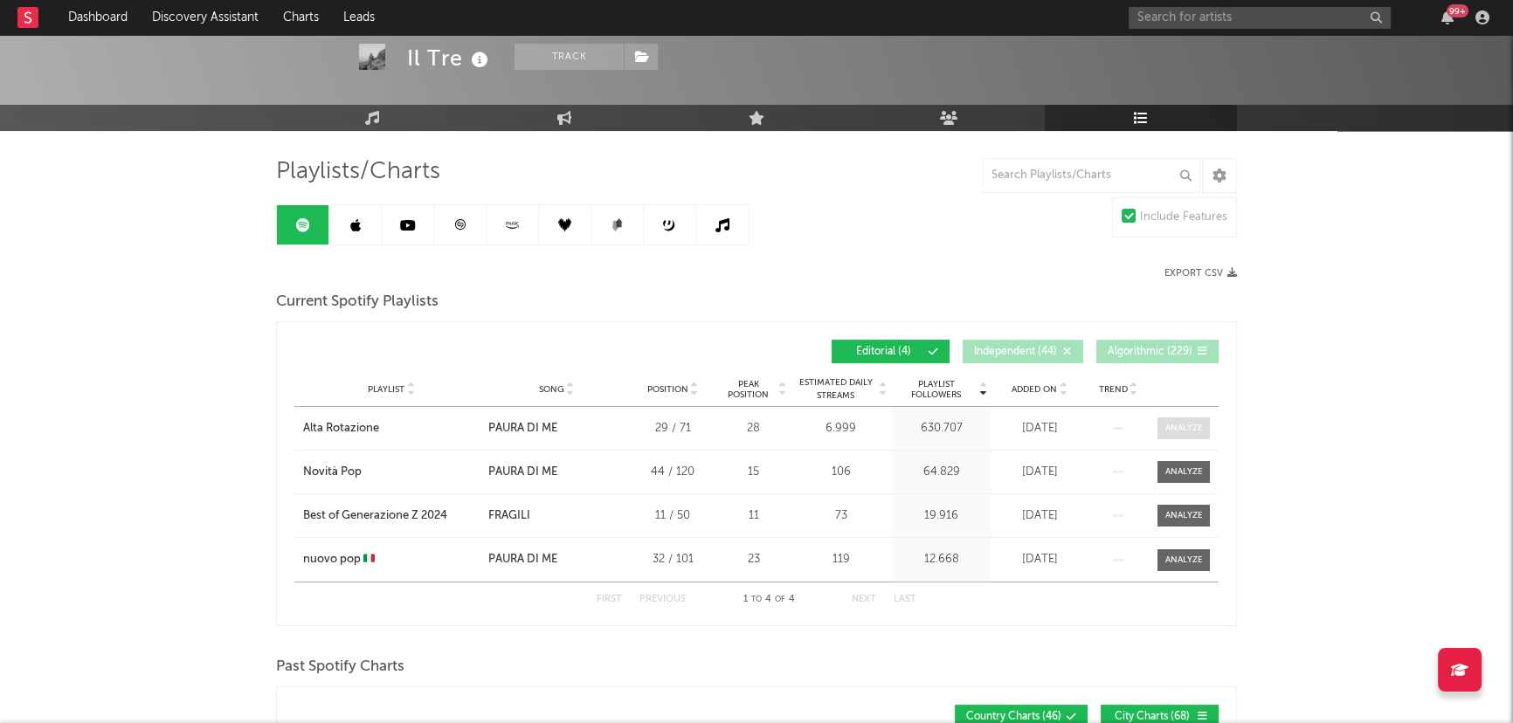
click at [1178, 422] on div at bounding box center [1184, 428] width 38 height 13
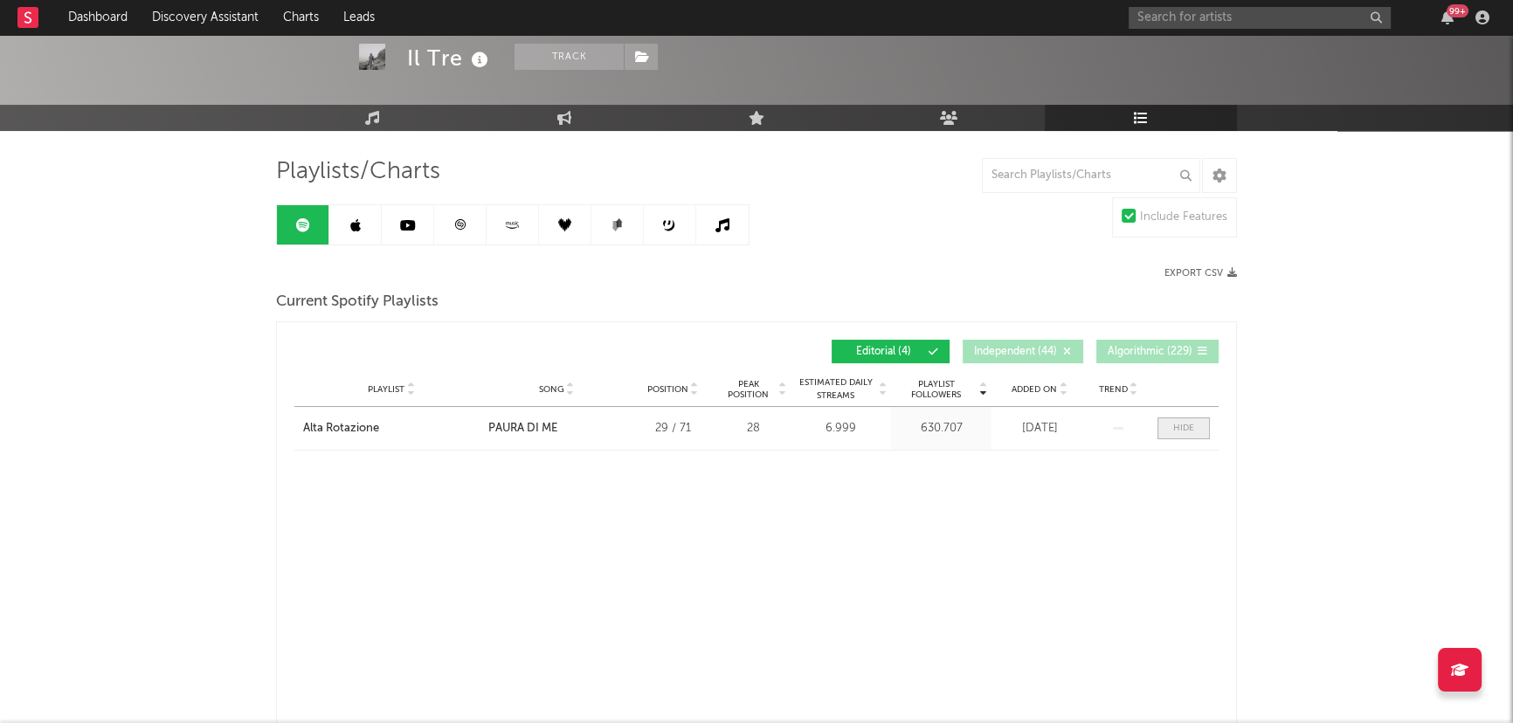
click at [1178, 422] on div at bounding box center [1183, 428] width 21 height 13
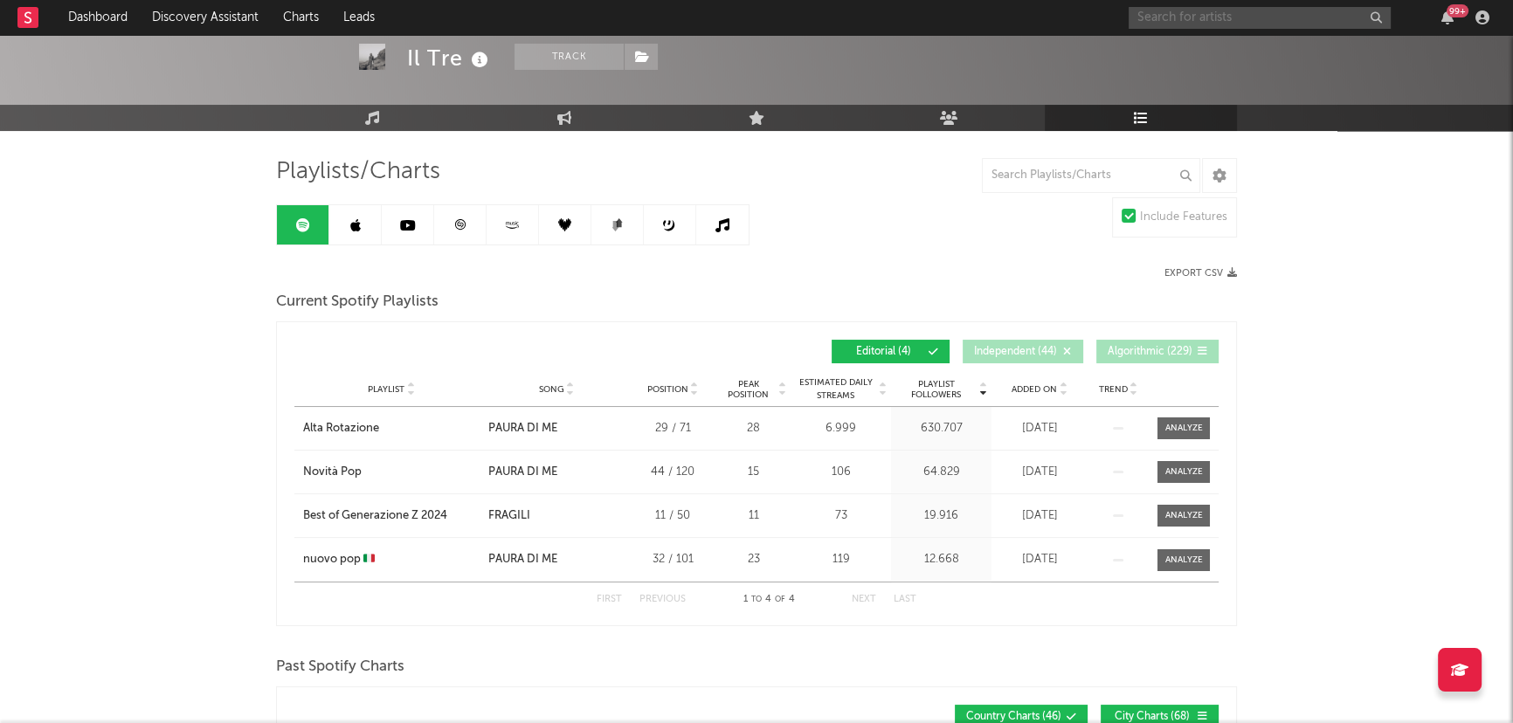
click at [1203, 17] on input "text" at bounding box center [1260, 18] width 262 height 22
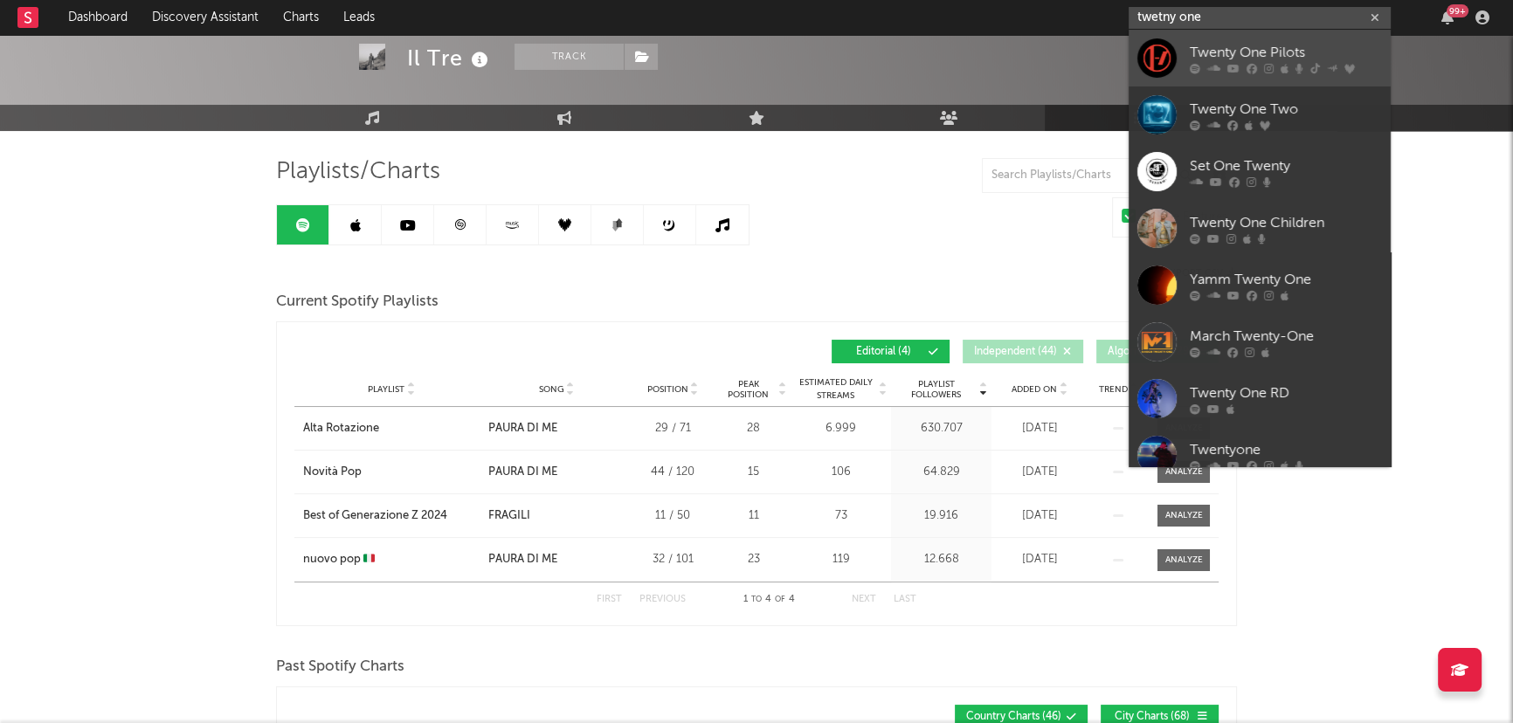
type input "twetny one"
click at [1249, 56] on div "Twenty One Pilots" at bounding box center [1286, 52] width 192 height 21
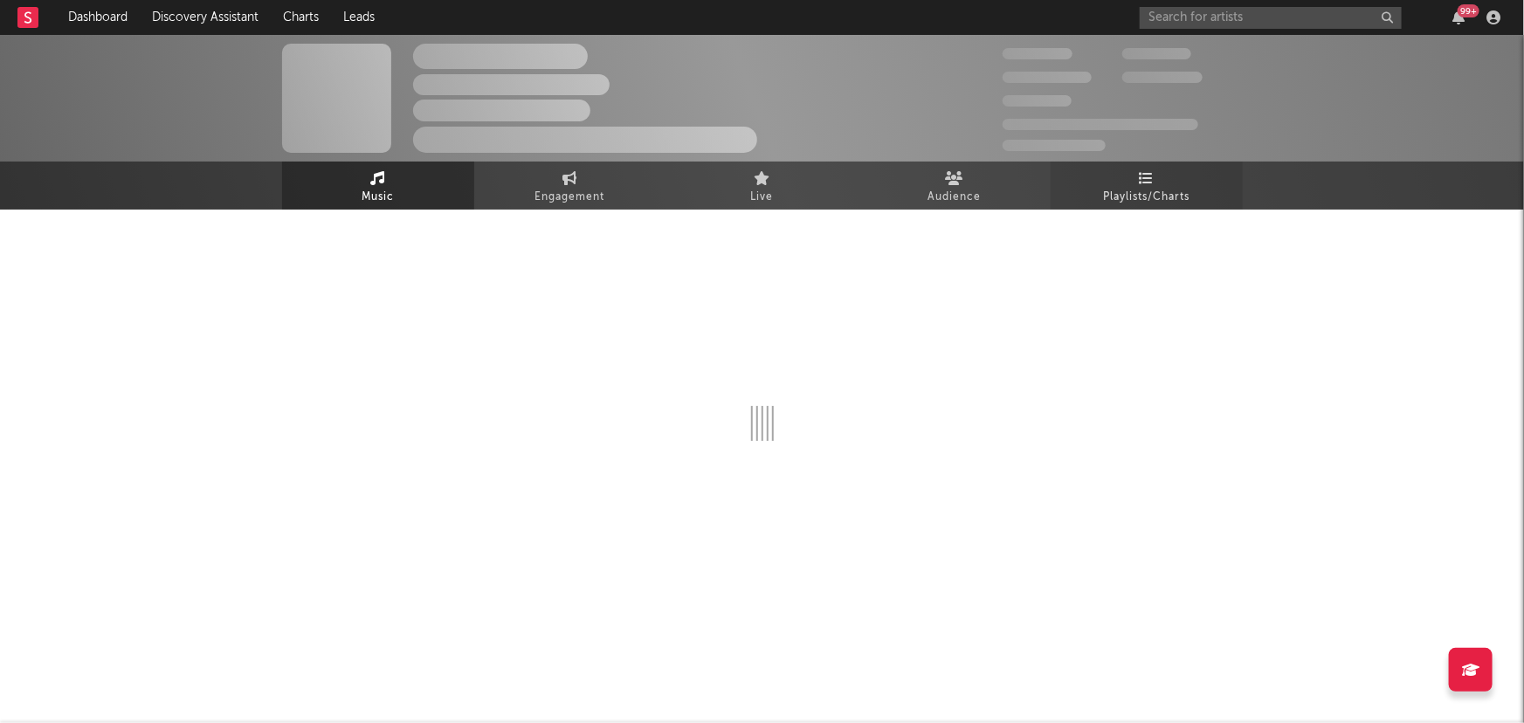
click at [1171, 197] on span "Playlists/Charts" at bounding box center [1146, 197] width 86 height 21
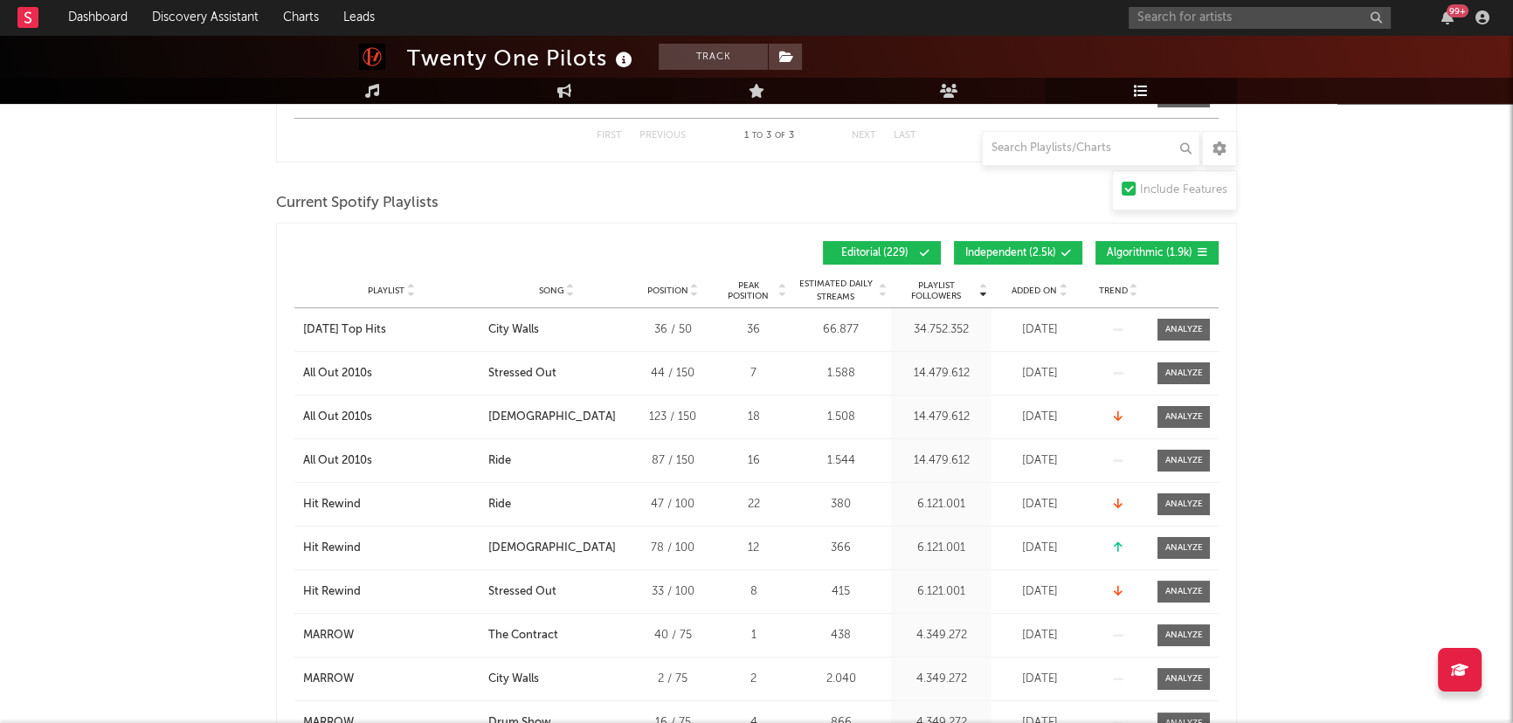
scroll to position [476, 0]
click at [1013, 247] on span "Independent ( 2.5k )" at bounding box center [1010, 252] width 91 height 10
click at [1153, 247] on span "Algorithmic ( 1.9k )" at bounding box center [1150, 252] width 86 height 10
click at [1066, 280] on div "Playlist City Song Position Peak Position Estimated Daily Streams Playlist Foll…" at bounding box center [756, 290] width 924 height 35
click at [1065, 283] on icon at bounding box center [1063, 286] width 9 height 7
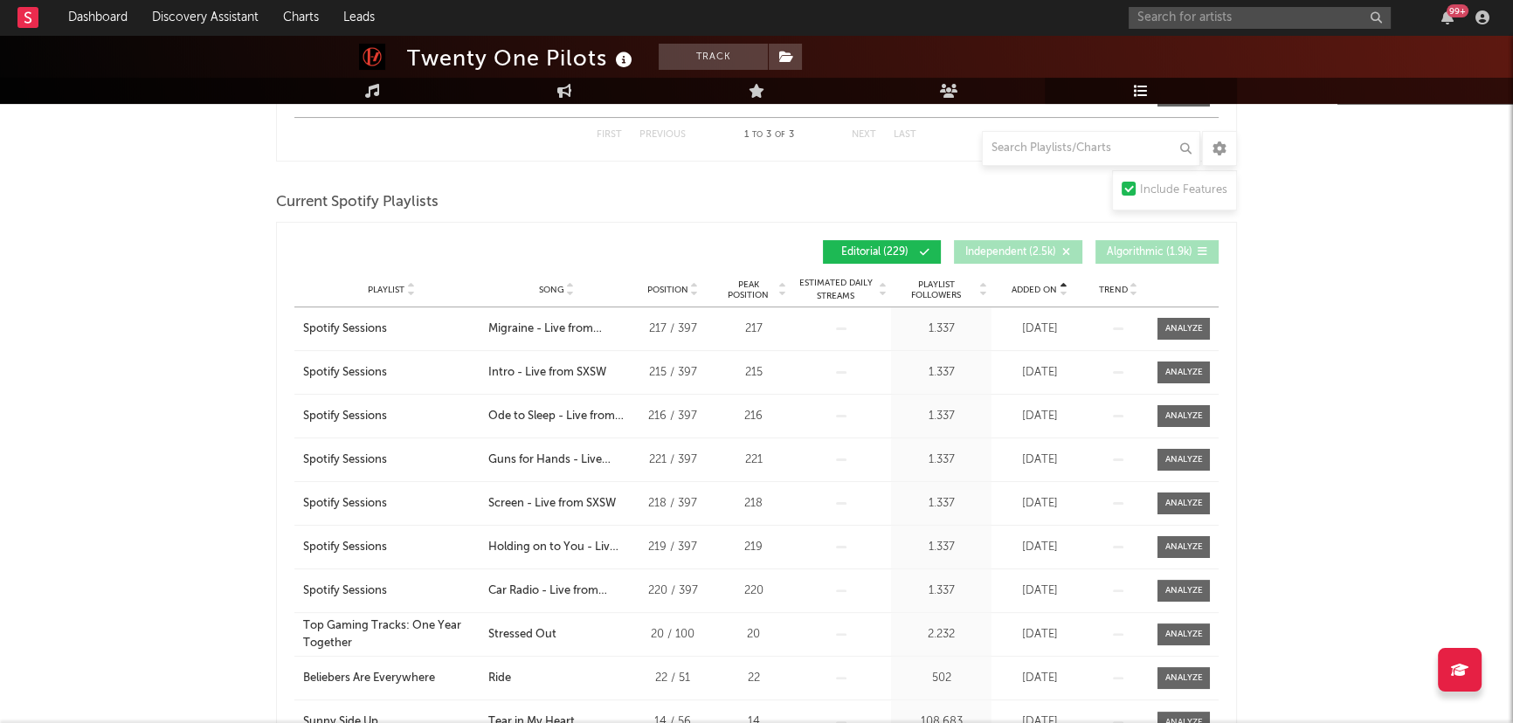
click at [1065, 283] on icon at bounding box center [1063, 286] width 9 height 7
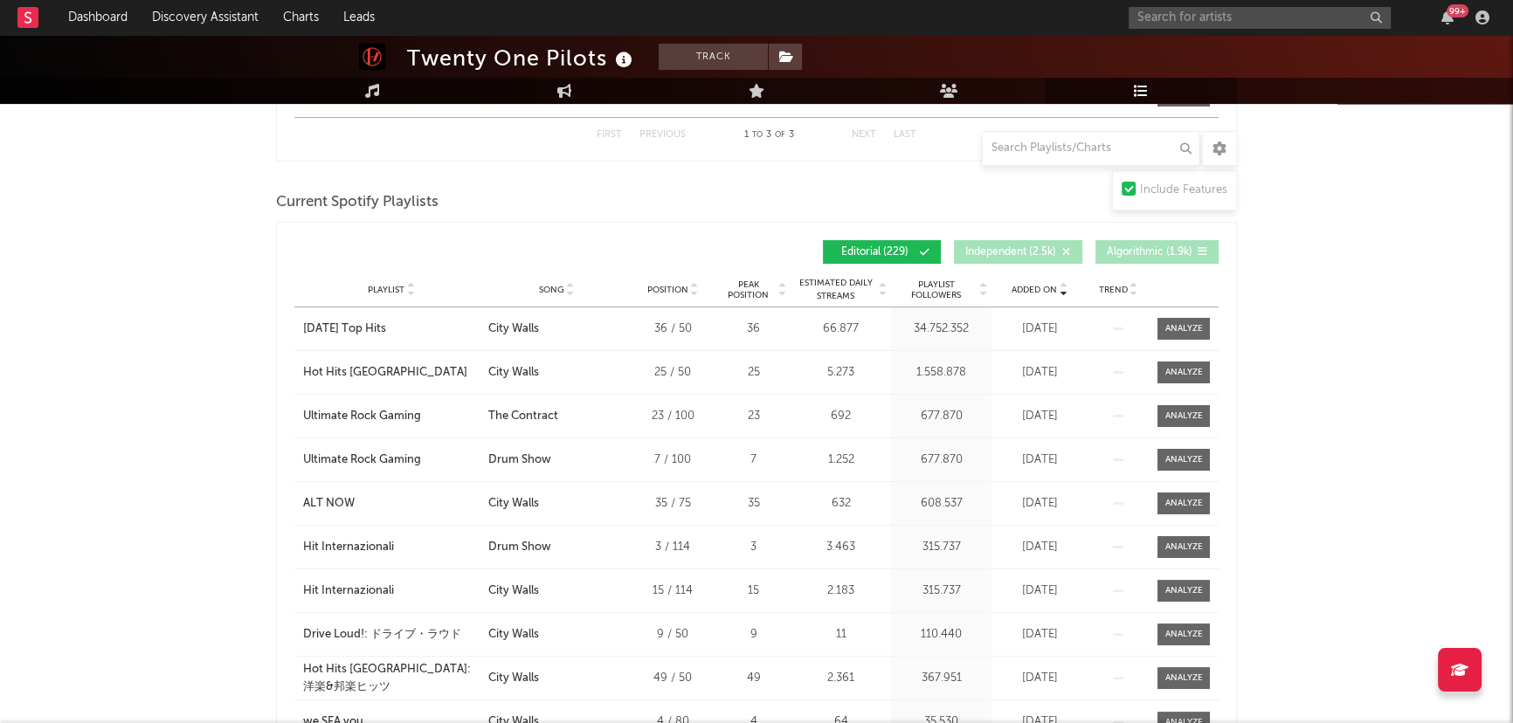
scroll to position [874, 0]
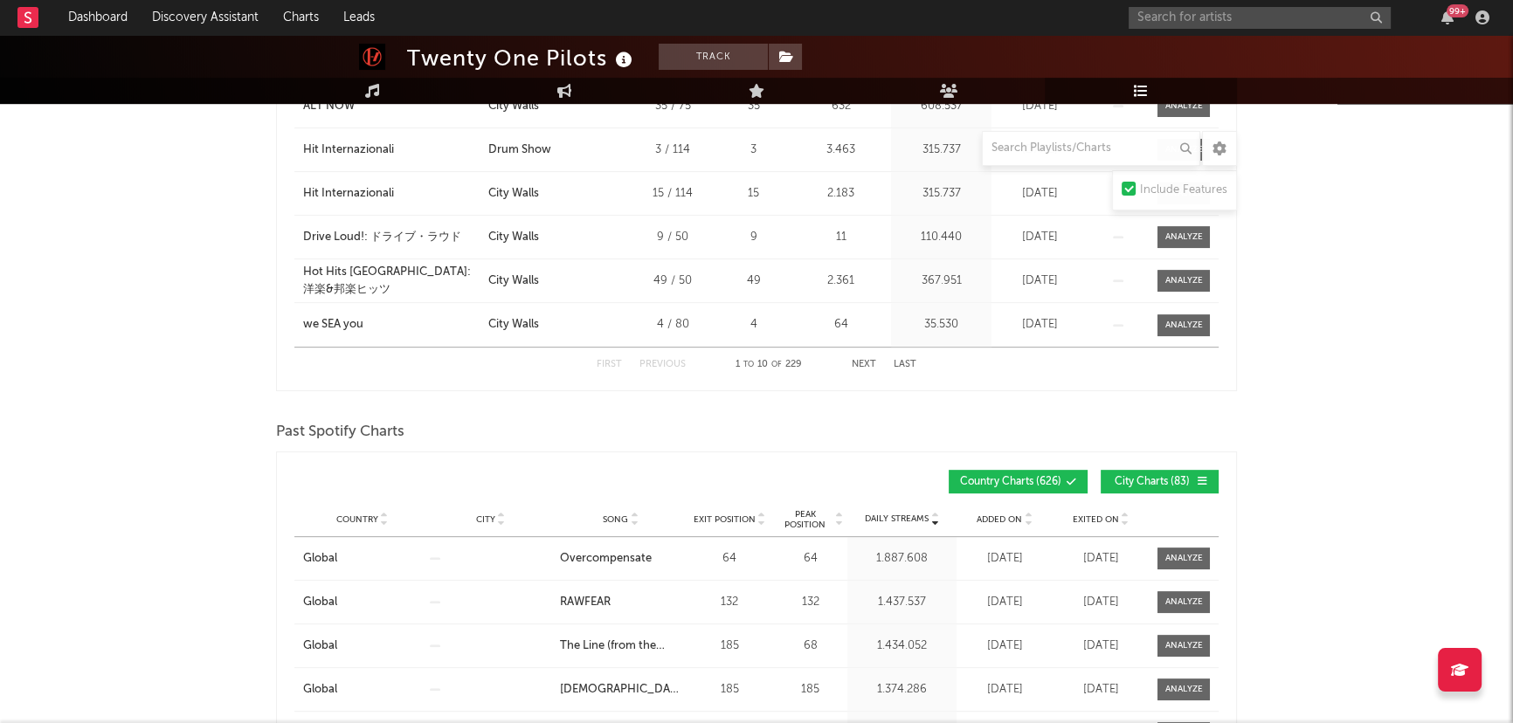
click at [864, 366] on button "Next" at bounding box center [864, 365] width 24 height 10
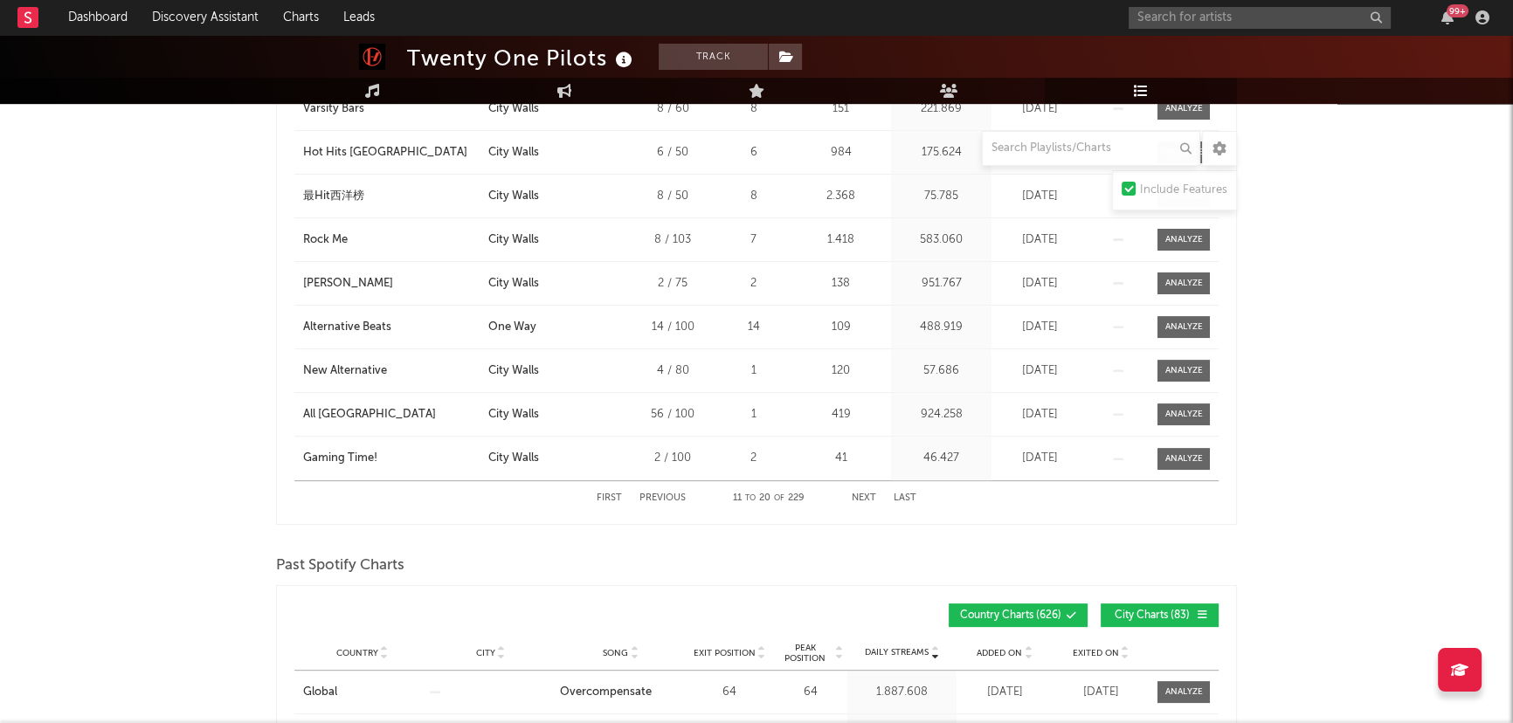
scroll to position [476, 0]
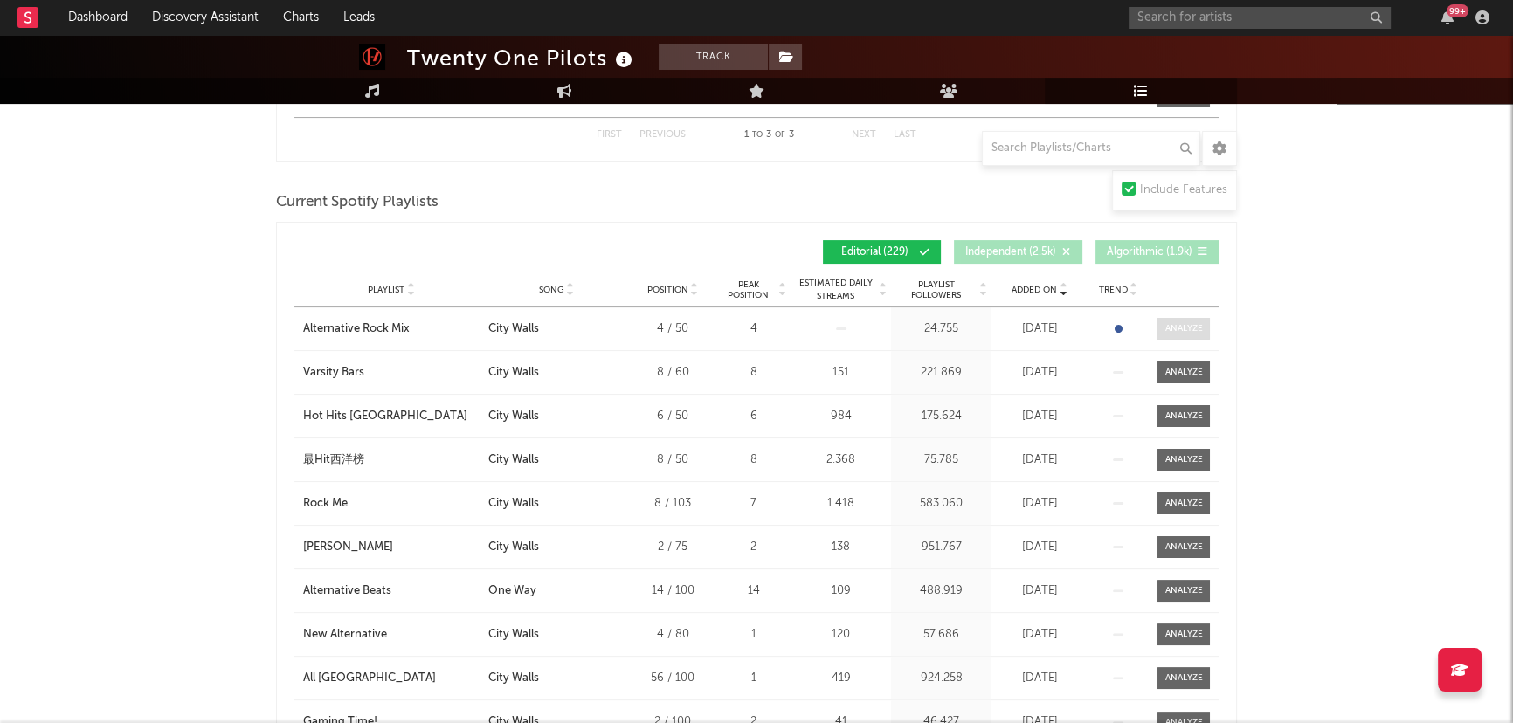
click at [1165, 328] on div at bounding box center [1184, 328] width 38 height 13
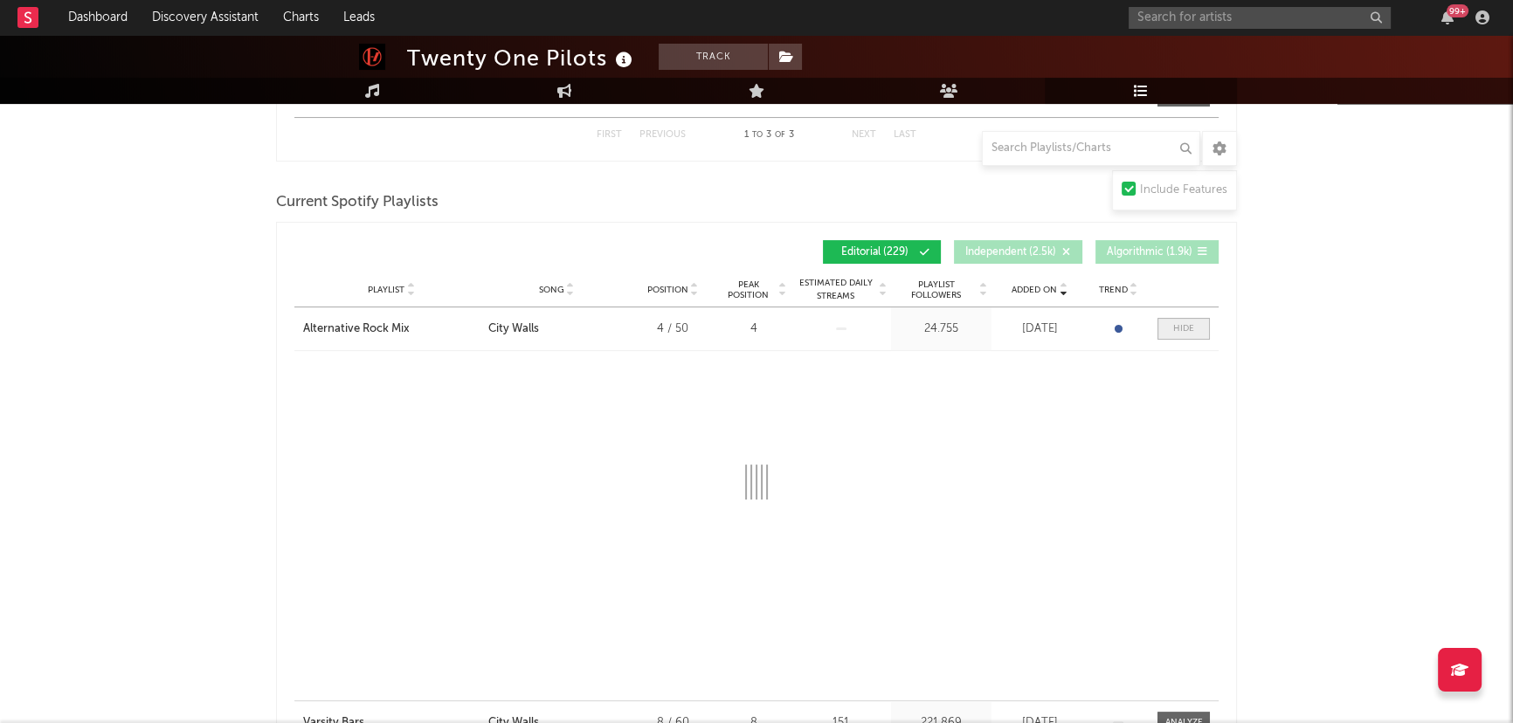
select select "1w"
